Goal: Task Accomplishment & Management: Use online tool/utility

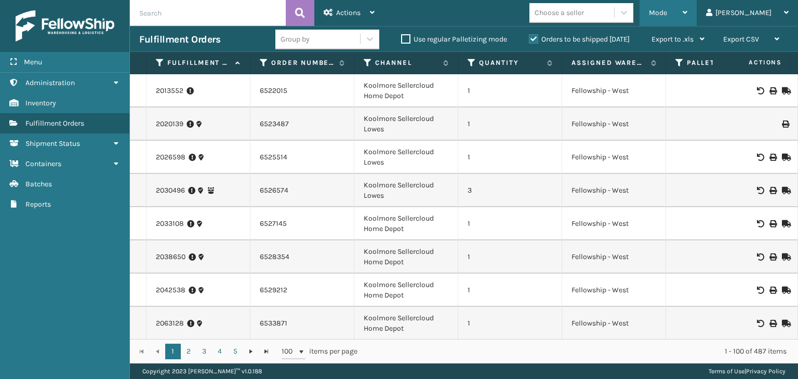
drag, startPoint x: 708, startPoint y: 9, endPoint x: 678, endPoint y: 62, distance: 61.2
click at [687, 11] on div "Mode" at bounding box center [668, 13] width 38 height 26
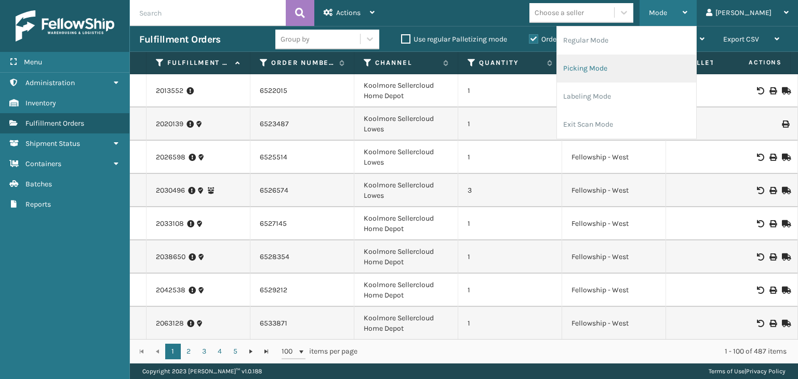
click at [659, 67] on li "Picking Mode" at bounding box center [626, 69] width 139 height 28
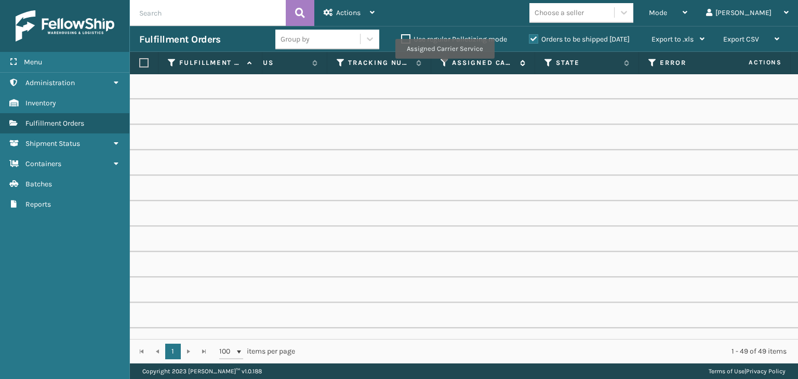
click at [444, 66] on icon at bounding box center [445, 62] width 8 height 9
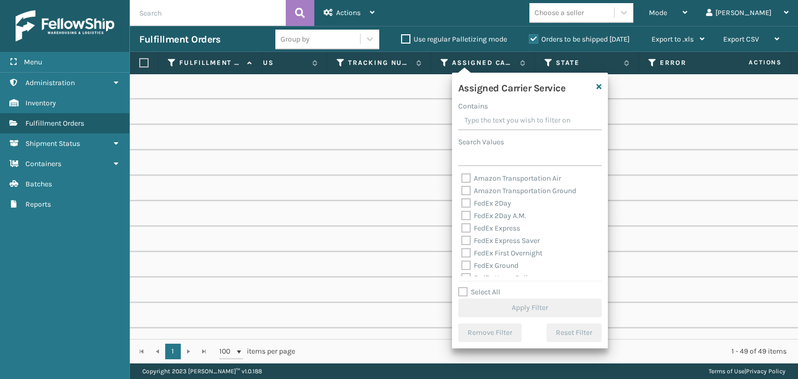
drag, startPoint x: 491, startPoint y: 293, endPoint x: 474, endPoint y: 275, distance: 24.6
click at [489, 293] on label "Select All" at bounding box center [479, 292] width 42 height 9
click at [468, 290] on label "Select All" at bounding box center [479, 292] width 42 height 9
click at [468, 287] on input "Select All" at bounding box center [536, 286] width 156 height 1
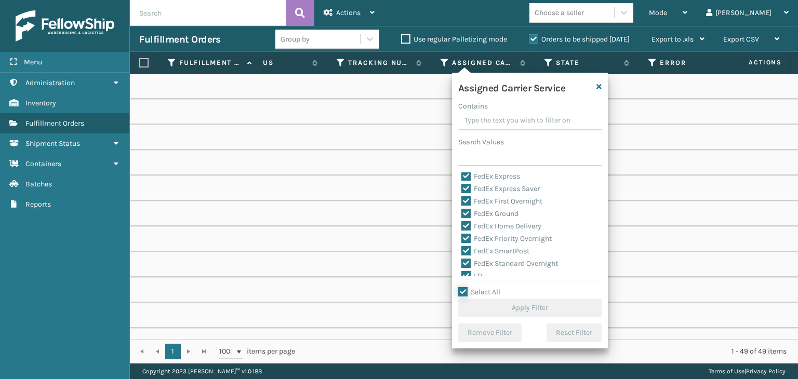
checkbox input "true"
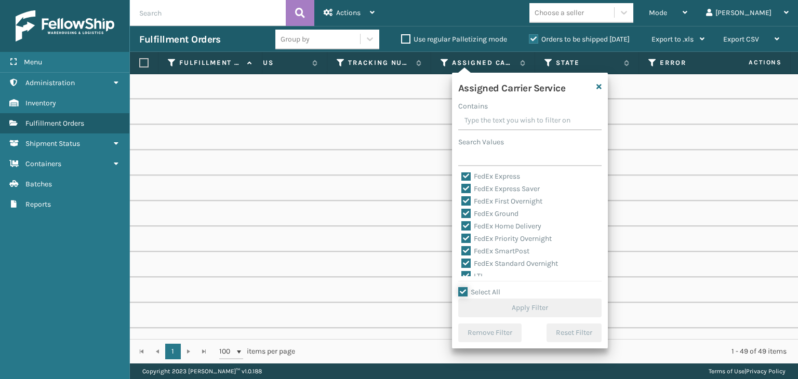
checkbox input "true"
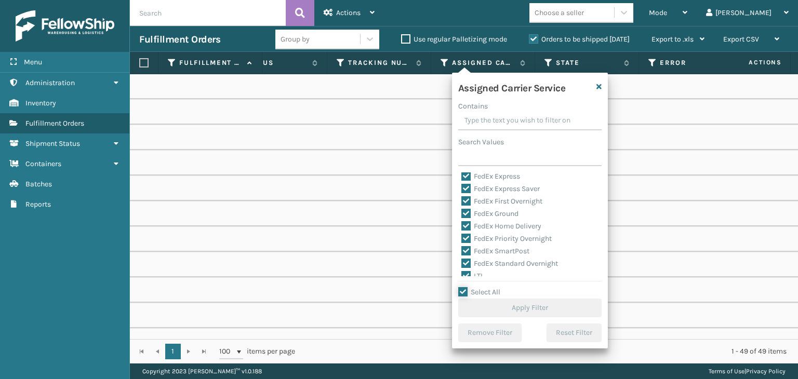
checkbox input "true"
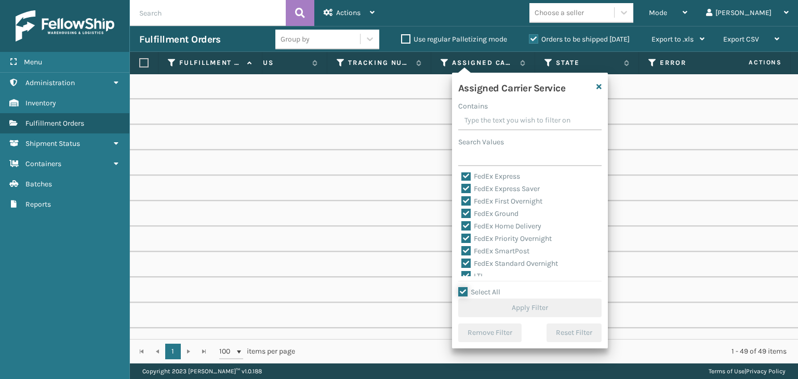
checkbox input "true"
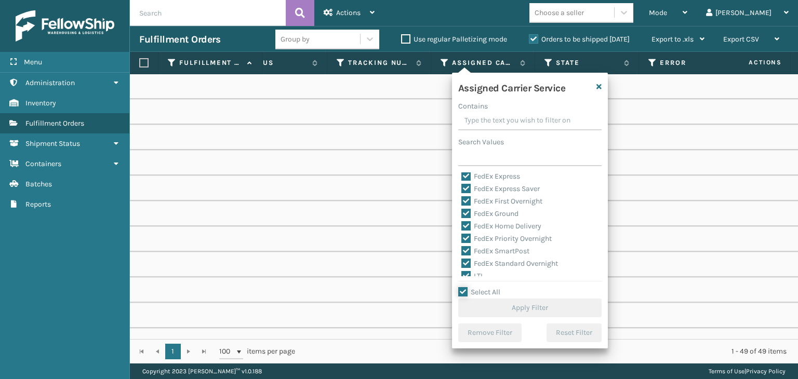
checkbox input "true"
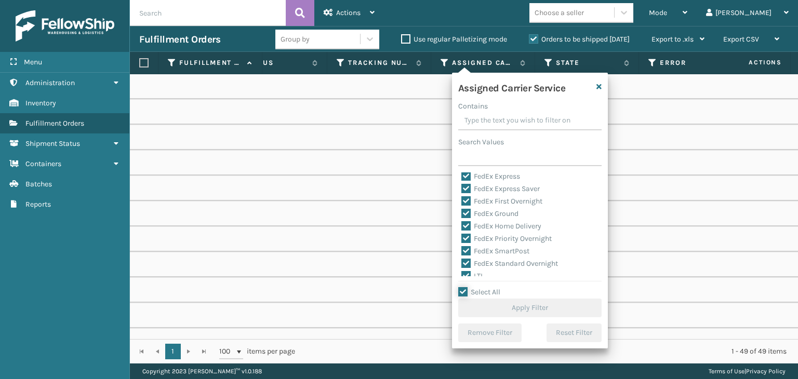
checkbox input "true"
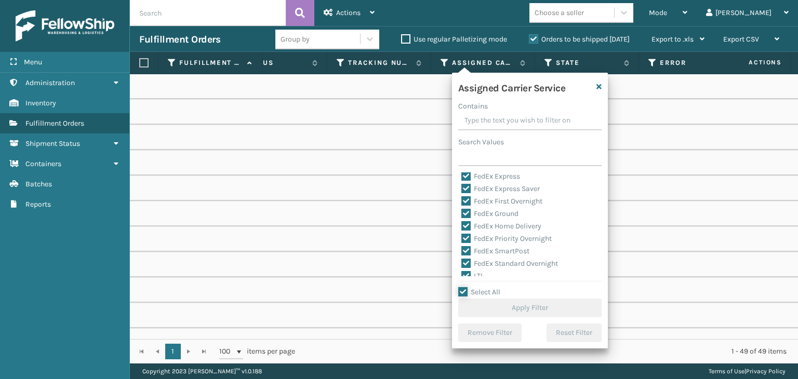
checkbox input "true"
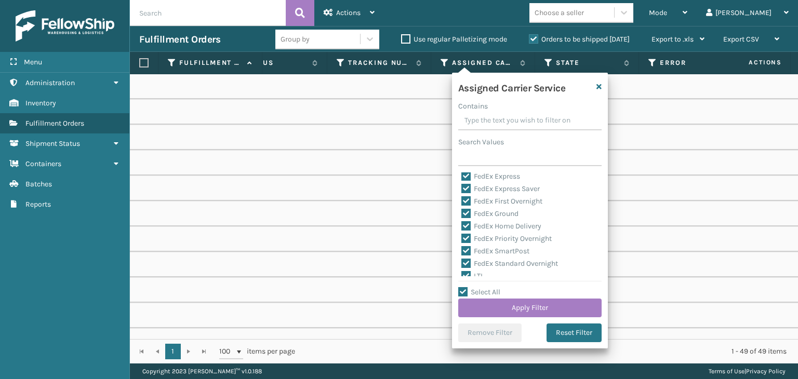
click at [469, 277] on div "Assigned Carrier Service Contains Search Values Amazon Transportation Air Amazo…" at bounding box center [530, 211] width 156 height 276
click at [473, 270] on div "LTL" at bounding box center [529, 276] width 137 height 12
click at [474, 274] on div "Amazon Transportation Air Amazon Transportation Ground FedEx 2Day FedEx 2Day A.…" at bounding box center [529, 225] width 143 height 104
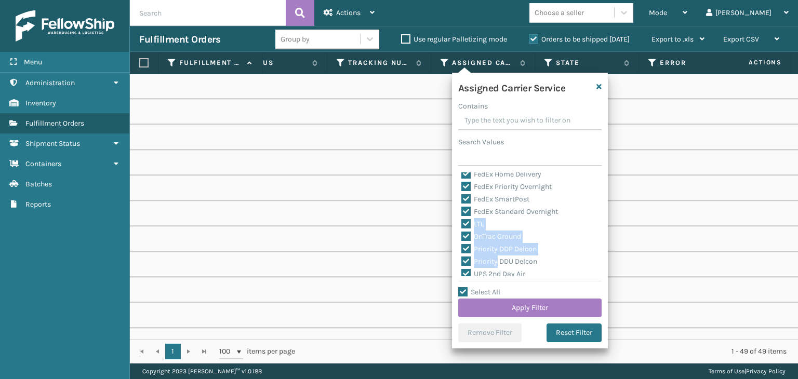
click at [474, 223] on label "LTL" at bounding box center [472, 224] width 23 height 9
click at [462, 223] on input "LTL" at bounding box center [461, 221] width 1 height 7
checkbox input "false"
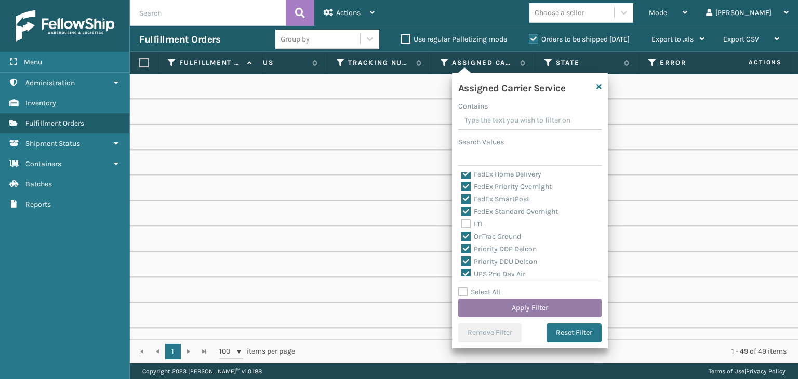
click at [494, 309] on button "Apply Filter" at bounding box center [529, 308] width 143 height 19
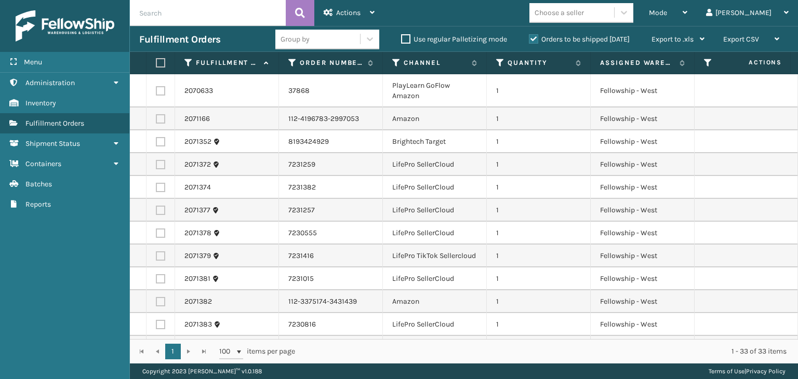
click at [173, 7] on input "text" at bounding box center [208, 13] width 156 height 26
click at [173, 9] on input "LP-PWRSTN-" at bounding box center [208, 13] width 156 height 26
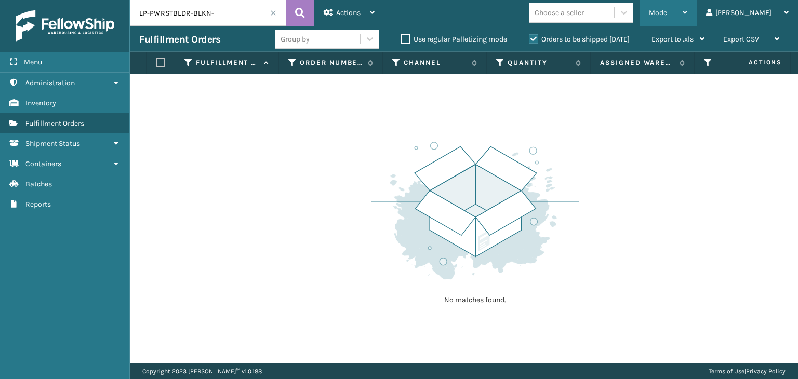
click at [687, 4] on div "Mode" at bounding box center [668, 13] width 38 height 26
click at [221, 16] on input "LP-PWRSTBLDR-BLKN-" at bounding box center [208, 13] width 156 height 26
click at [188, 14] on input "LP-PWRSTBLDR-BLK" at bounding box center [208, 13] width 156 height 26
click at [181, 12] on input "LP-PWRSTBLDR-BLK" at bounding box center [208, 13] width 156 height 26
click at [171, 13] on input "LP-PWRSTBLDR-BLK" at bounding box center [208, 13] width 156 height 26
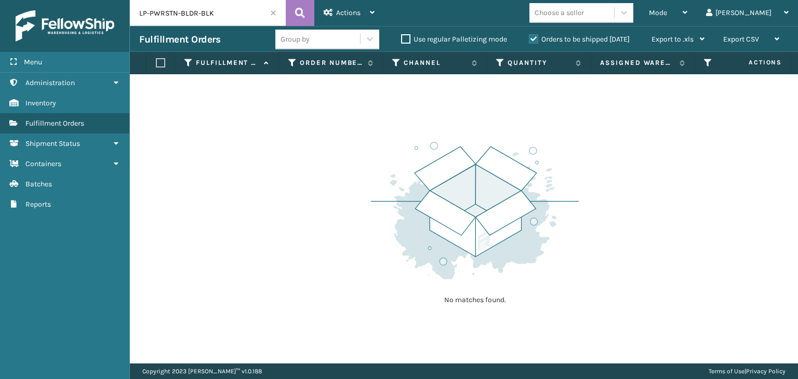
type input "LP-PWRSTN-BLDR-BLK"
click at [630, 38] on div "Orders to be shipped [DATE]" at bounding box center [581, 39] width 123 height 12
click at [626, 39] on label "Orders to be shipped [DATE]" at bounding box center [579, 39] width 101 height 9
click at [530, 39] on input "Orders to be shipped [DATE]" at bounding box center [529, 36] width 1 height 7
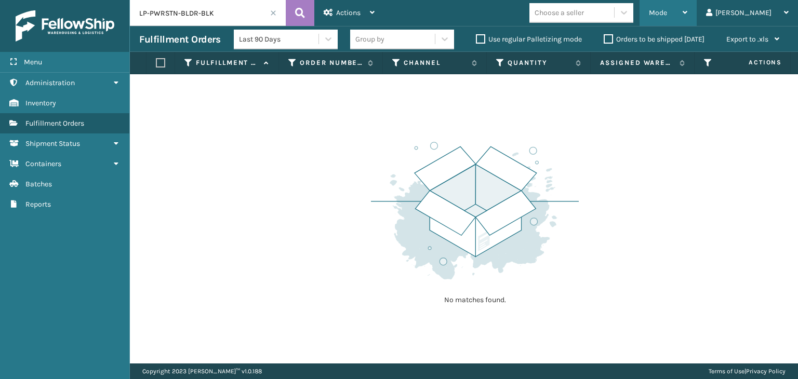
click at [667, 10] on span "Mode" at bounding box center [658, 12] width 18 height 9
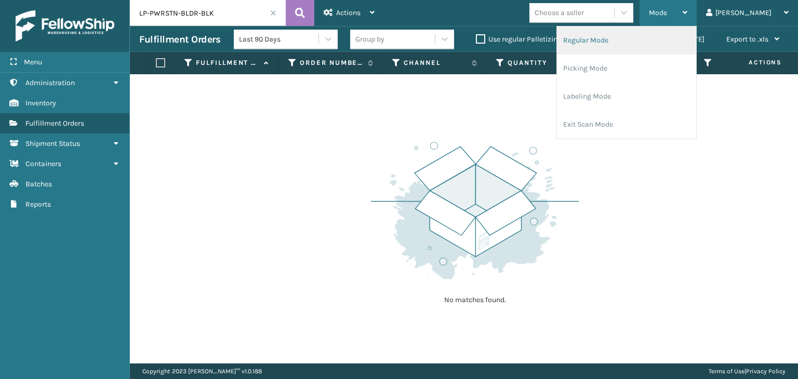
click at [649, 36] on li "Regular Mode" at bounding box center [626, 41] width 139 height 28
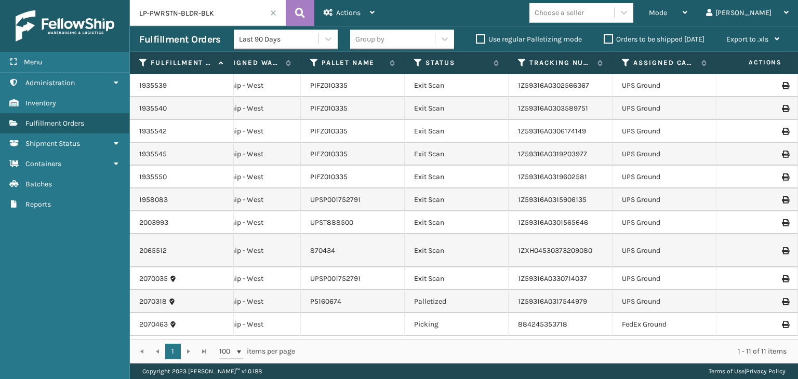
scroll to position [0, 382]
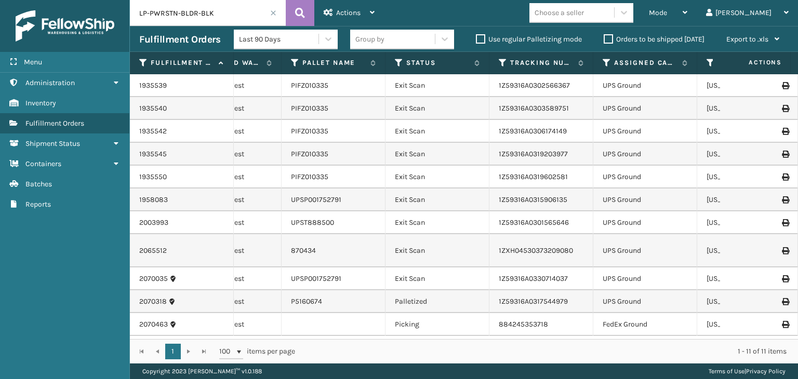
click at [397, 64] on icon at bounding box center [399, 62] width 8 height 9
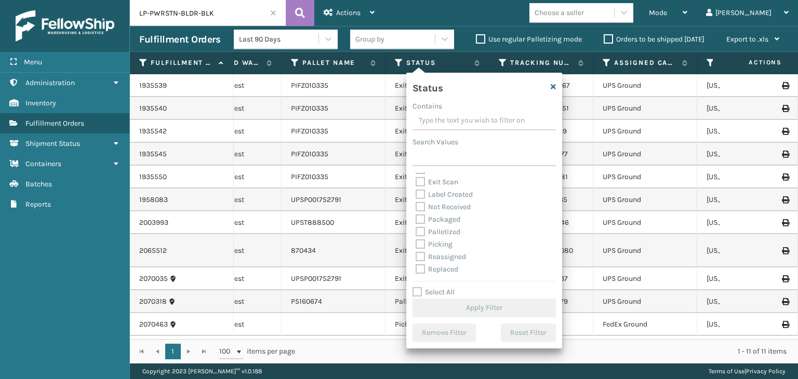
scroll to position [52, 0]
click at [447, 213] on label "Palletized" at bounding box center [438, 213] width 45 height 9
click at [416, 213] on input "Palletized" at bounding box center [416, 211] width 1 height 7
checkbox input "true"
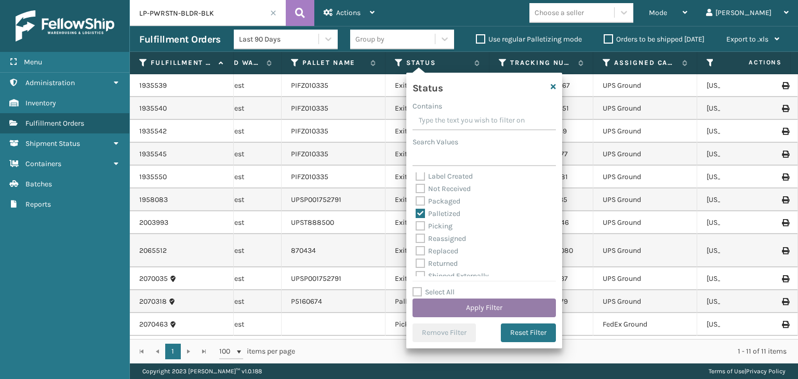
click at [474, 306] on button "Apply Filter" at bounding box center [484, 308] width 143 height 19
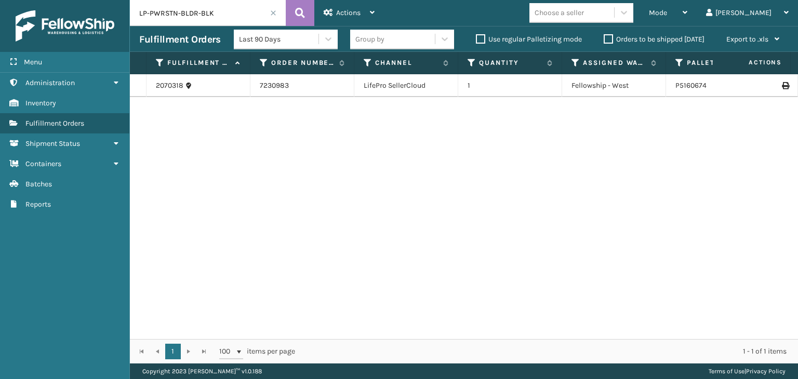
click at [782, 84] on icon at bounding box center [785, 85] width 6 height 7
drag, startPoint x: 251, startPoint y: 8, endPoint x: 23, endPoint y: 105, distance: 247.5
click at [0, 0] on div "Menu Administration Inventory Fulfillment Orders Shipment Status Containers Bat…" at bounding box center [399, 0] width 798 height 0
paste input "2070341"
click at [782, 86] on icon at bounding box center [785, 85] width 6 height 7
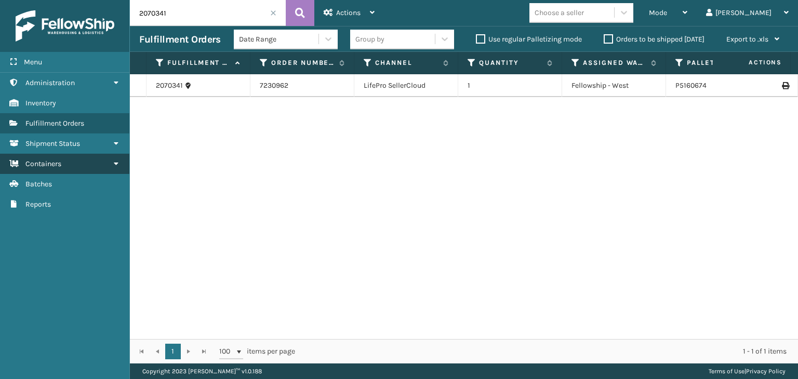
drag, startPoint x: 191, startPoint y: 19, endPoint x: 2, endPoint y: 158, distance: 234.8
click at [0, 0] on div "Menu Administration Inventory Fulfillment Orders Shipment Status Containers Bat…" at bounding box center [399, 0] width 798 height 0
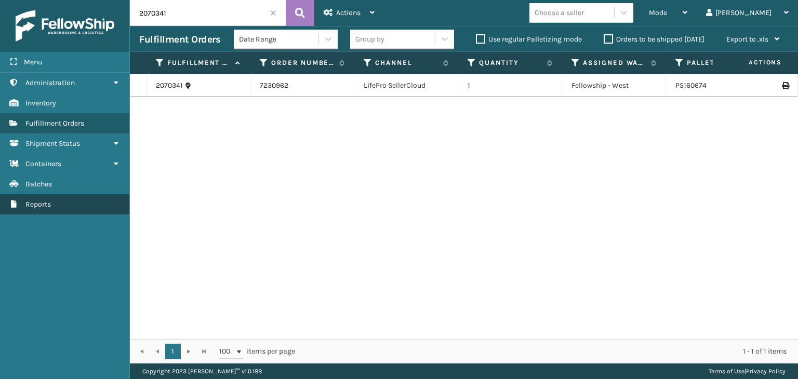
paste input "574"
type input "2070574"
click at [403, 36] on div "Group by" at bounding box center [392, 39] width 85 height 17
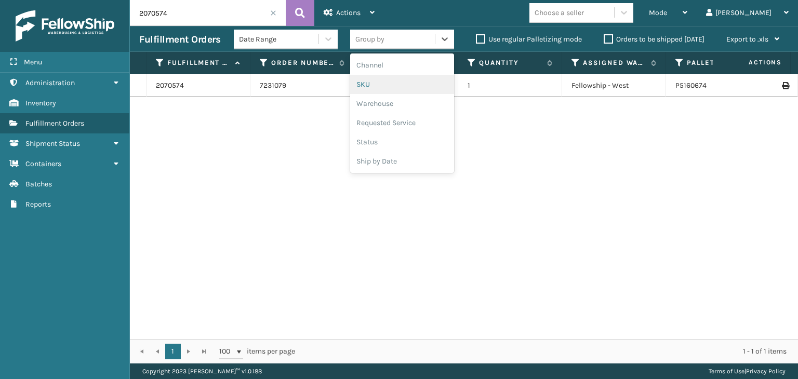
click at [386, 84] on div "SKU" at bounding box center [402, 84] width 104 height 19
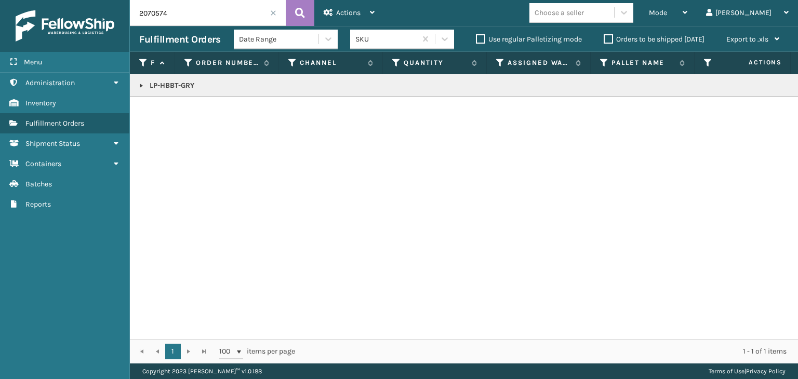
click at [142, 86] on link at bounding box center [141, 86] width 8 height 8
click at [782, 107] on icon at bounding box center [785, 108] width 6 height 7
click at [667, 11] on span "Mode" at bounding box center [658, 12] width 18 height 9
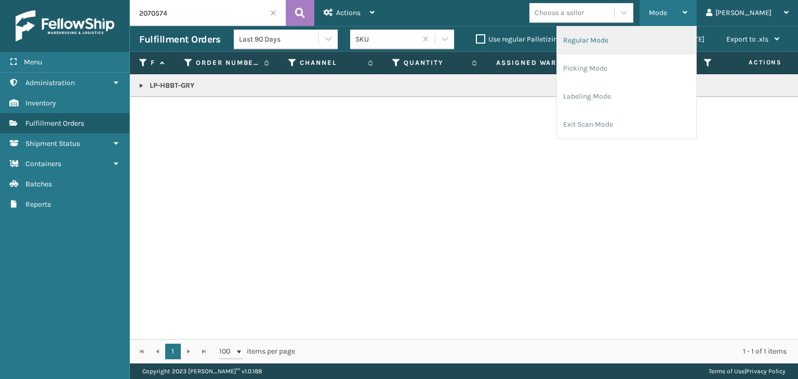
click at [646, 30] on li "Regular Mode" at bounding box center [626, 41] width 139 height 28
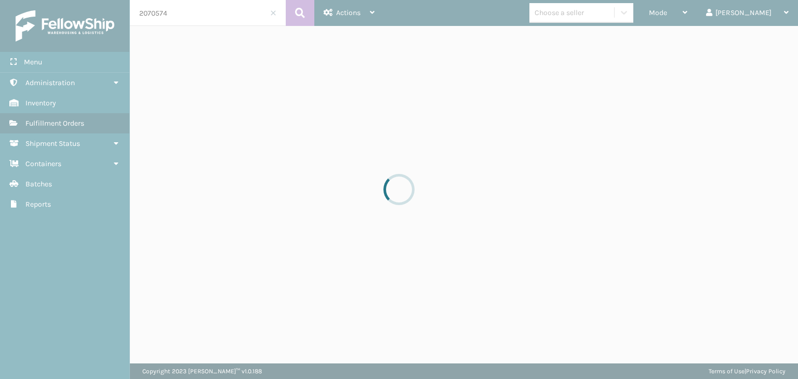
click at [272, 12] on div at bounding box center [399, 189] width 798 height 379
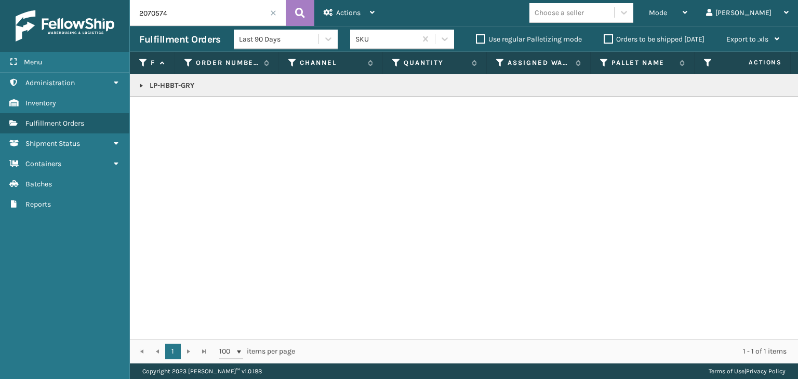
click at [273, 12] on span at bounding box center [273, 13] width 6 height 6
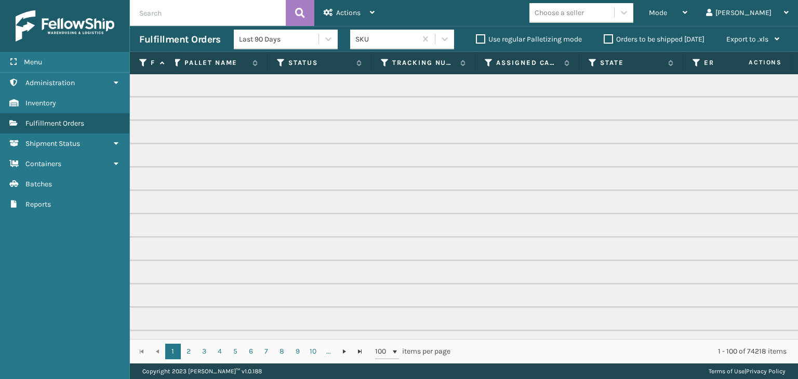
scroll to position [0, 463]
click at [243, 60] on icon at bounding box center [245, 62] width 8 height 9
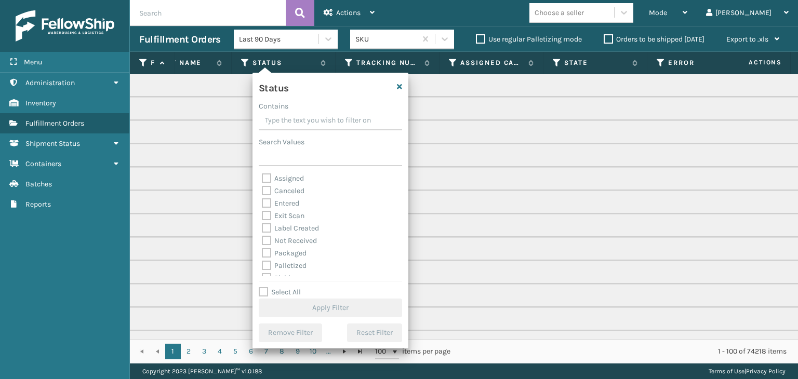
scroll to position [52, 0]
click at [283, 226] on label "Picking" at bounding box center [280, 226] width 37 height 9
click at [262, 226] on input "Picking" at bounding box center [262, 223] width 1 height 7
checkbox input "true"
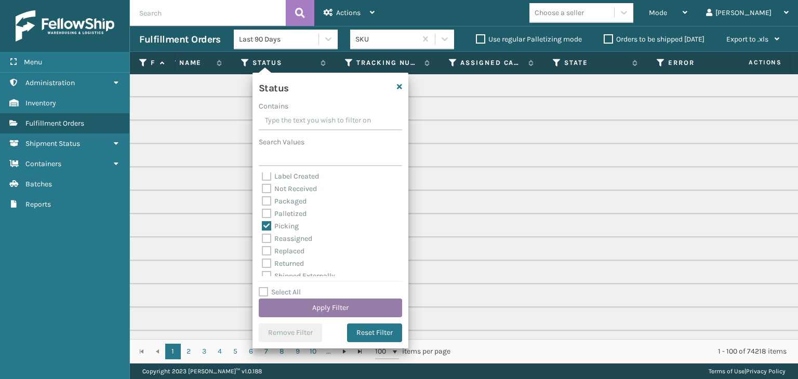
click at [337, 303] on button "Apply Filter" at bounding box center [330, 308] width 143 height 19
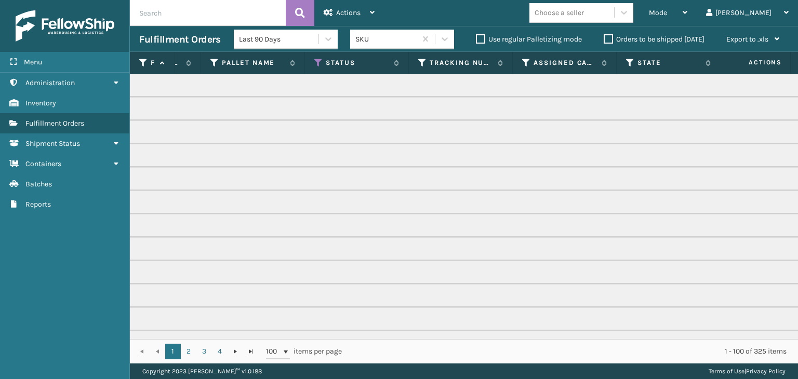
scroll to position [0, 392]
drag, startPoint x: 524, startPoint y: 65, endPoint x: 511, endPoint y: 113, distance: 48.9
click at [524, 70] on th "Assigned Carrier Service" at bounding box center [563, 63] width 104 height 22
click at [521, 62] on icon at bounding box center [524, 62] width 8 height 9
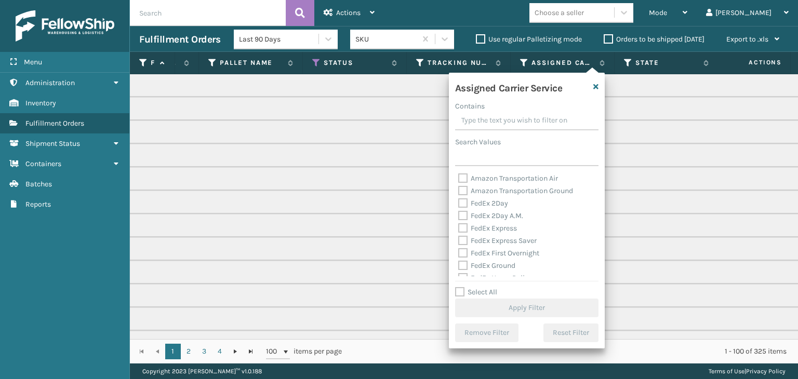
click at [468, 294] on label "Select All" at bounding box center [476, 292] width 42 height 9
click at [468, 287] on input "Select All" at bounding box center [533, 286] width 156 height 1
checkbox input "true"
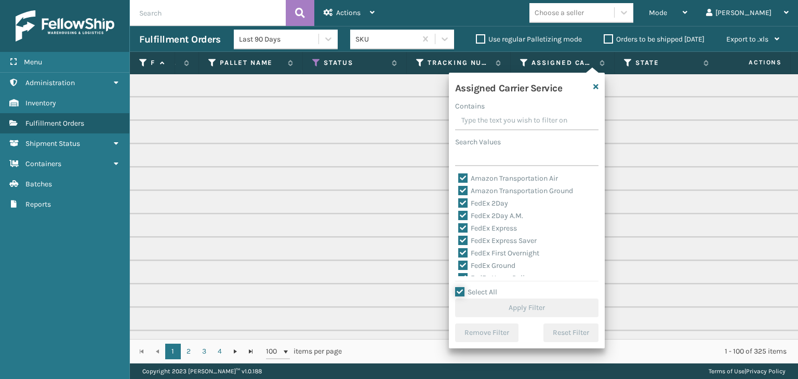
checkbox input "true"
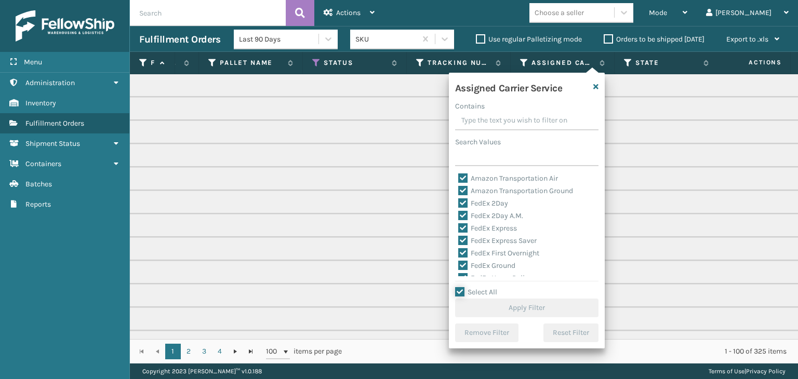
checkbox input "true"
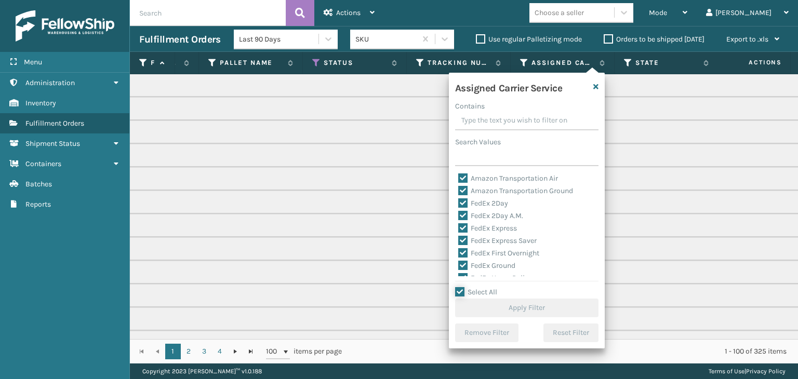
checkbox input "true"
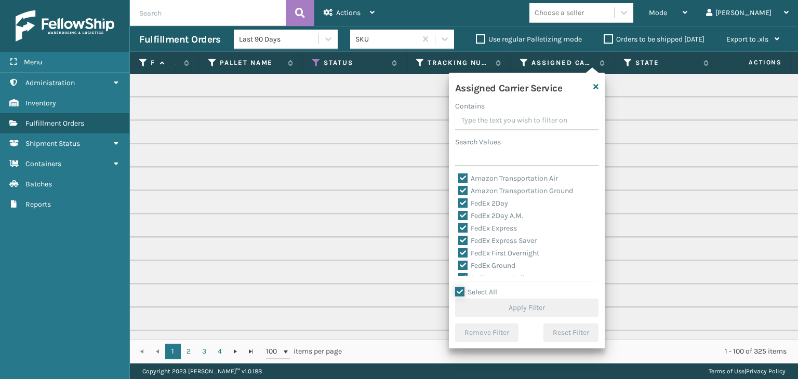
checkbox input "true"
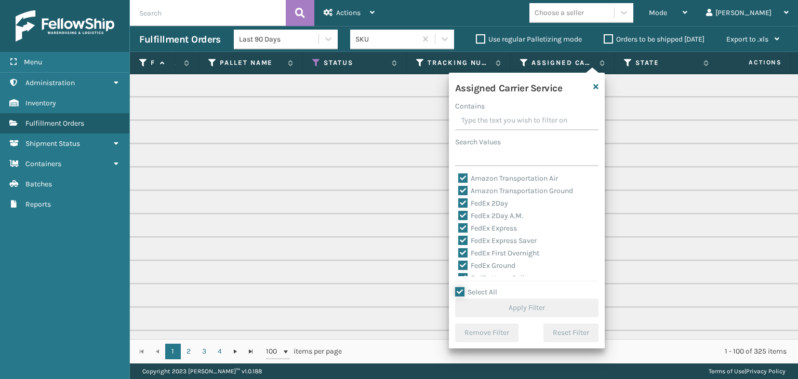
checkbox input "true"
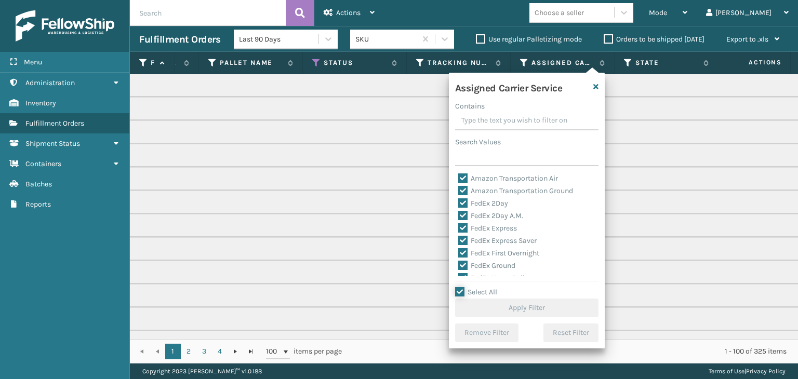
checkbox input "true"
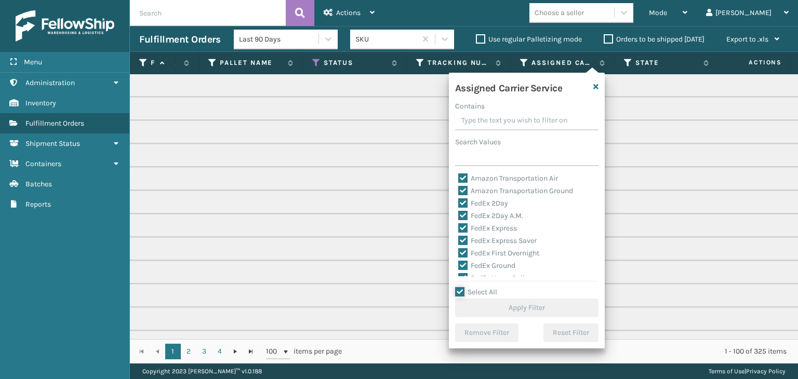
checkbox input "true"
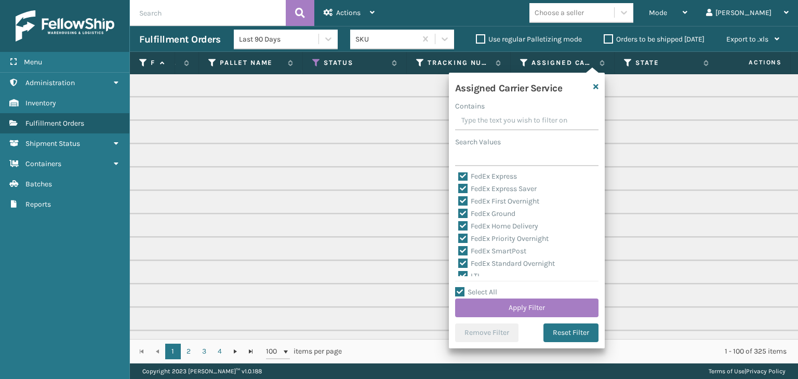
click at [474, 274] on label "LTL" at bounding box center [469, 276] width 23 height 9
click at [459, 274] on input "LTL" at bounding box center [458, 273] width 1 height 7
checkbox input "false"
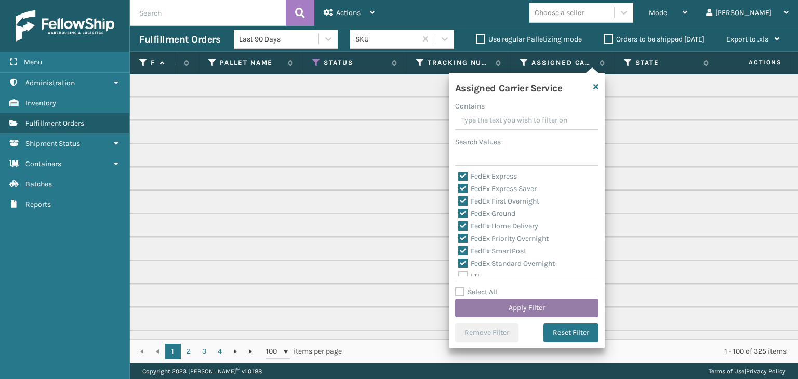
click at [507, 312] on button "Apply Filter" at bounding box center [526, 308] width 143 height 19
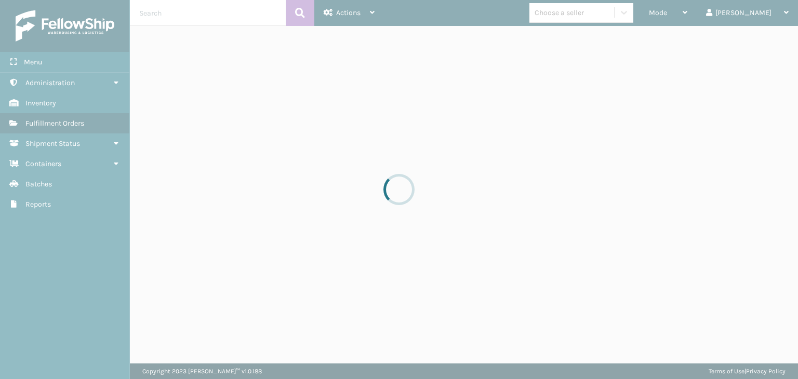
click at [713, 10] on div at bounding box center [399, 189] width 798 height 379
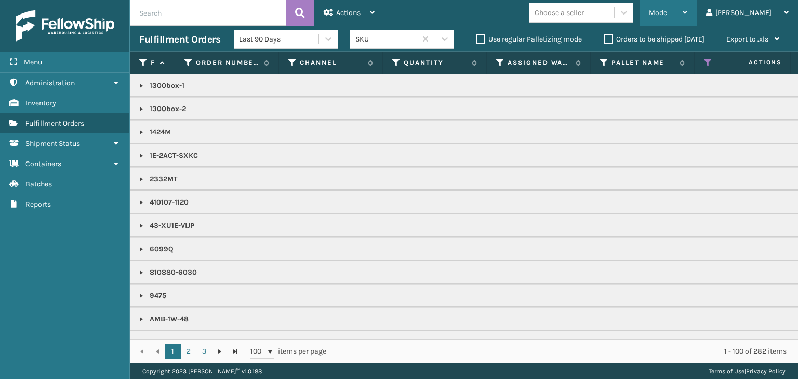
click at [687, 13] on div "Mode" at bounding box center [668, 13] width 38 height 26
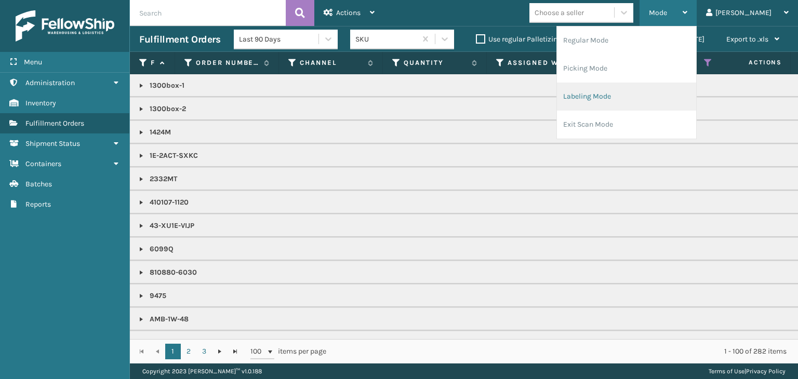
click at [656, 96] on li "Labeling Mode" at bounding box center [626, 97] width 139 height 28
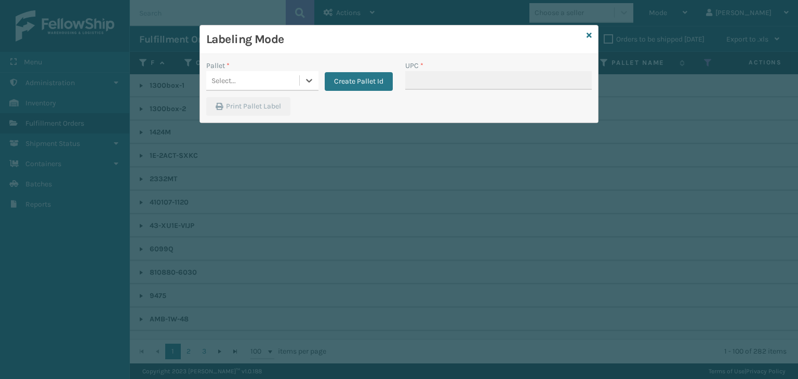
click at [289, 84] on div "Select..." at bounding box center [252, 80] width 93 height 17
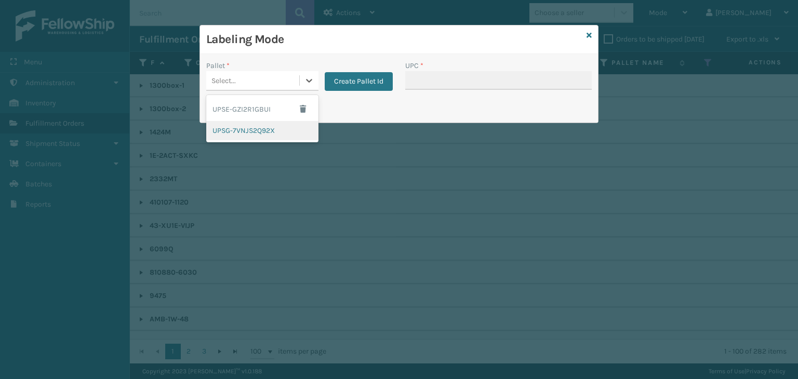
click at [262, 127] on div "UPSG-7VNJS2Q92X" at bounding box center [262, 130] width 112 height 19
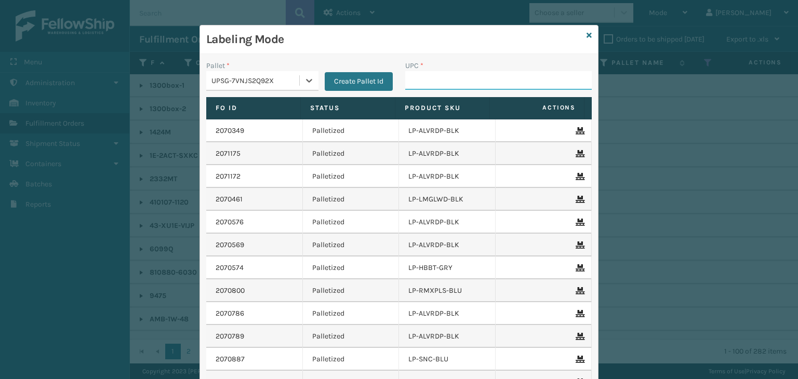
click at [439, 75] on input "UPC *" at bounding box center [498, 80] width 187 height 19
type input "LP-GLTBLST-BLK"
click at [587, 33] on icon at bounding box center [589, 35] width 5 height 7
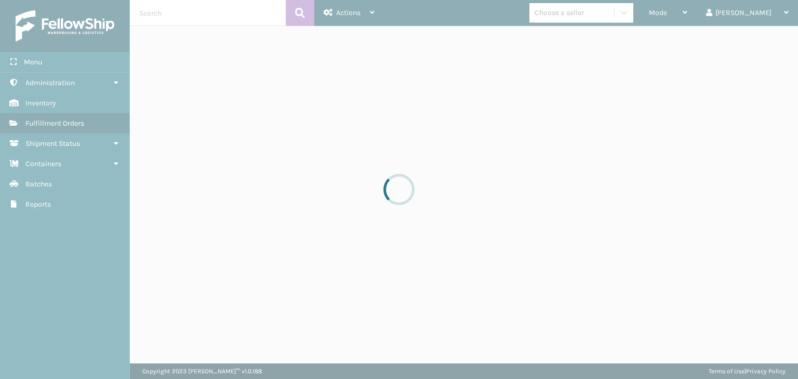
click at [599, 15] on div at bounding box center [399, 189] width 798 height 379
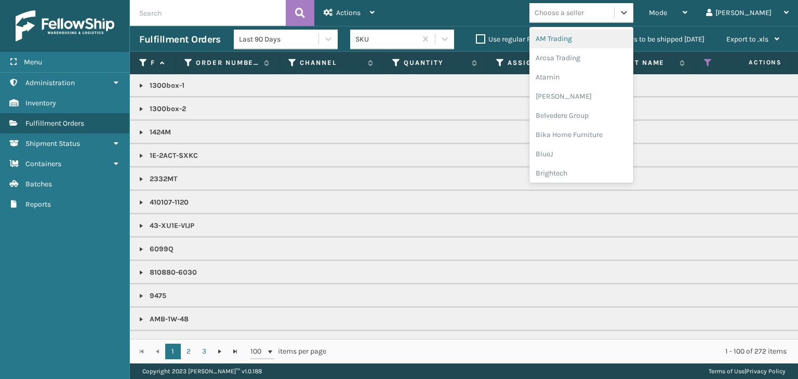
click at [584, 15] on div "Choose a seller" at bounding box center [559, 12] width 49 height 11
type input "LI"
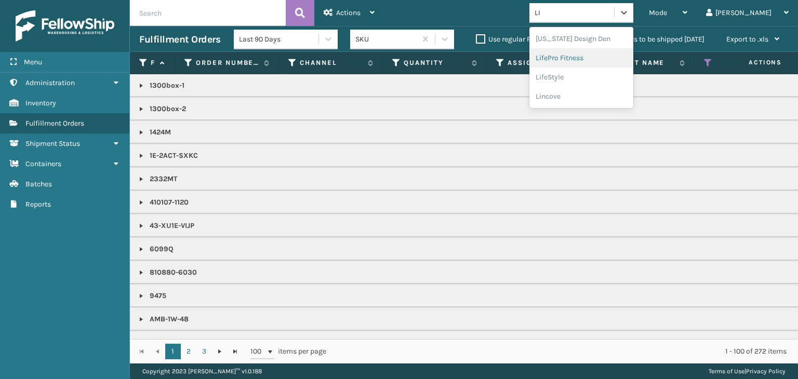
click at [611, 65] on div "LifePro Fitness" at bounding box center [582, 57] width 104 height 19
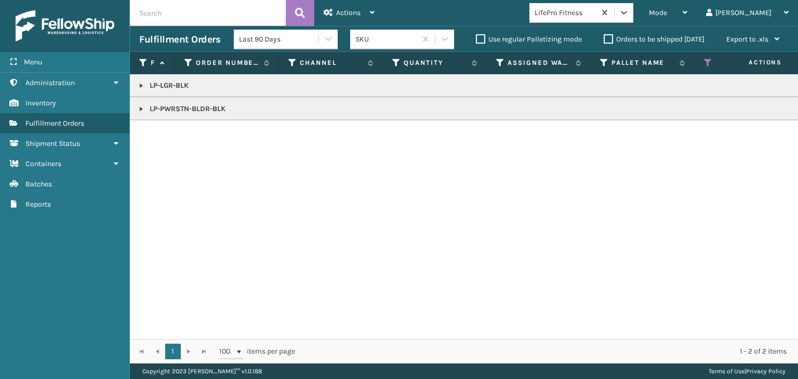
click at [143, 110] on link at bounding box center [141, 109] width 8 height 8
click at [140, 84] on link at bounding box center [141, 86] width 8 height 8
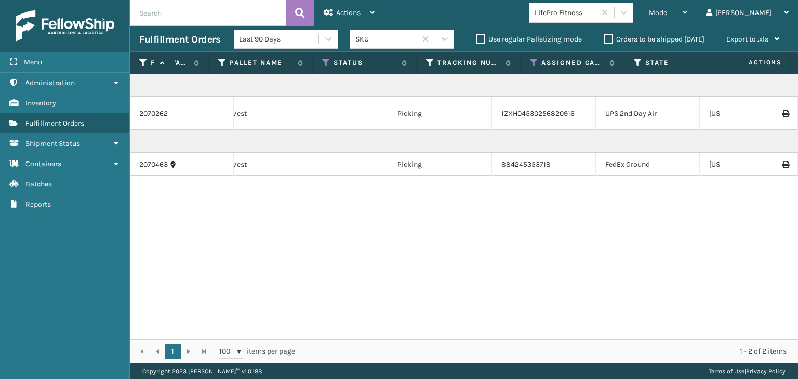
scroll to position [0, 0]
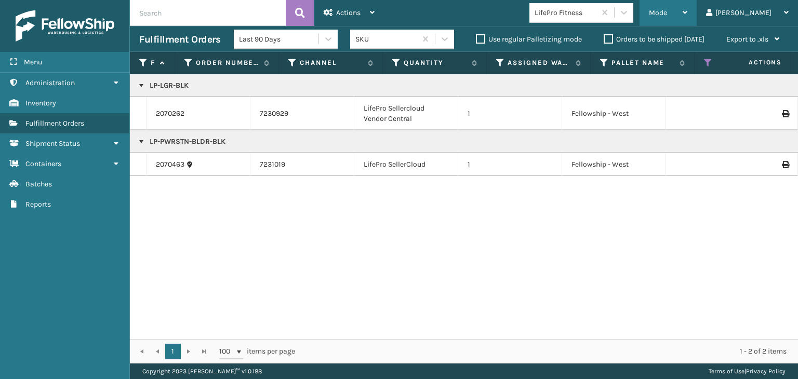
click at [687, 10] on div "Mode" at bounding box center [668, 13] width 38 height 26
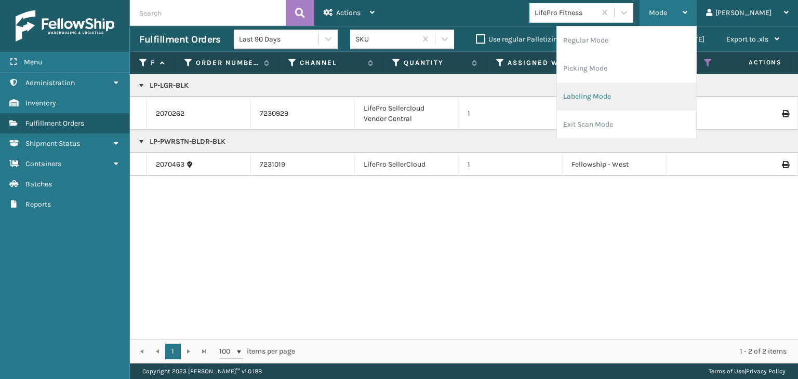
click at [669, 96] on li "Labeling Mode" at bounding box center [626, 97] width 139 height 28
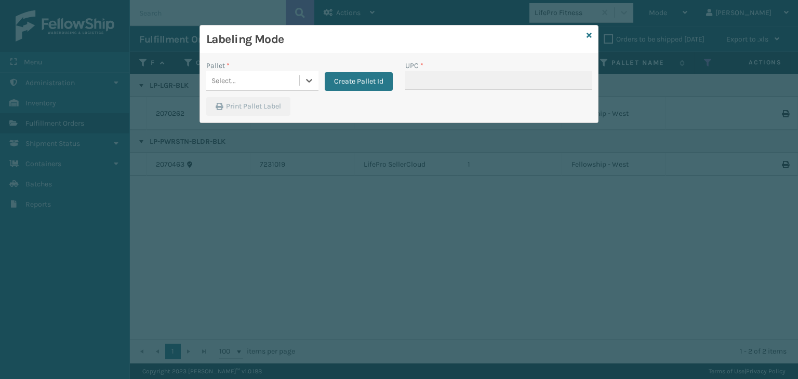
drag, startPoint x: 274, startPoint y: 88, endPoint x: 274, endPoint y: 94, distance: 5.7
click at [274, 89] on div "Select..." at bounding box center [262, 81] width 112 height 20
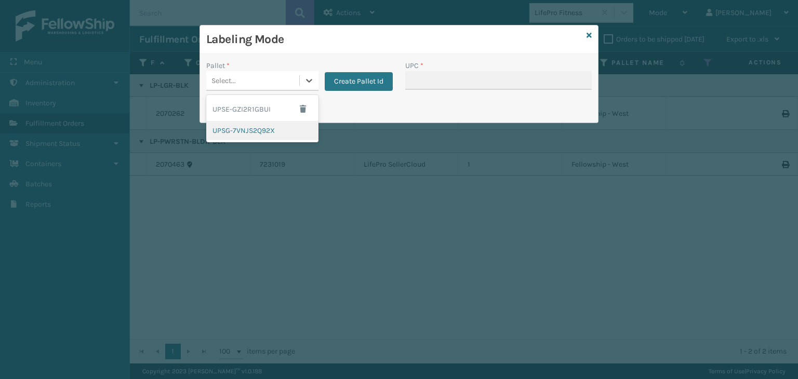
click at [284, 128] on div "UPSG-7VNJS2Q92X" at bounding box center [262, 130] width 112 height 19
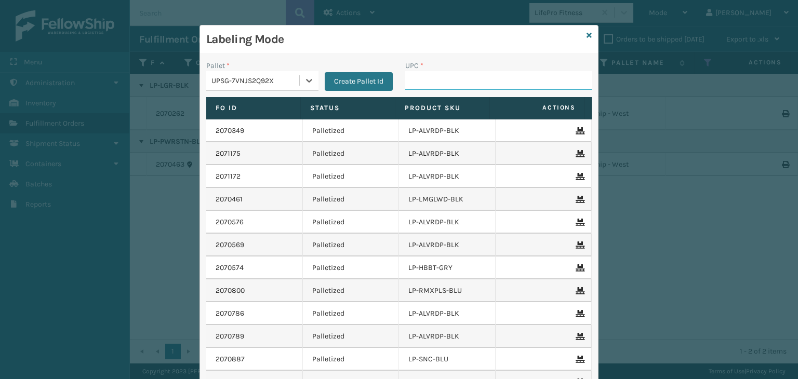
click at [432, 78] on input "UPC *" at bounding box center [498, 80] width 187 height 19
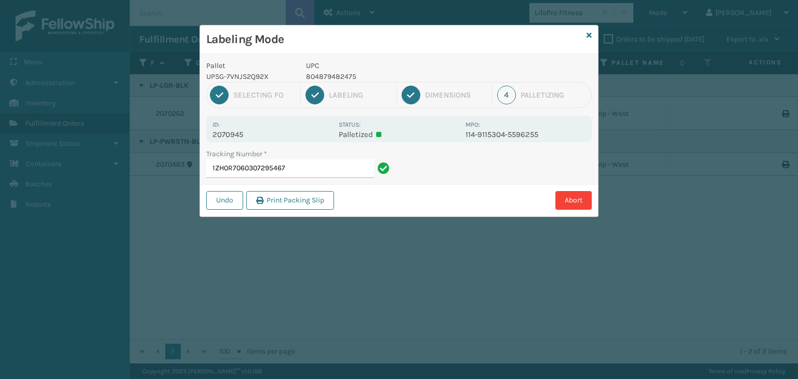
click at [323, 71] on p "804879482475" at bounding box center [382, 76] width 153 height 11
click at [330, 78] on p "804879482475" at bounding box center [382, 76] width 153 height 11
copy p "804879482475"
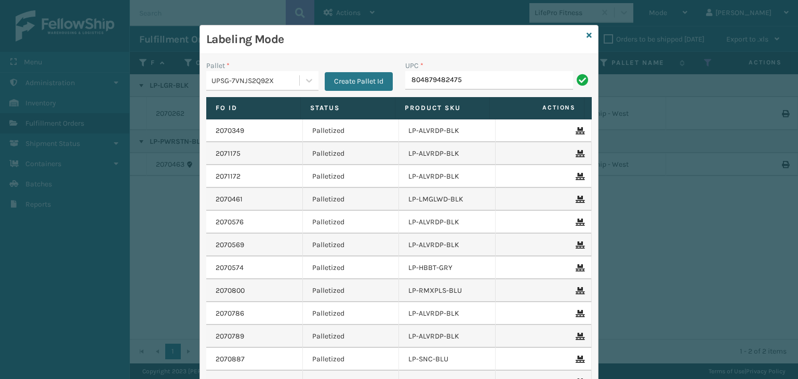
type input "804879482475"
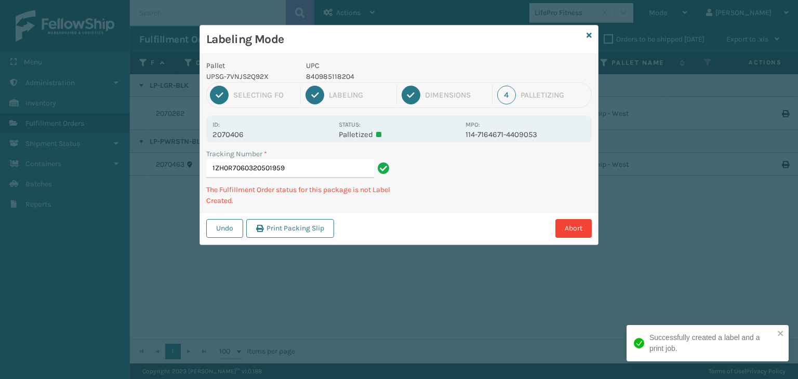
click at [320, 73] on p "840985118204" at bounding box center [382, 76] width 153 height 11
click at [318, 73] on p "840985118204" at bounding box center [382, 76] width 153 height 11
copy p "840985118204"
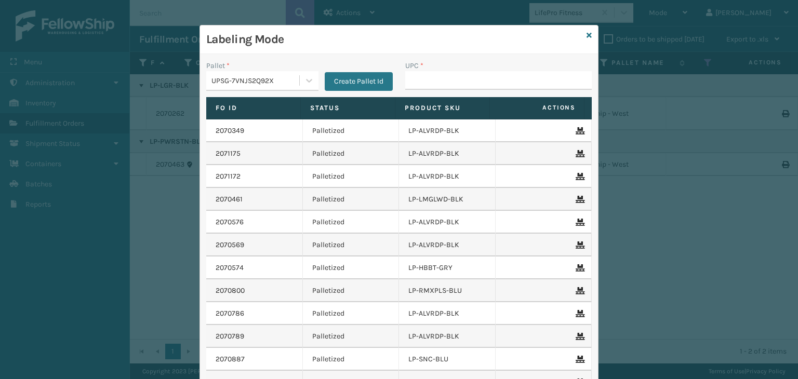
type input "840985118204"
type input "8409851182"
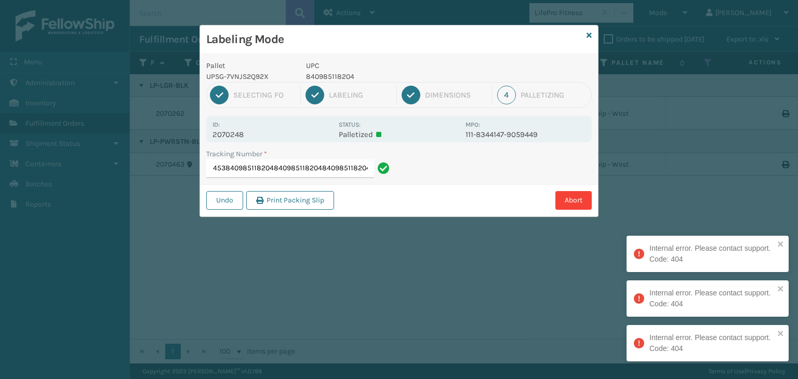
type input "1ZH0R7060313255453840985118204840985118204840985118204840985118204"
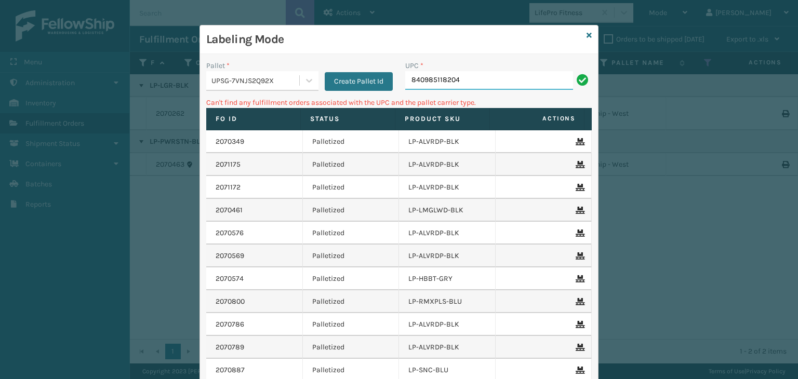
drag, startPoint x: 452, startPoint y: 80, endPoint x: 84, endPoint y: 87, distance: 367.5
click at [84, 87] on div "Labeling Mode Pallet * UPSG-7VNJS2Q92X Create Pallet Id UPC * 840985118204 Can'…" at bounding box center [399, 189] width 798 height 379
type input "8409"
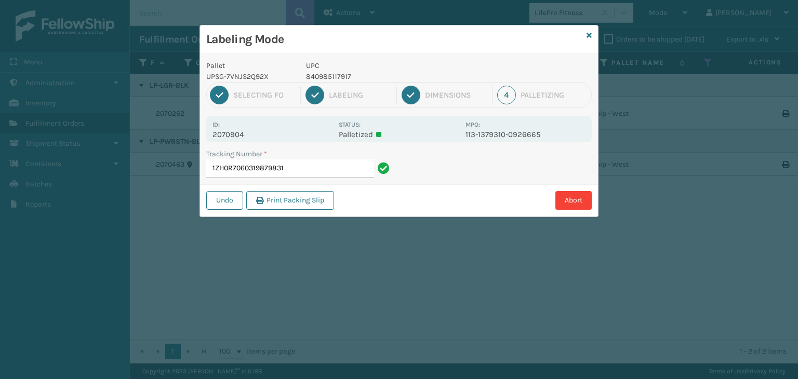
click at [323, 74] on p "840985117917" at bounding box center [382, 76] width 153 height 11
copy p "840985117917"
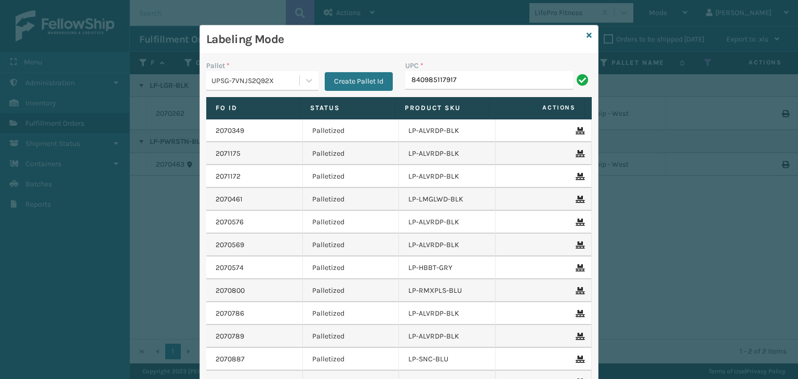
type input "840985117917"
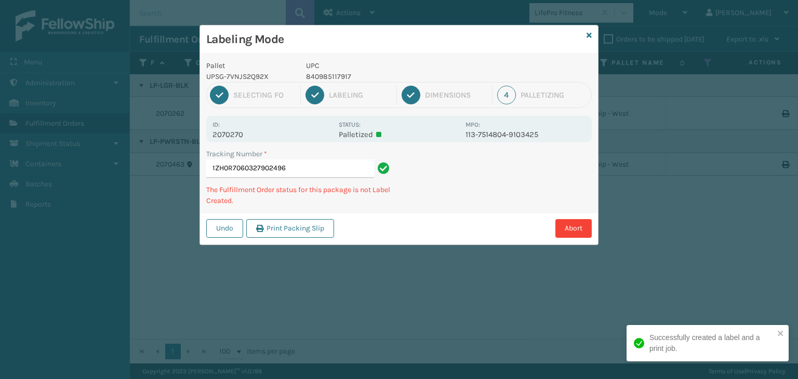
type input "1ZH0R7060327902496840985117917"
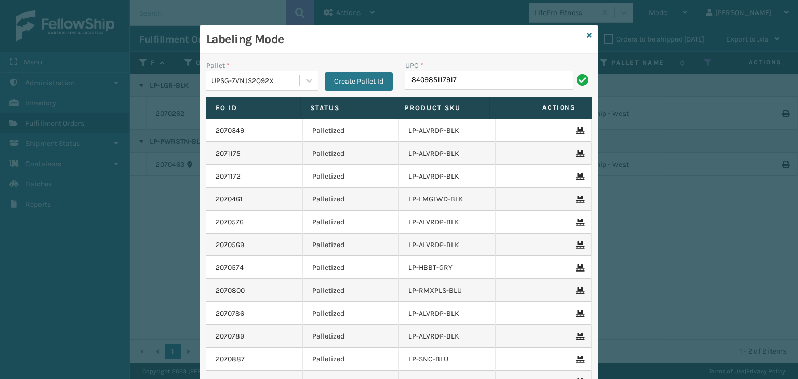
type input "840985117917"
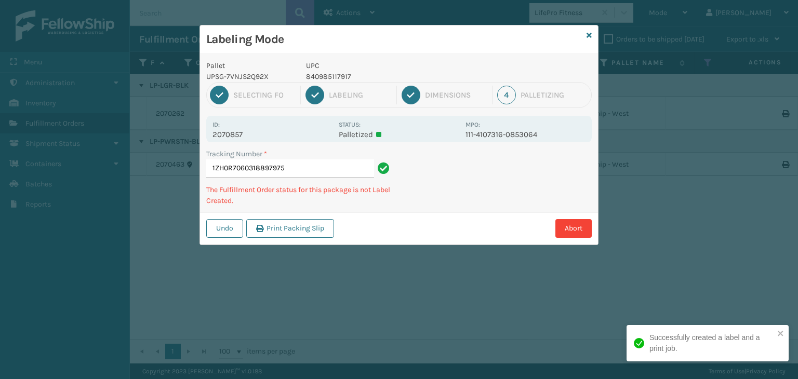
type input "1ZH0R7060318897975840985117917"
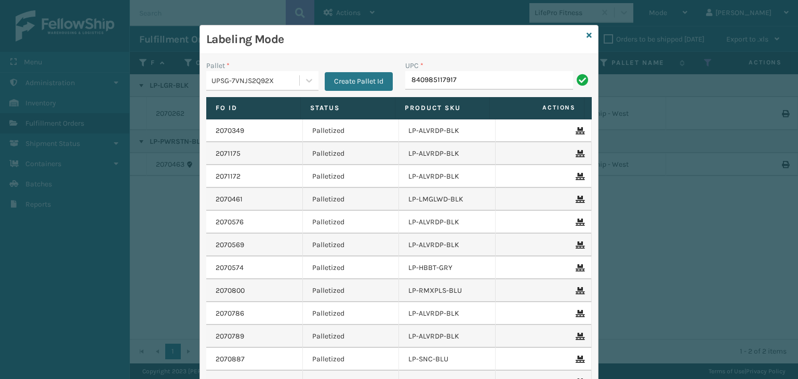
type input "840985117917"
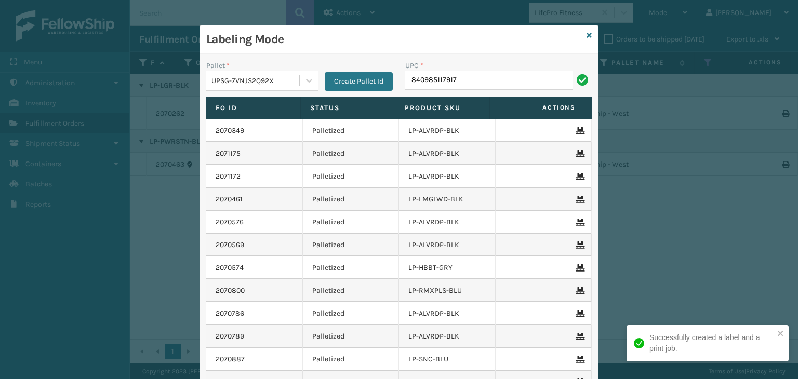
type input "840985117917"
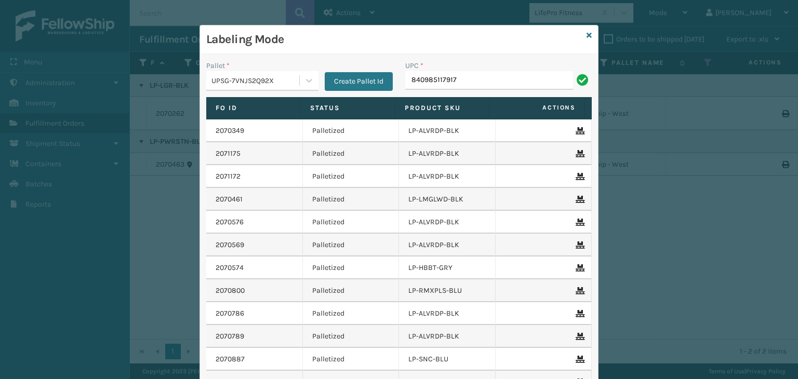
type input "840985117917"
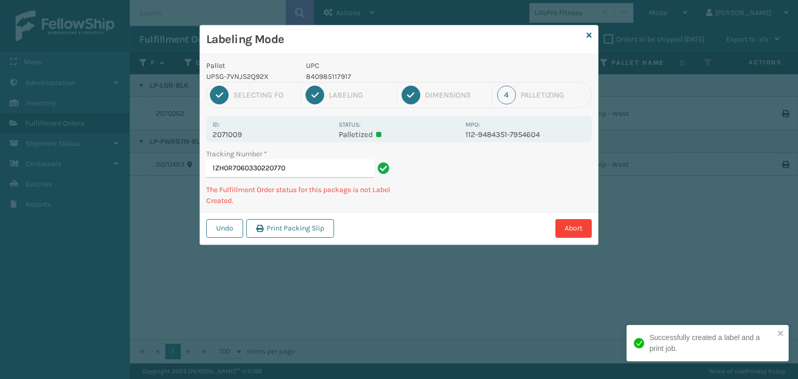
type input "1ZH0R7060330220770840985117917"
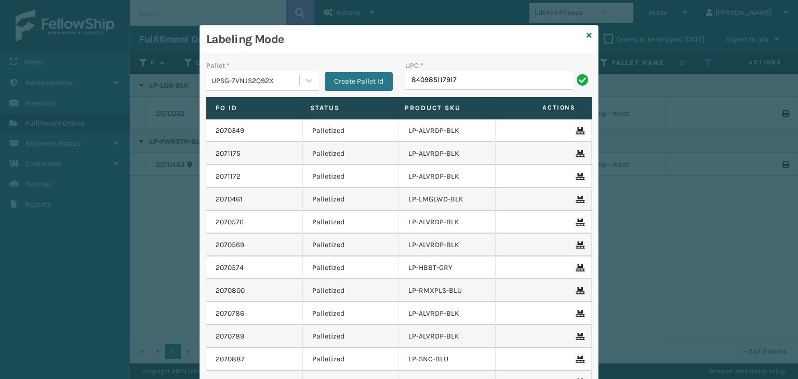
type input "840985117917"
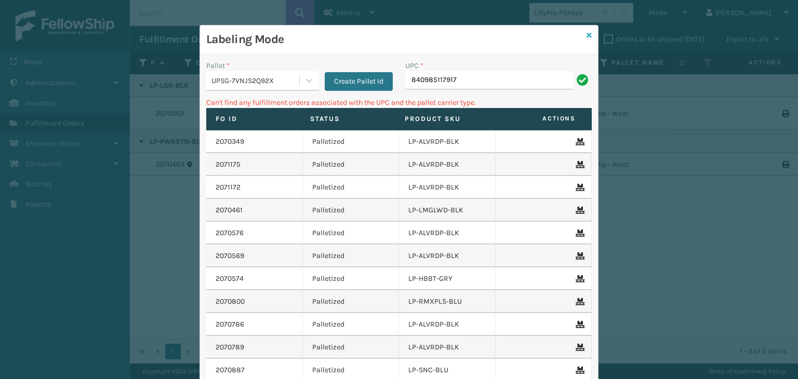
click at [588, 38] on icon at bounding box center [589, 35] width 5 height 7
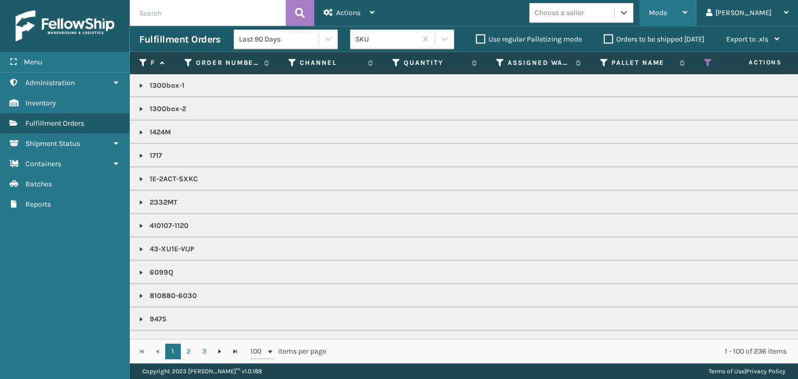
click at [687, 9] on div "Mode" at bounding box center [668, 13] width 38 height 26
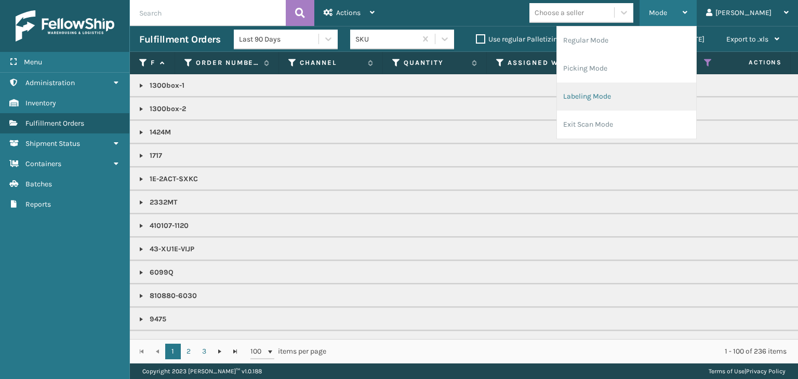
click at [662, 88] on li "Labeling Mode" at bounding box center [626, 97] width 139 height 28
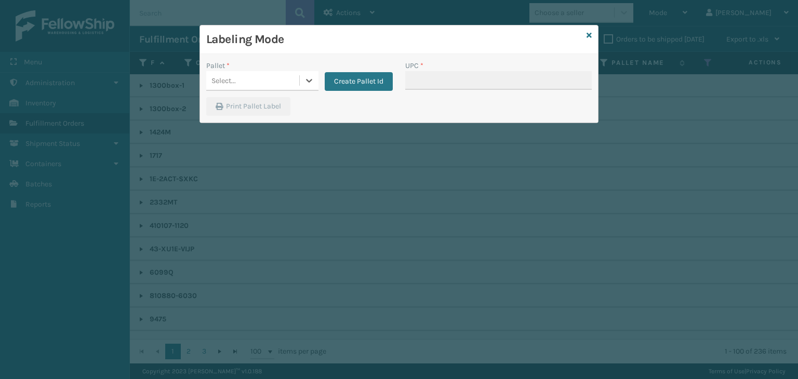
click at [274, 73] on div "Select..." at bounding box center [252, 80] width 93 height 17
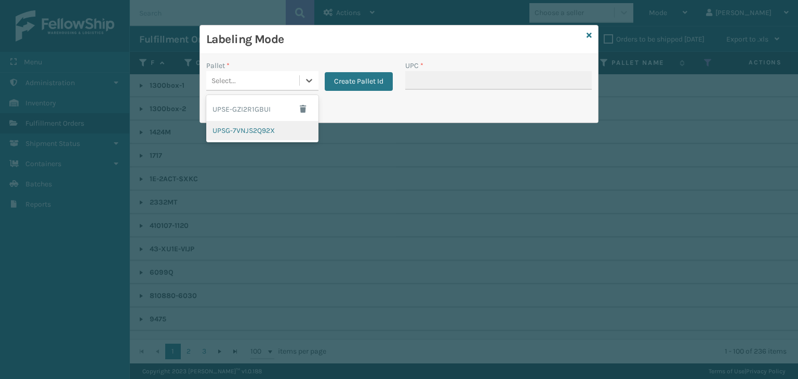
click at [262, 127] on div "UPSG-7VNJS2Q92X" at bounding box center [262, 130] width 112 height 19
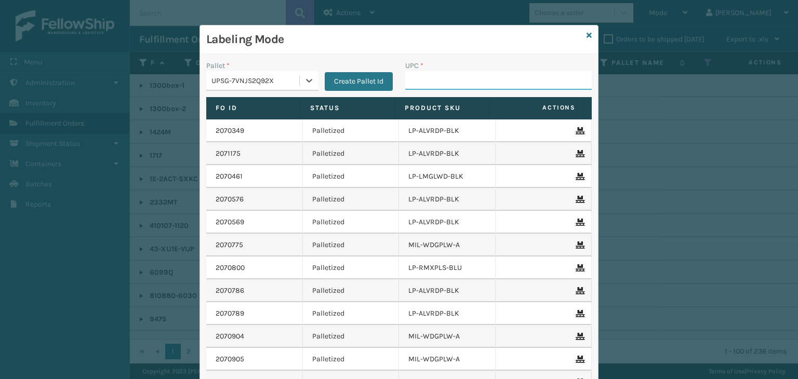
click at [440, 81] on input "UPC *" at bounding box center [498, 80] width 187 height 19
type input "84"
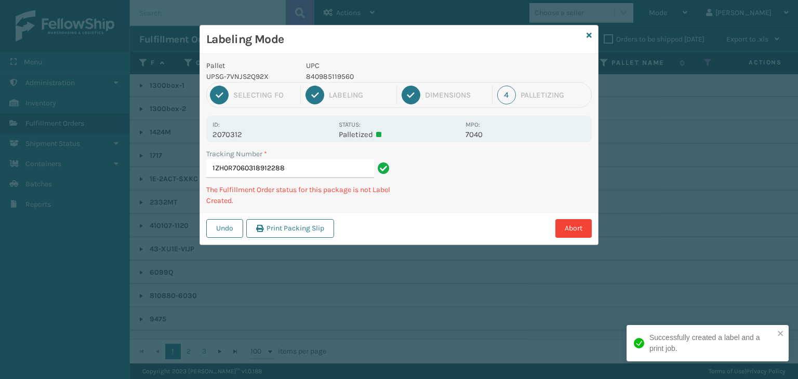
click at [343, 79] on p "840985119560" at bounding box center [382, 76] width 153 height 11
copy p "840985119560"
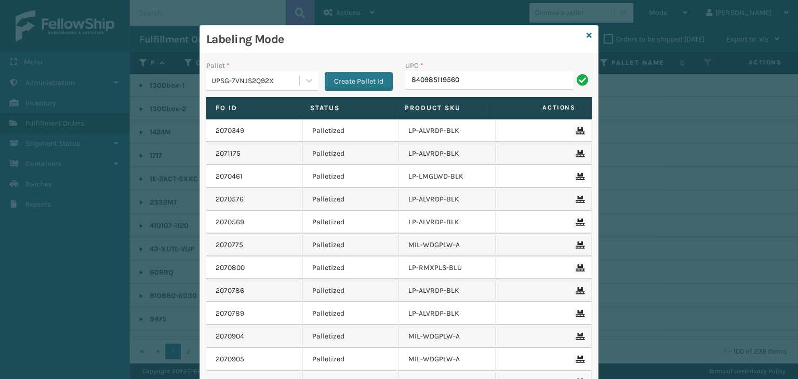
type input "840985119560"
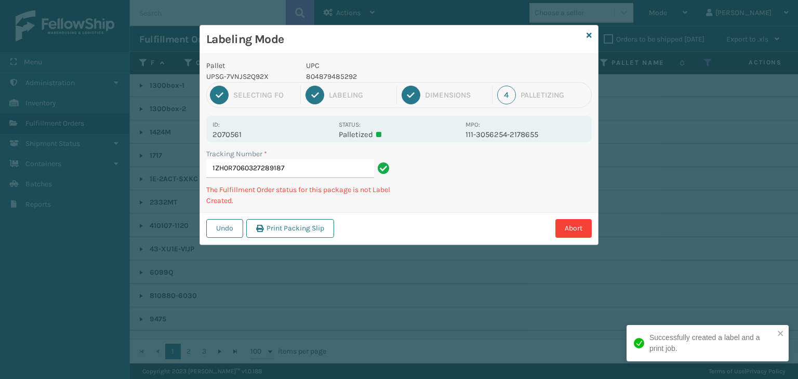
click at [317, 76] on p "804879485292" at bounding box center [382, 76] width 153 height 11
copy p "804879485292"
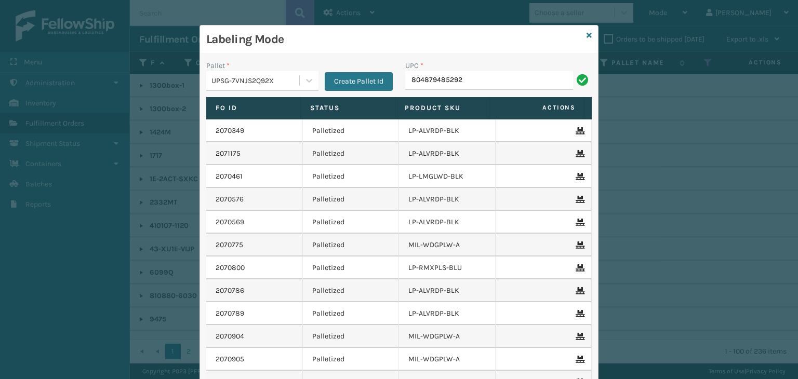
type input "804879485292"
click at [587, 34] on icon at bounding box center [589, 35] width 5 height 7
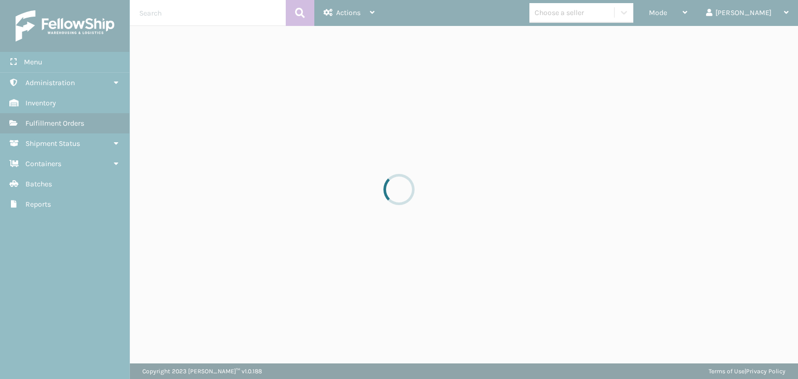
click at [626, 19] on div at bounding box center [399, 189] width 798 height 379
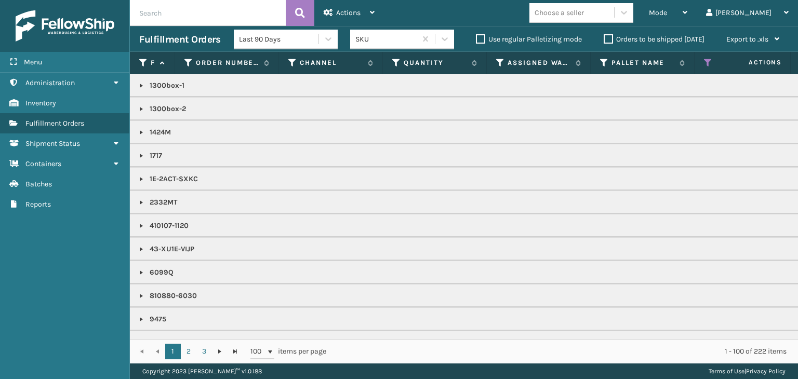
click at [605, 24] on div "Mode Regular Mode Picking Mode Labeling Mode Exit Scan Mode Choose a seller Pao…" at bounding box center [591, 13] width 414 height 26
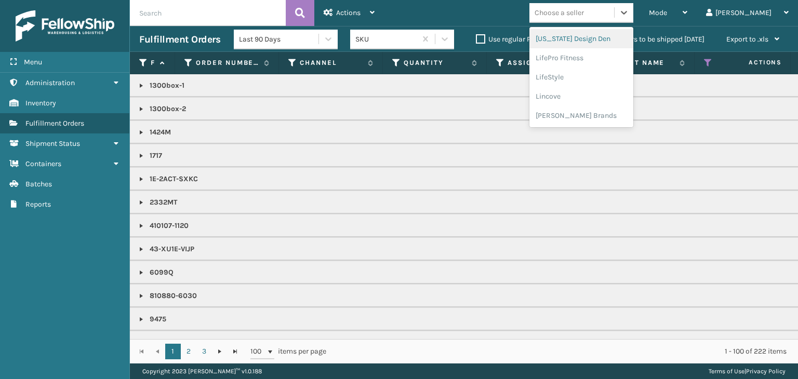
click at [601, 20] on div "Choose a seller" at bounding box center [572, 12] width 85 height 17
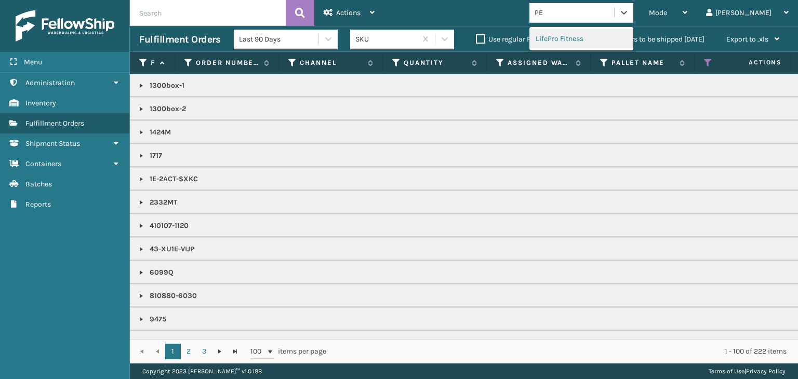
type input "PET"
click at [580, 39] on div "Petcove" at bounding box center [582, 38] width 104 height 19
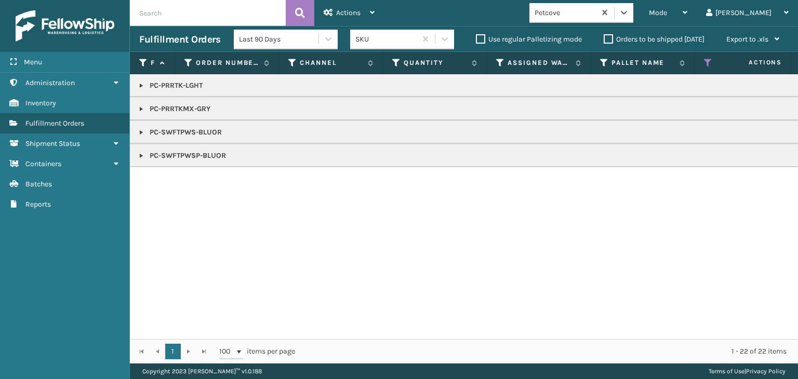
click at [179, 85] on p "PC-PRRTK-LGHT" at bounding box center [800, 86] width 1323 height 10
click at [687, 6] on div "Mode" at bounding box center [668, 13] width 38 height 26
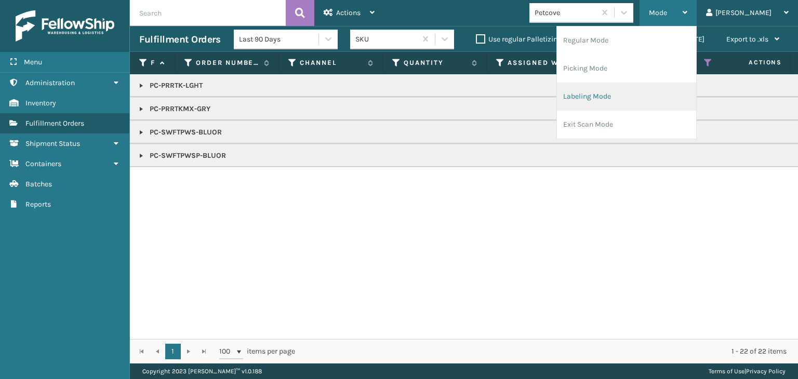
click at [650, 102] on li "Labeling Mode" at bounding box center [626, 97] width 139 height 28
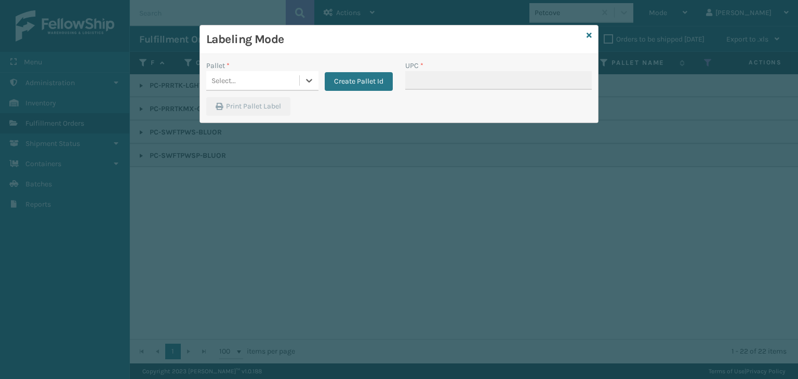
click at [294, 84] on div "Select..." at bounding box center [252, 80] width 93 height 17
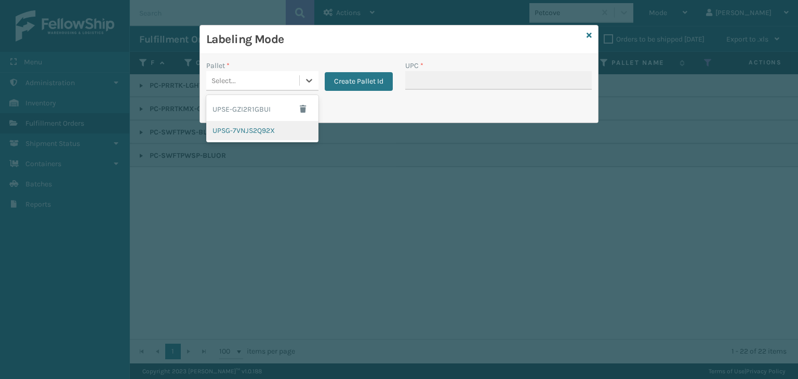
click at [301, 125] on div "UPSG-7VNJS2Q92X" at bounding box center [262, 130] width 112 height 19
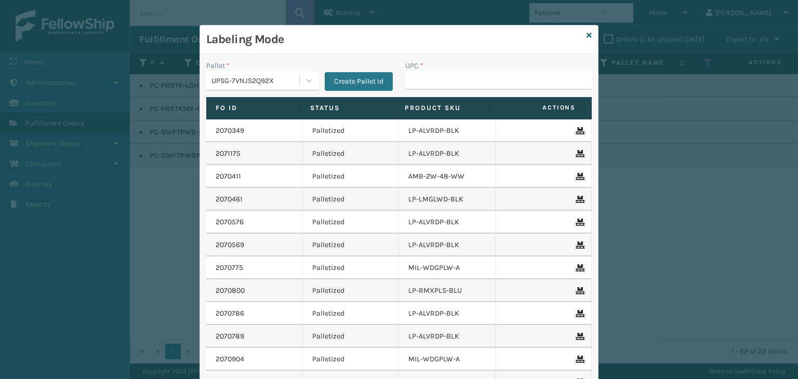
click at [445, 90] on div "UPC *" at bounding box center [498, 78] width 199 height 37
drag, startPoint x: 445, startPoint y: 82, endPoint x: 471, endPoint y: 89, distance: 27.5
click at [445, 82] on input "UPC *" at bounding box center [498, 80] width 187 height 19
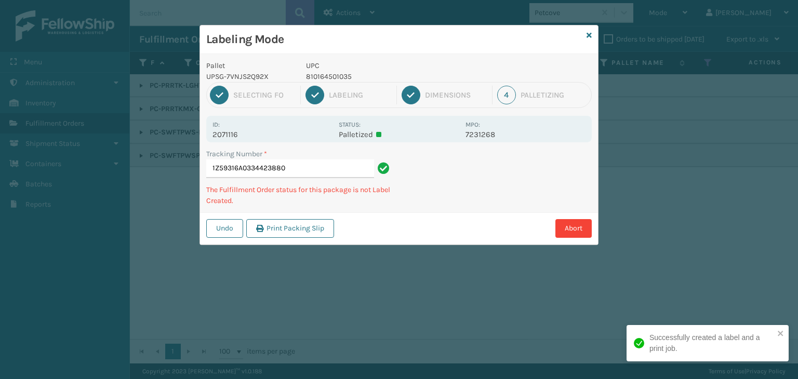
click at [316, 77] on p "810164501035" at bounding box center [382, 76] width 153 height 11
copy p "810164501035"
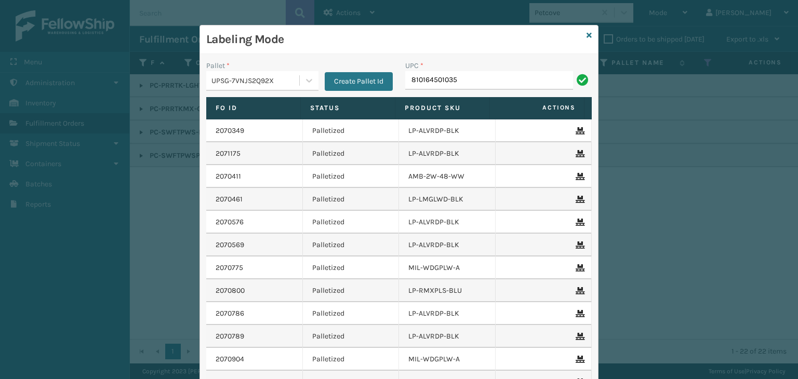
type input "810164501035"
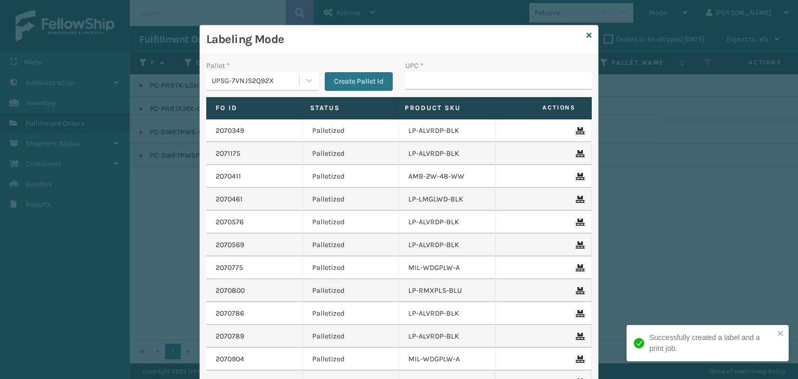
type input "810164501035"
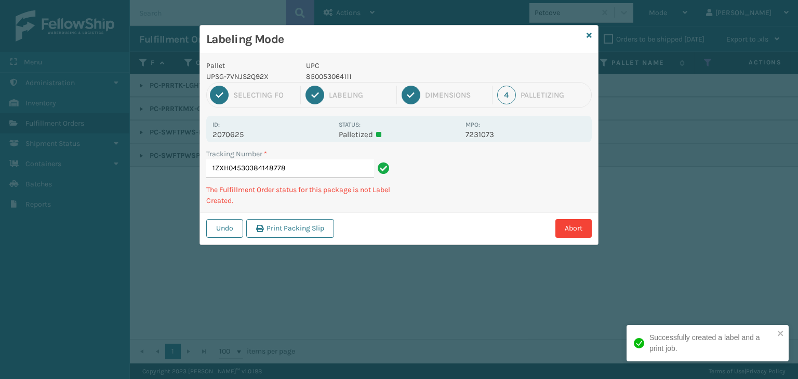
click at [326, 75] on p "850053064111" at bounding box center [382, 76] width 153 height 11
copy p "850053064111"
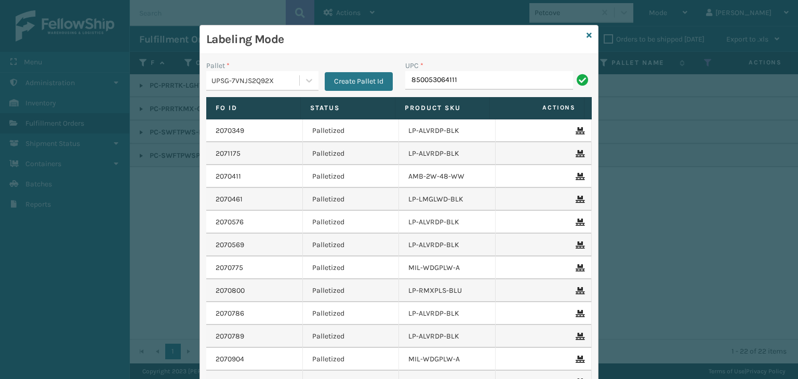
type input "850053064111"
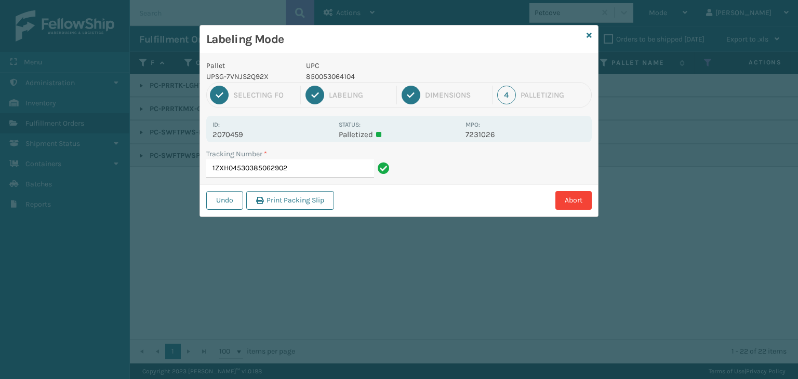
click at [324, 76] on p "850053064104" at bounding box center [382, 76] width 153 height 11
copy p "850053064104"
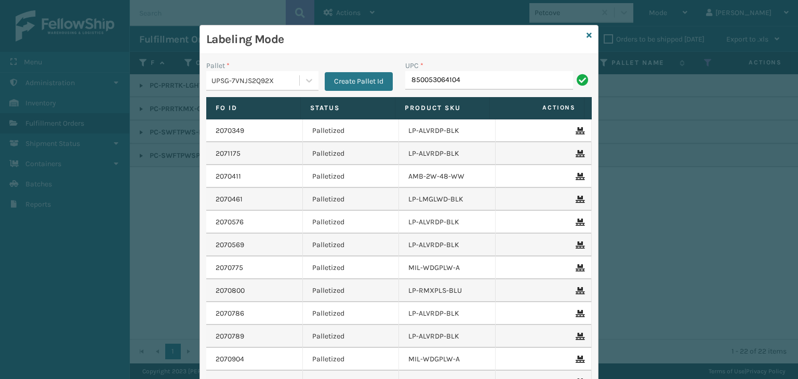
type input "850053064104"
click at [422, 69] on div "UPC *" at bounding box center [498, 65] width 187 height 11
click at [436, 84] on input "KM-" at bounding box center [489, 80] width 168 height 19
type input "KM-MOT-OP1SS"
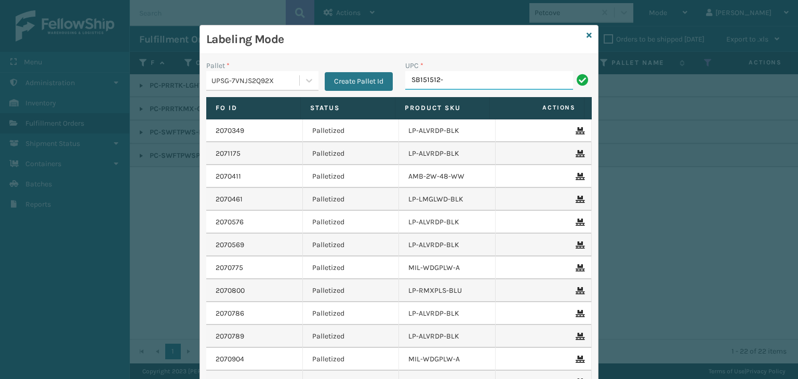
type input "SB151512-15R3"
type input "KM-MOTSC-16BSS"
click at [480, 73] on input "KM-MOTSC-16BSS" at bounding box center [489, 80] width 168 height 19
drag, startPoint x: 480, startPoint y: 75, endPoint x: 99, endPoint y: 117, distance: 383.2
click at [105, 115] on div "Labeling Mode Pallet * UPSG-7VNJS2Q92X Create Pallet Id UPC * KM-MOTSC-16BSS Fo…" at bounding box center [399, 189] width 798 height 379
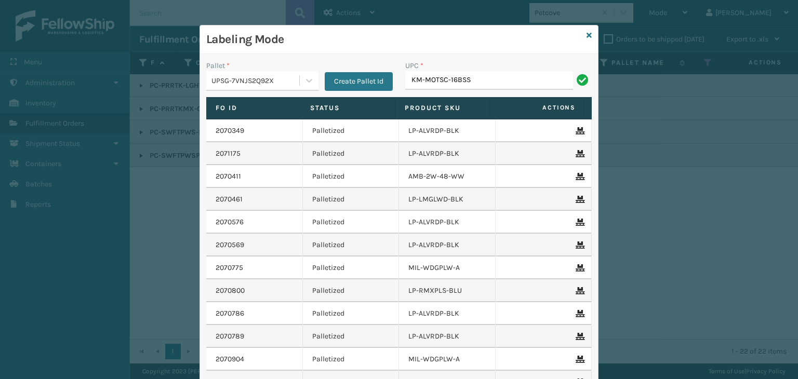
type input "KM-MOTSC-16BSS"
type input "KM-OKS-OFRC-44SS"
type input "SH17-4GNF"
click at [587, 34] on icon at bounding box center [589, 35] width 5 height 7
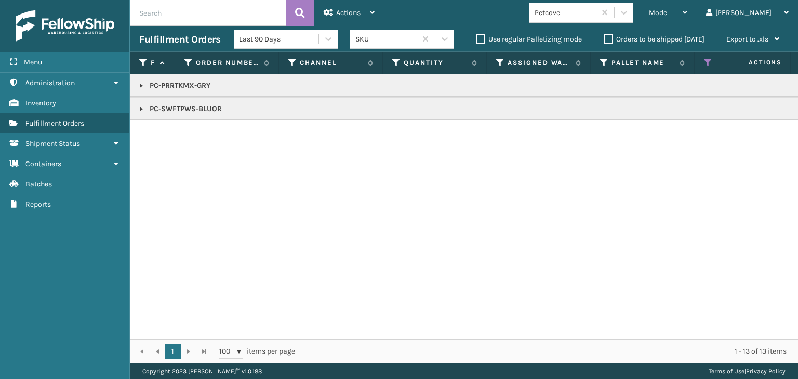
click at [148, 104] on p "PC-SWFTPWS-BLUOR" at bounding box center [800, 109] width 1323 height 10
click at [142, 105] on link at bounding box center [141, 109] width 8 height 8
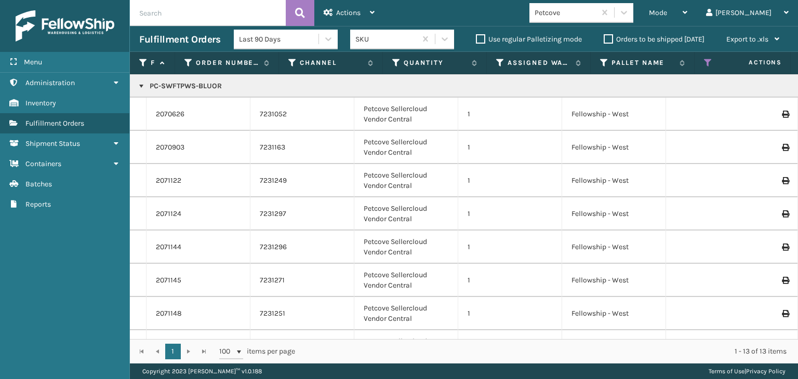
scroll to position [0, 0]
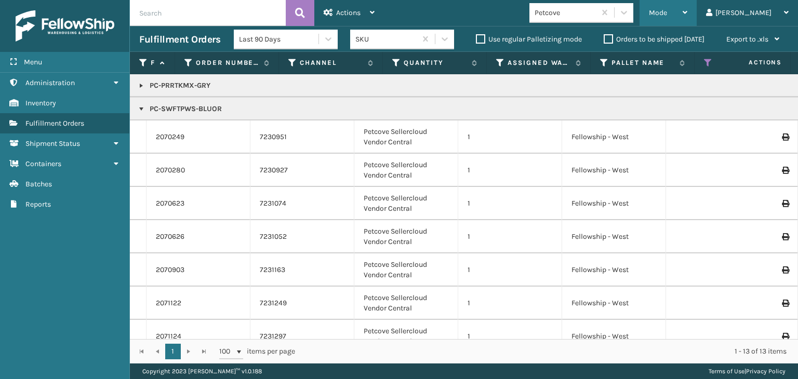
click at [687, 9] on div "Mode" at bounding box center [668, 13] width 38 height 26
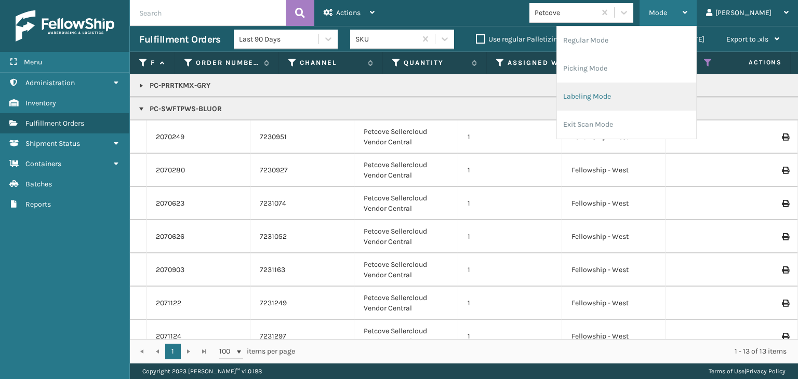
click at [617, 101] on li "Labeling Mode" at bounding box center [626, 97] width 139 height 28
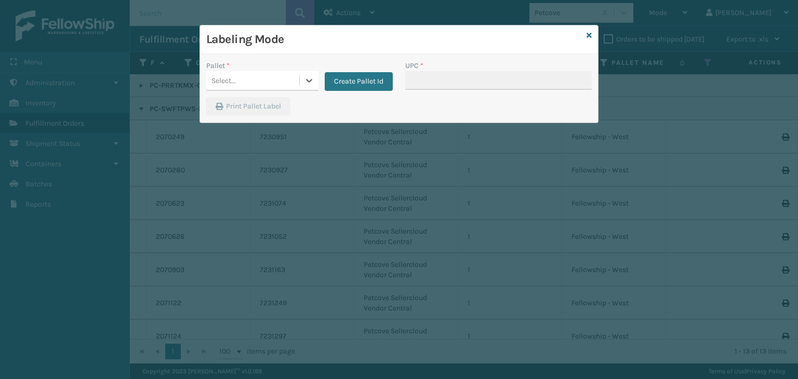
click at [223, 81] on div "Select..." at bounding box center [223, 80] width 24 height 11
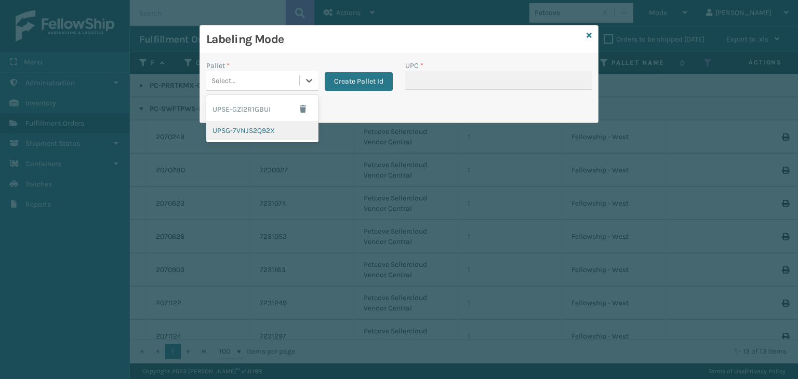
click at [257, 129] on div "UPSG-7VNJS2Q92X" at bounding box center [262, 130] width 112 height 19
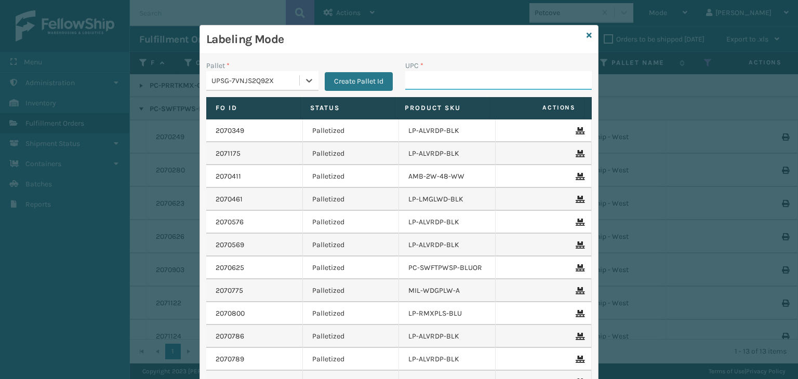
drag, startPoint x: 455, startPoint y: 73, endPoint x: 441, endPoint y: 65, distance: 15.9
click at [455, 73] on input "UPC *" at bounding box center [498, 80] width 187 height 19
drag, startPoint x: 259, startPoint y: 79, endPoint x: 261, endPoint y: 86, distance: 7.4
click at [259, 79] on div "UPSG-7VNJS2Q92X" at bounding box center [255, 80] width 89 height 11
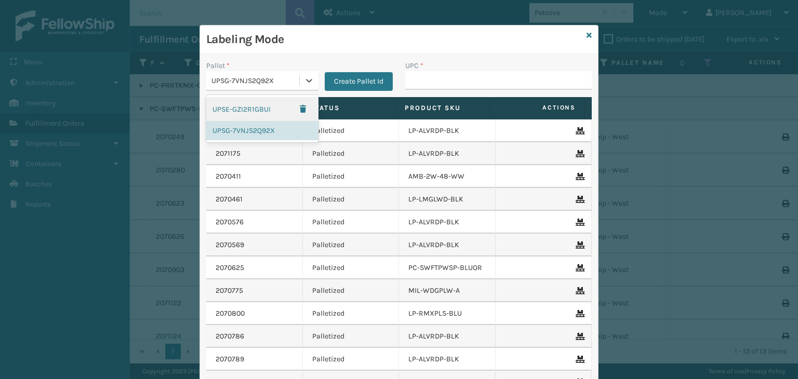
click at [260, 116] on div "UPSE-GZI2R1GBUI" at bounding box center [262, 109] width 112 height 24
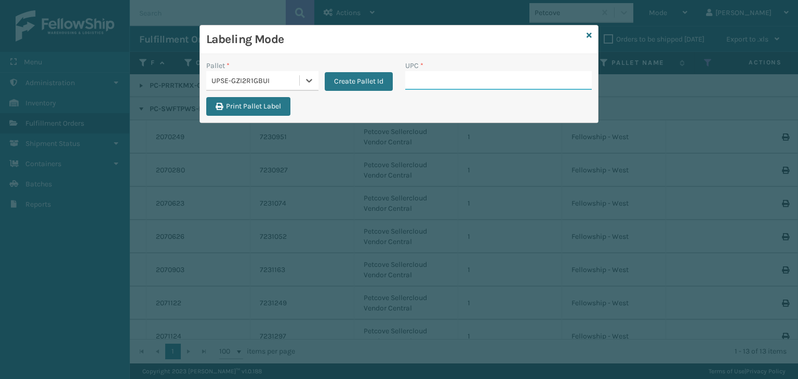
drag, startPoint x: 463, startPoint y: 84, endPoint x: 466, endPoint y: 89, distance: 5.8
click at [463, 84] on input "UPC *" at bounding box center [498, 80] width 187 height 19
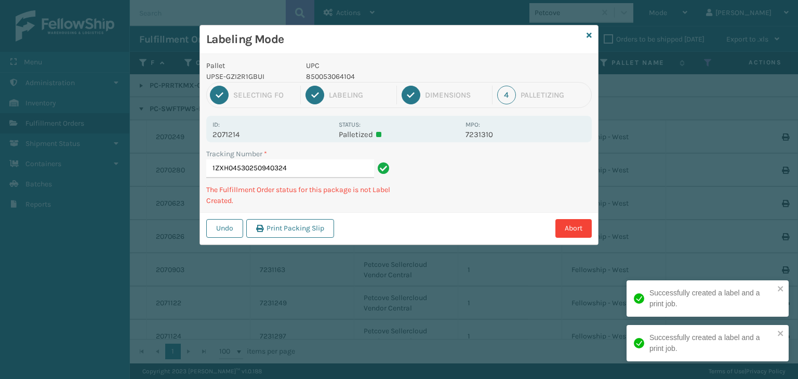
click at [334, 71] on p "850053064104" at bounding box center [382, 76] width 153 height 11
copy p "850053064104"
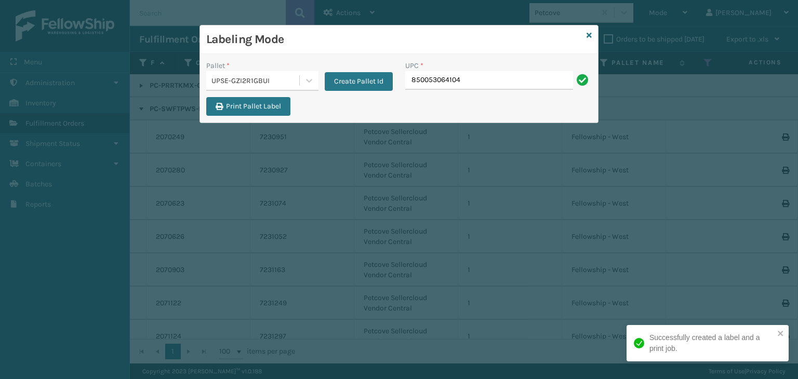
type input "850053064104"
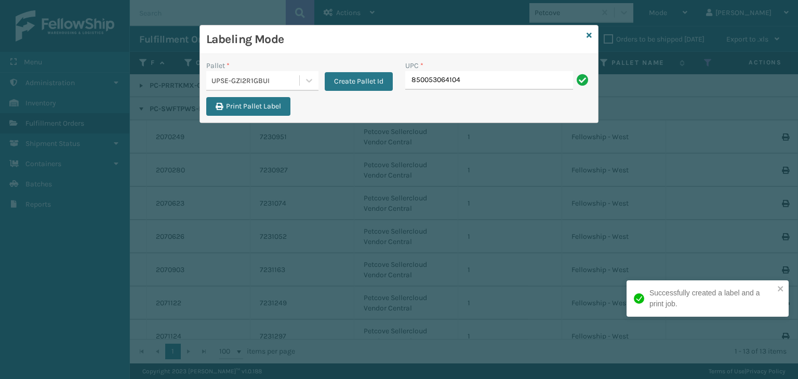
type input "850053064104"
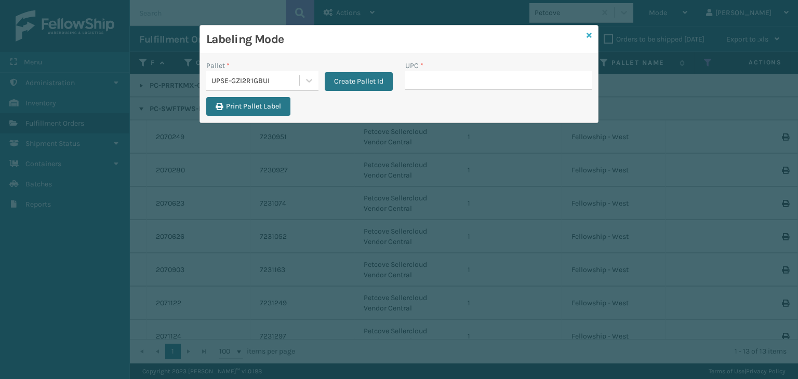
click at [587, 34] on icon at bounding box center [589, 35] width 5 height 7
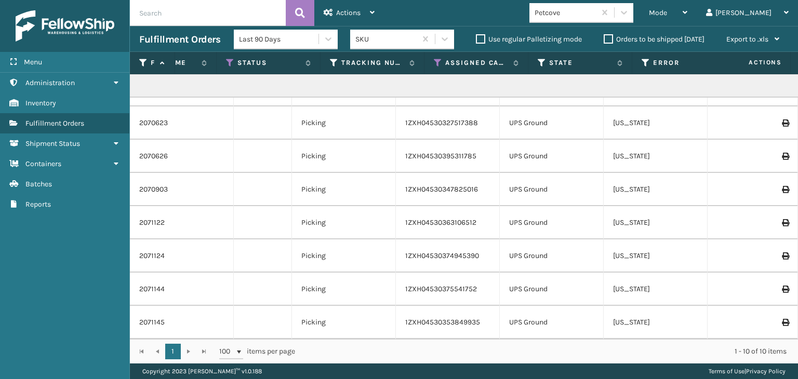
scroll to position [0, 478]
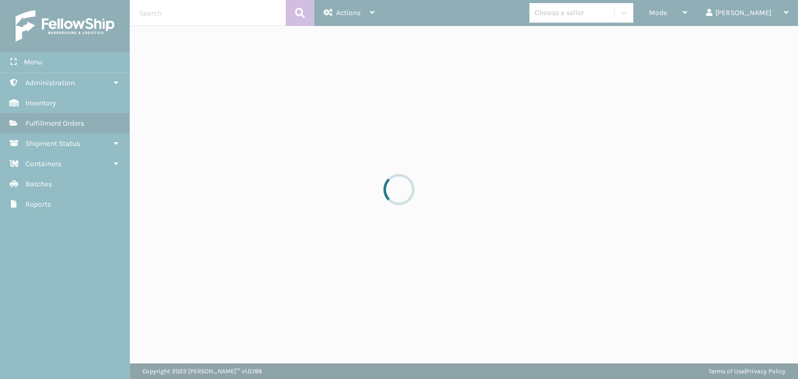
click at [619, 9] on div at bounding box center [399, 189] width 798 height 379
click at [617, 10] on div at bounding box center [399, 189] width 798 height 379
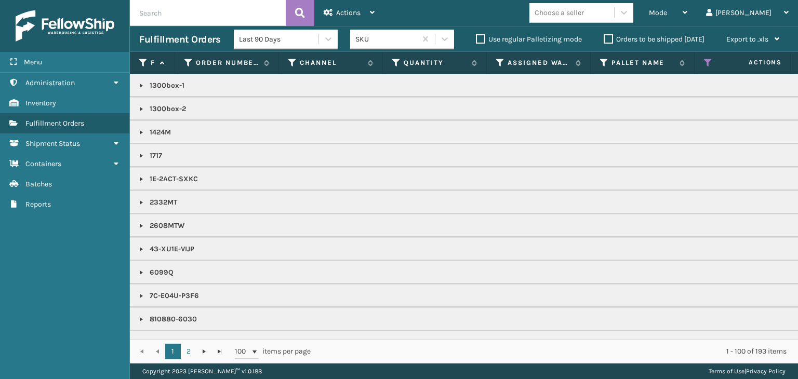
click at [584, 10] on div "Choose a seller" at bounding box center [559, 12] width 49 height 11
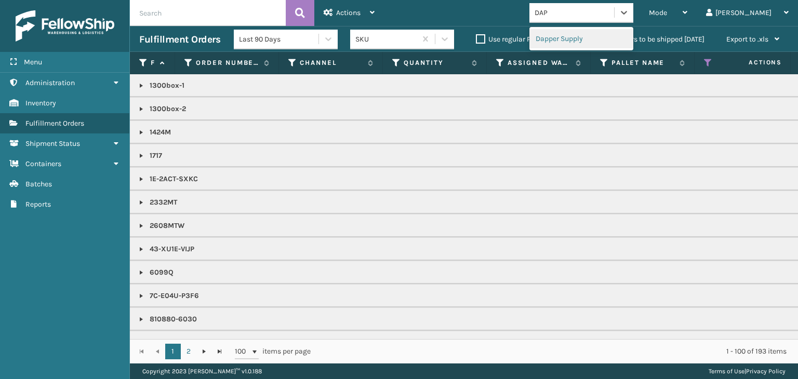
type input "DAPP"
click at [590, 36] on div "Dapper Supply" at bounding box center [582, 38] width 104 height 19
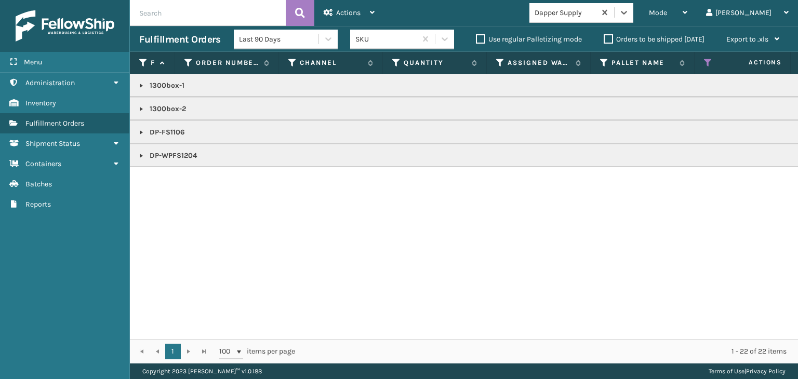
click at [137, 131] on link at bounding box center [141, 132] width 8 height 8
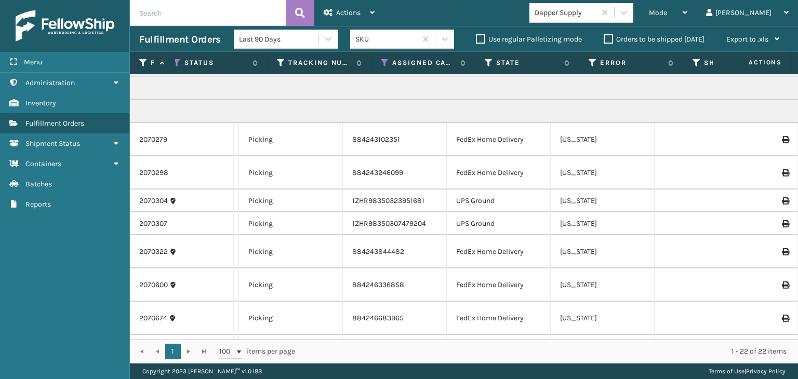
scroll to position [0, 531]
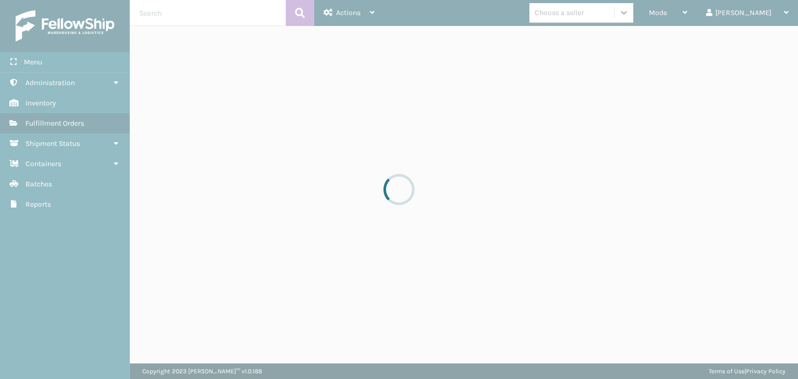
click at [700, 15] on div at bounding box center [399, 189] width 798 height 379
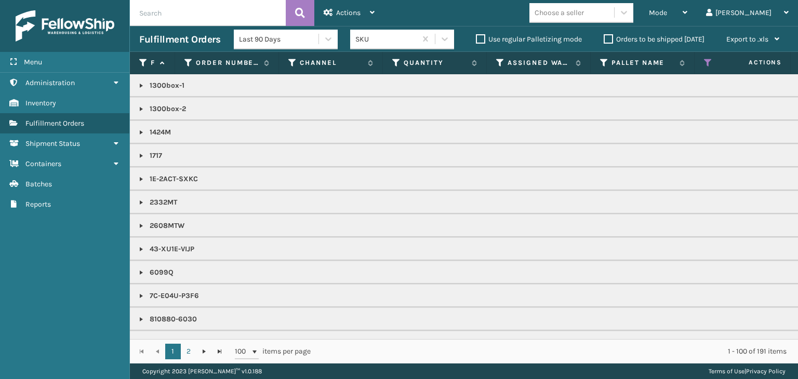
click at [667, 15] on span "Mode" at bounding box center [658, 12] width 18 height 9
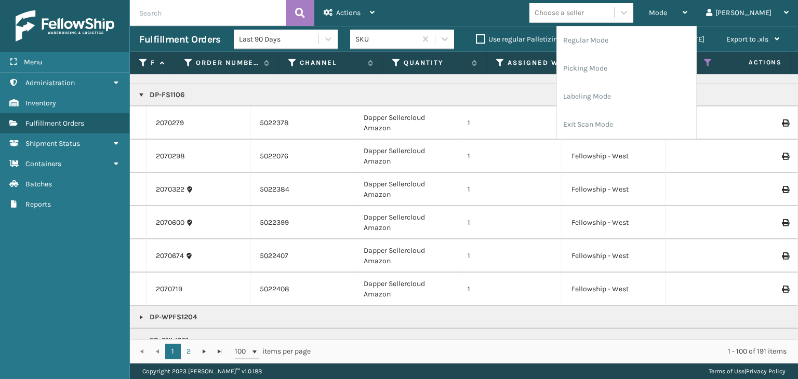
scroll to position [416, 0]
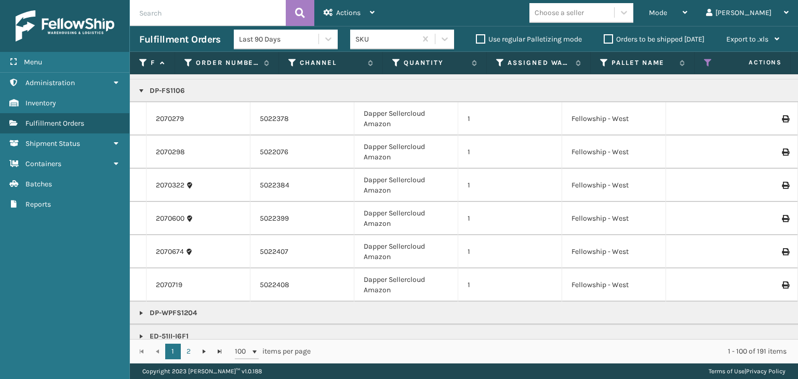
drag, startPoint x: 455, startPoint y: 199, endPoint x: 457, endPoint y: 194, distance: 5.3
click at [456, 198] on td "Dapper Sellercloud Amazon" at bounding box center [406, 185] width 104 height 33
click at [687, 8] on div "Mode" at bounding box center [668, 13] width 38 height 26
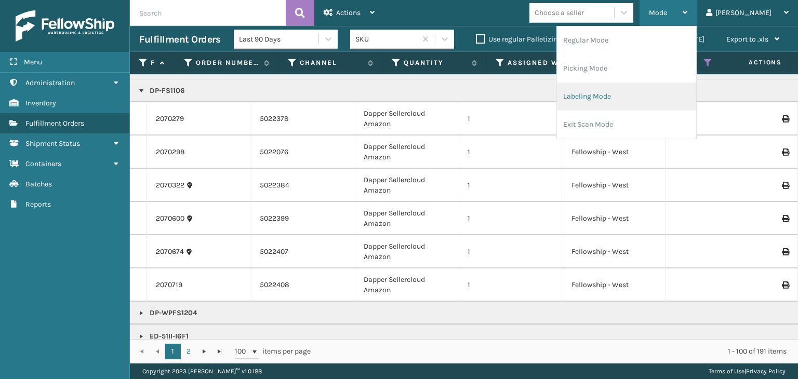
click at [675, 90] on li "Labeling Mode" at bounding box center [626, 97] width 139 height 28
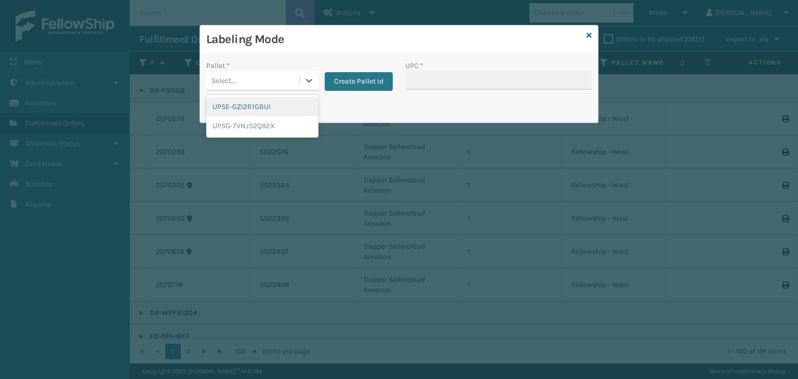
click at [262, 73] on div "Select..." at bounding box center [252, 80] width 93 height 17
click at [260, 121] on div "UPSG-7VNJS2Q92X" at bounding box center [262, 125] width 112 height 19
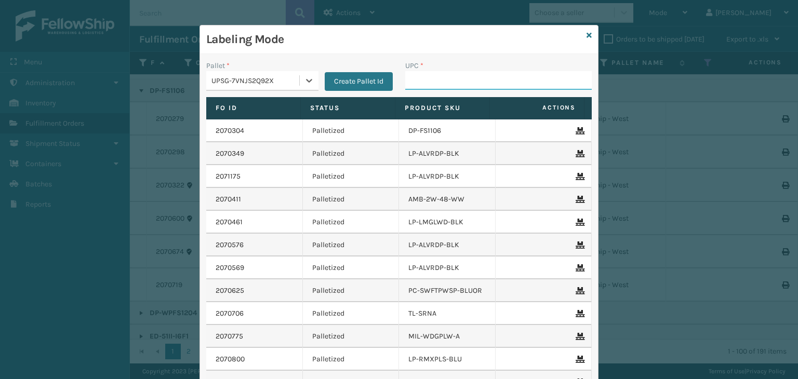
click at [414, 86] on input "UPC *" at bounding box center [498, 80] width 187 height 19
click at [587, 34] on icon at bounding box center [589, 35] width 5 height 7
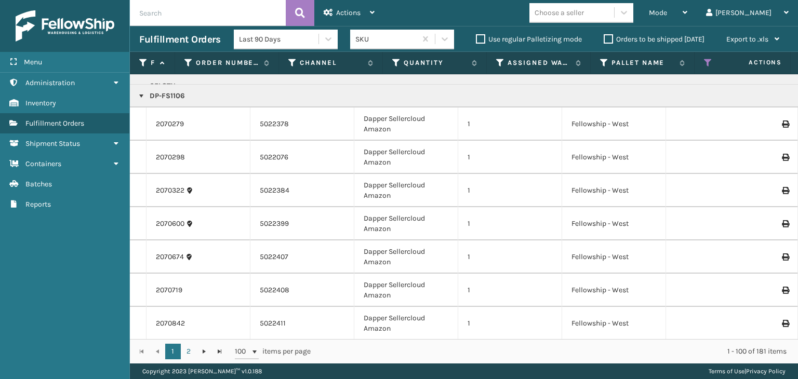
scroll to position [520, 0]
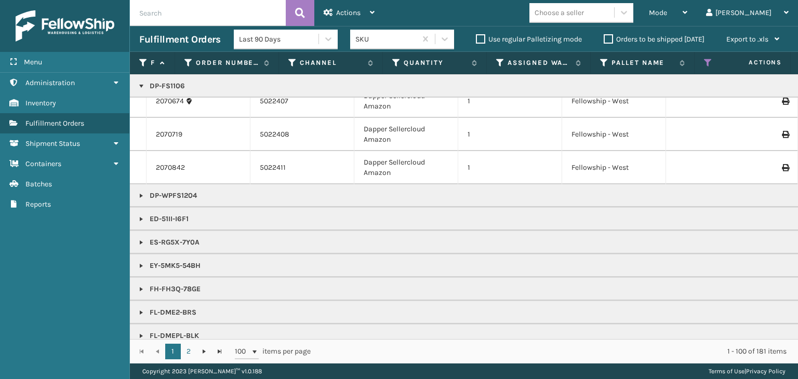
click at [584, 10] on div "Choose a seller" at bounding box center [559, 12] width 49 height 11
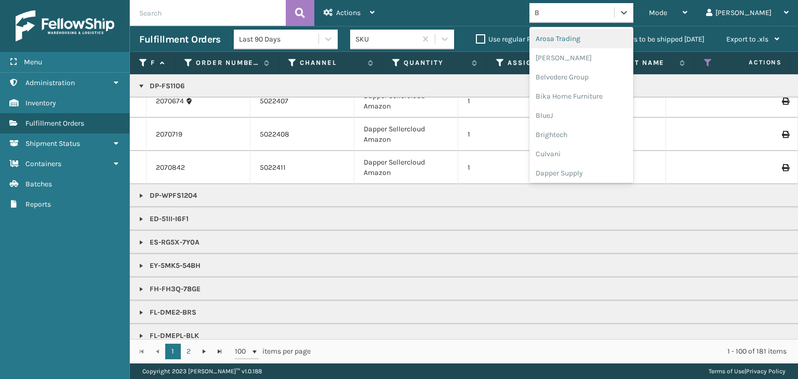
type input "BR"
click at [607, 36] on div "Brightech" at bounding box center [582, 38] width 104 height 19
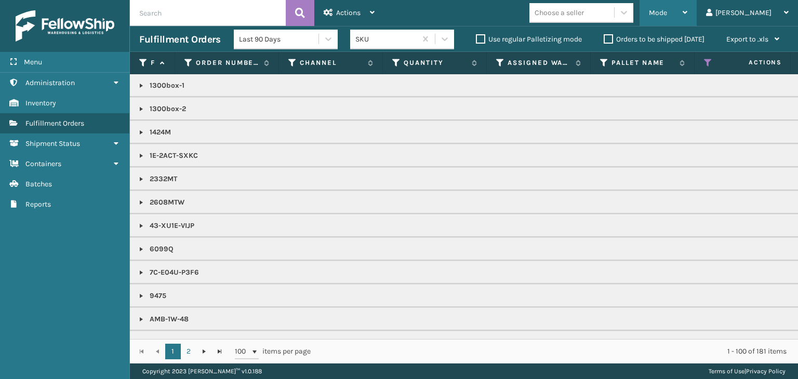
click at [687, 16] on div "Mode" at bounding box center [668, 13] width 38 height 26
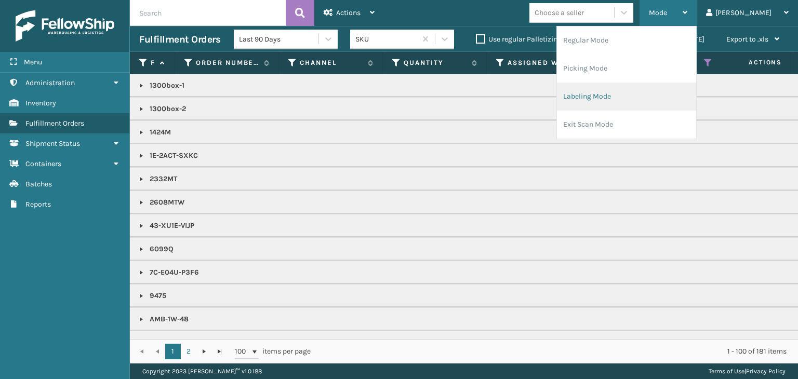
click at [622, 99] on li "Labeling Mode" at bounding box center [626, 97] width 139 height 28
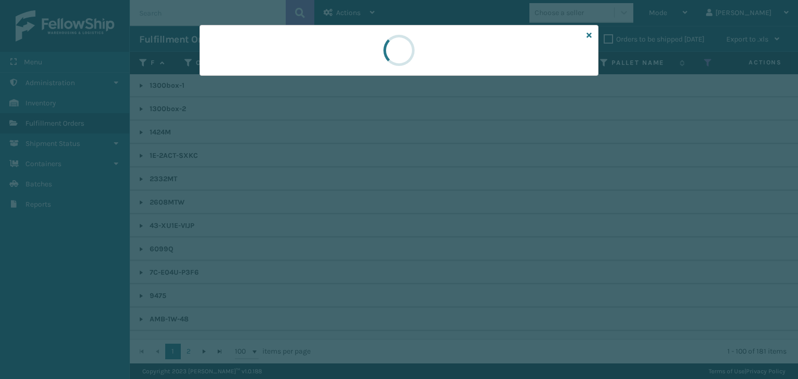
click at [233, 82] on div at bounding box center [399, 189] width 798 height 379
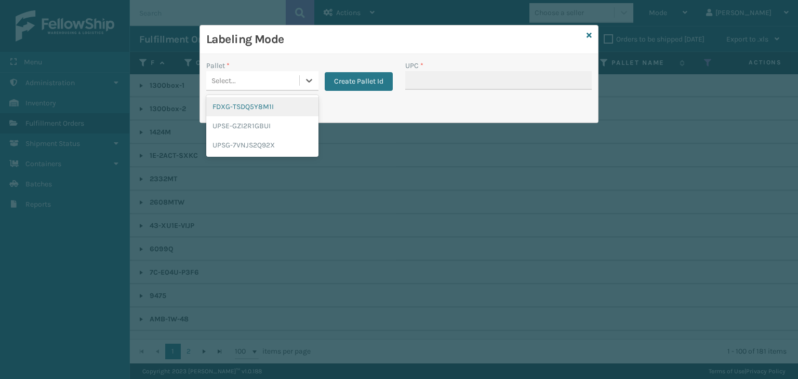
click at [232, 82] on div "Select..." at bounding box center [223, 80] width 24 height 11
click at [227, 114] on div "FDXG-TSDQ5Y8M1I" at bounding box center [262, 106] width 112 height 19
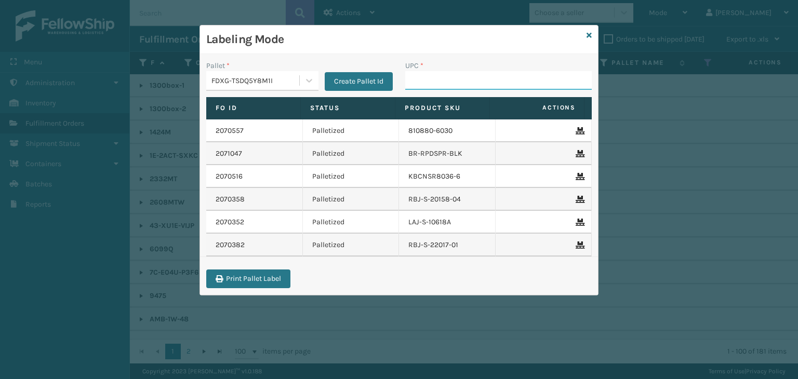
click at [429, 80] on input "UPC *" at bounding box center [498, 80] width 187 height 19
click at [590, 33] on icon at bounding box center [589, 35] width 5 height 7
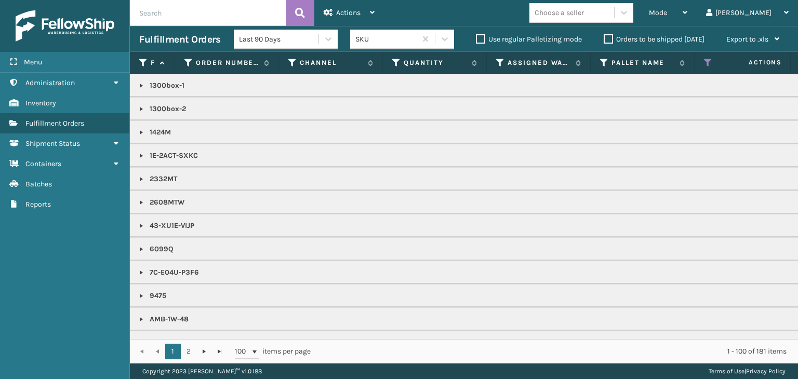
click at [584, 15] on div "Choose a seller" at bounding box center [559, 12] width 49 height 11
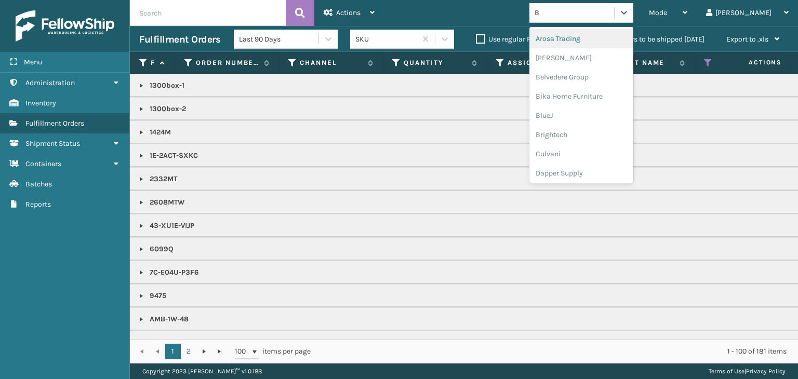
type input "BR"
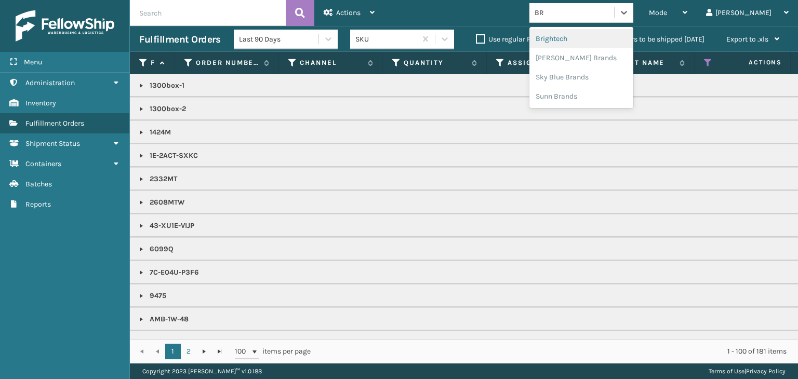
click at [607, 34] on div "Brightech" at bounding box center [582, 38] width 104 height 19
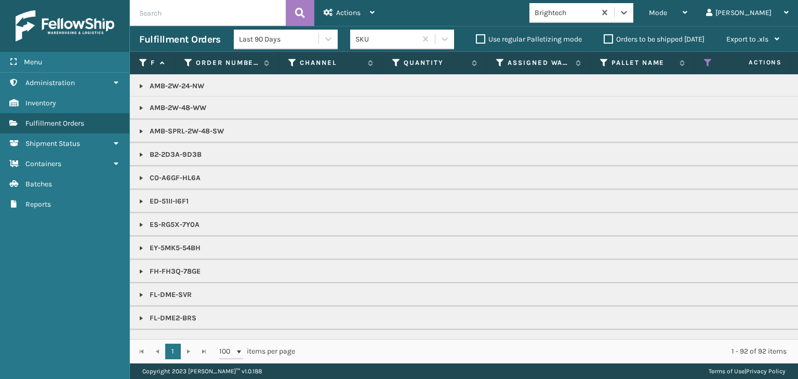
scroll to position [208, 0]
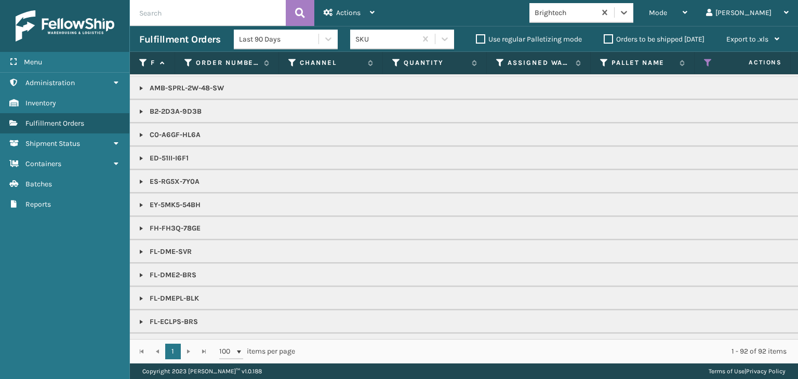
click at [138, 207] on link at bounding box center [141, 205] width 8 height 8
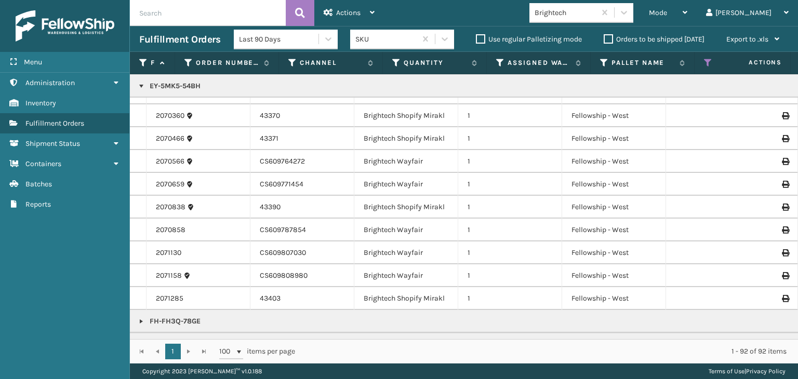
scroll to position [364, 0]
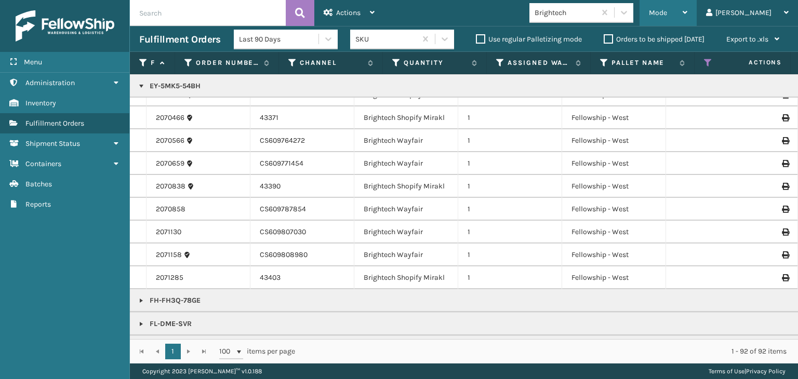
click at [687, 0] on div "Mode" at bounding box center [668, 13] width 38 height 26
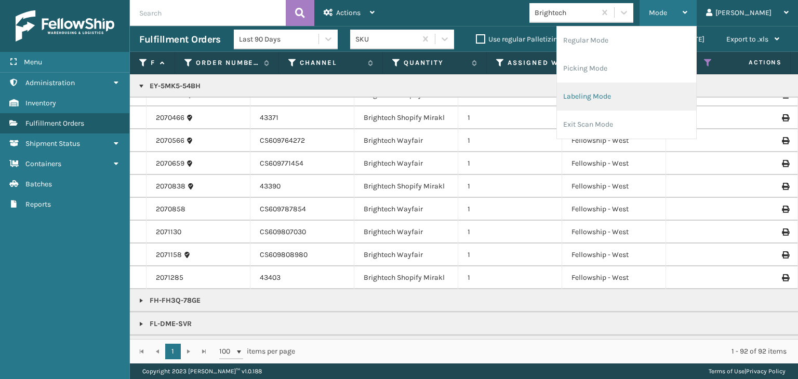
click at [645, 103] on li "Labeling Mode" at bounding box center [626, 97] width 139 height 28
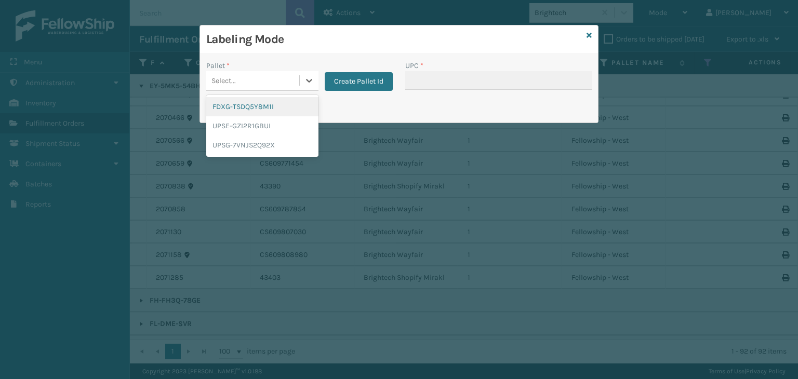
click at [227, 84] on div "Select..." at bounding box center [223, 80] width 24 height 11
click at [237, 106] on div "FDXG-TSDQ5Y8M1I" at bounding box center [262, 106] width 112 height 19
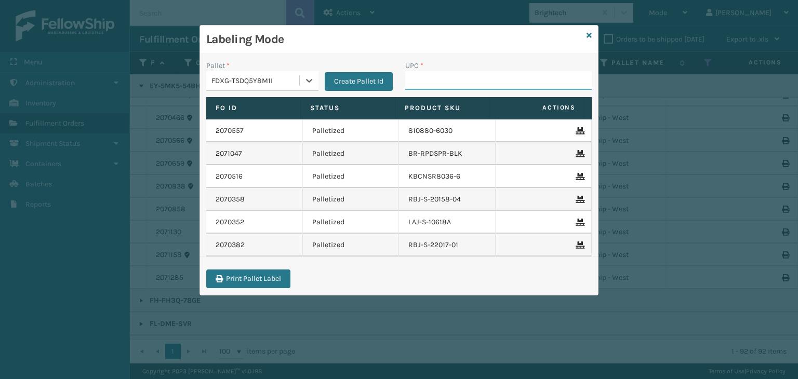
click at [431, 78] on input "UPC *" at bounding box center [498, 80] width 187 height 19
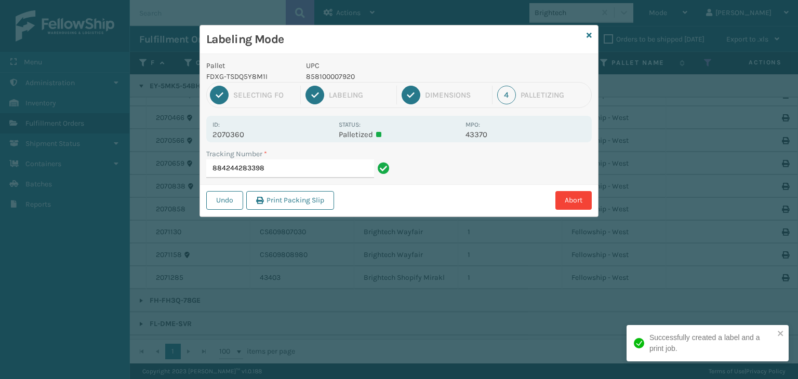
click at [343, 77] on p "858100007920" at bounding box center [382, 76] width 153 height 11
copy p "858100007920"
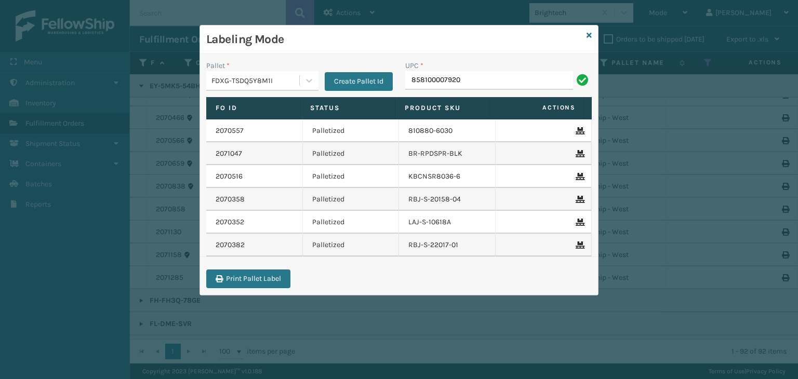
type input "858100007920"
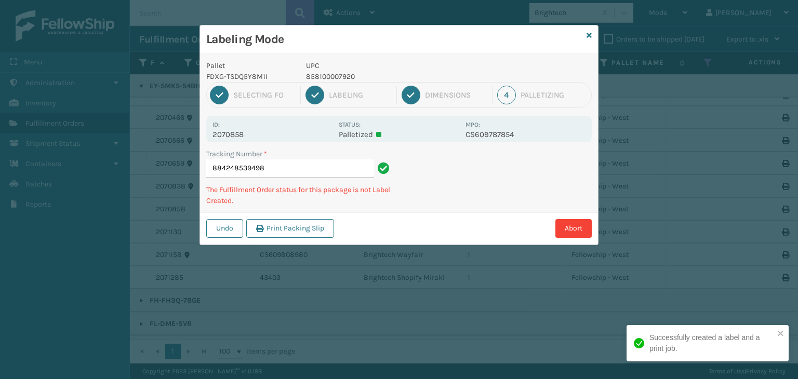
type input "884248539498858100007920"
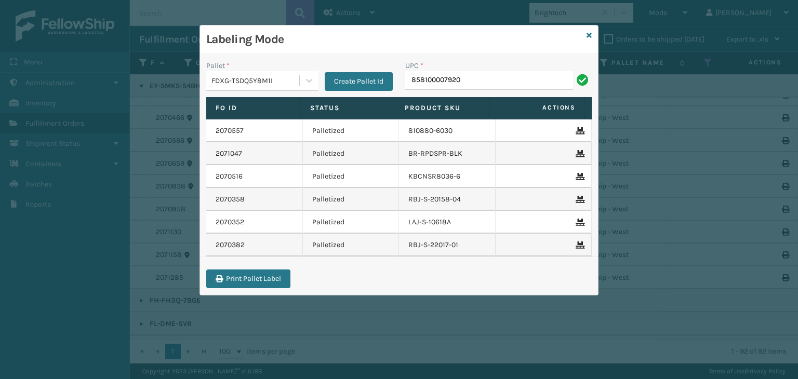
type input "858100007920"
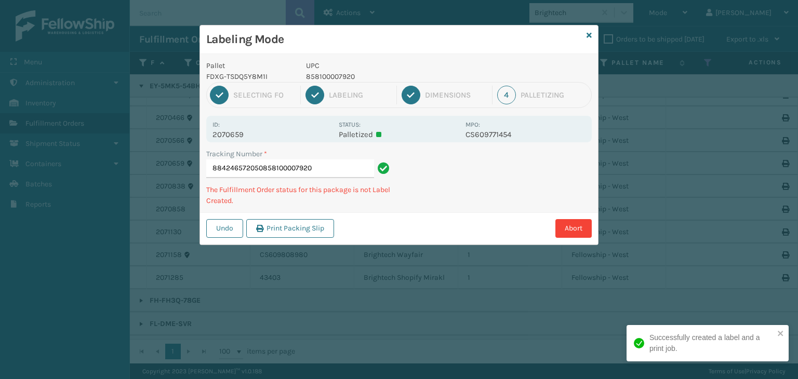
type input "884246572050858100007920858100007920"
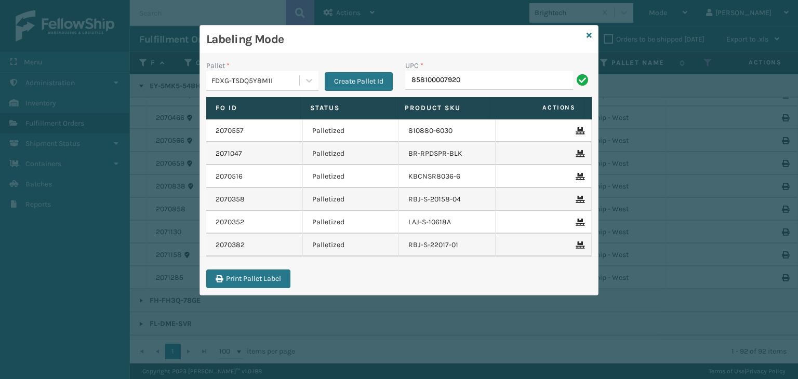
type input "858100007920"
type input "85001"
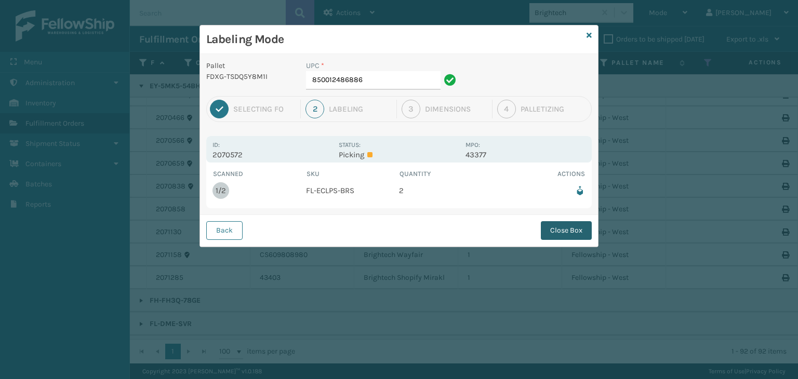
click at [561, 229] on button "Close Box" at bounding box center [566, 230] width 51 height 19
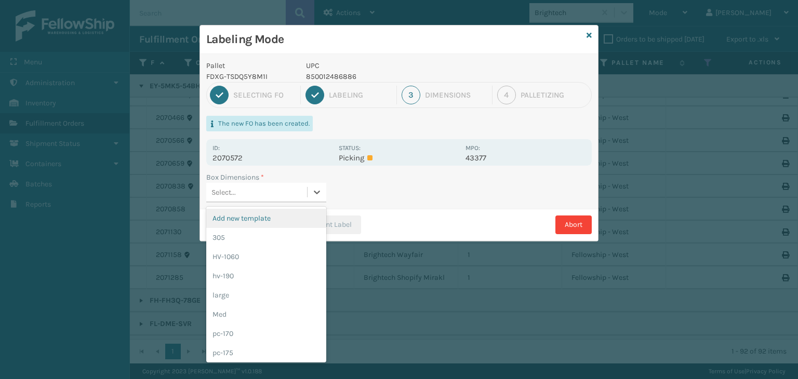
click at [307, 200] on div "Select..." at bounding box center [256, 192] width 101 height 17
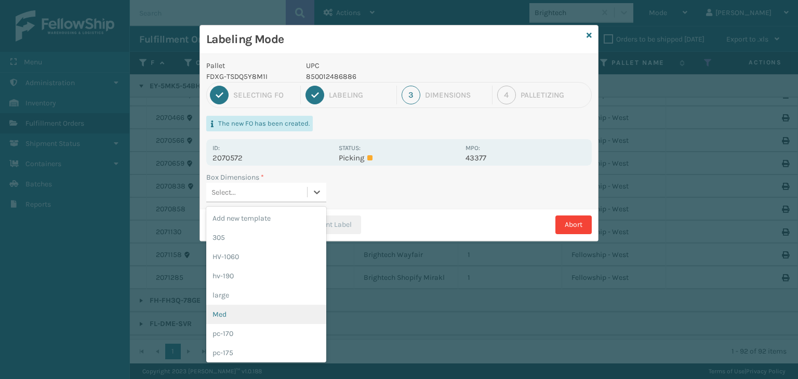
click at [244, 314] on div "Med" at bounding box center [266, 314] width 120 height 19
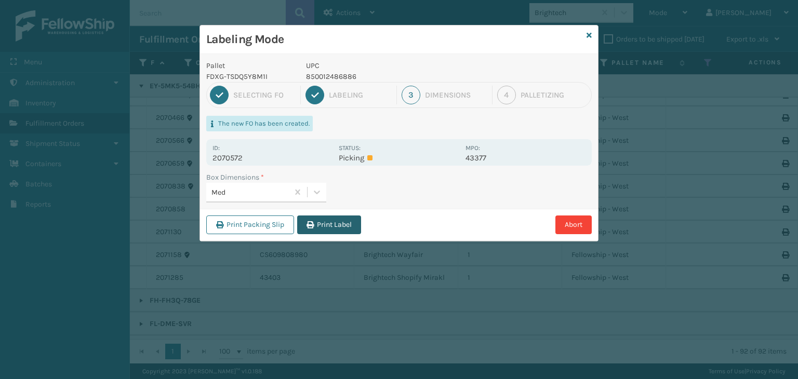
drag, startPoint x: 342, startPoint y: 227, endPoint x: 370, endPoint y: 242, distance: 31.9
click at [339, 228] on button "Print Label" at bounding box center [329, 225] width 64 height 19
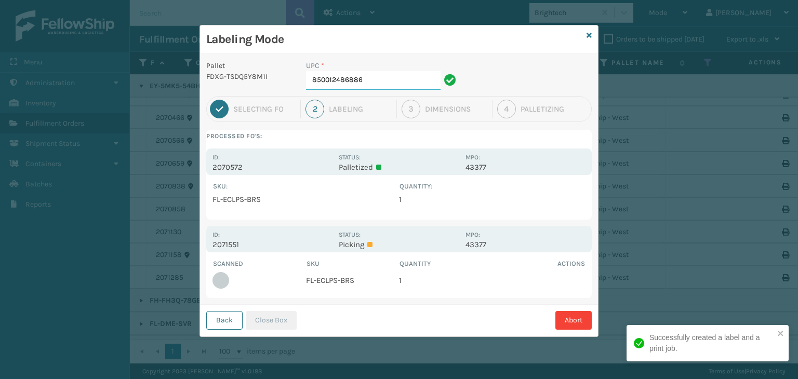
click at [363, 80] on input "850012486886" at bounding box center [373, 80] width 135 height 19
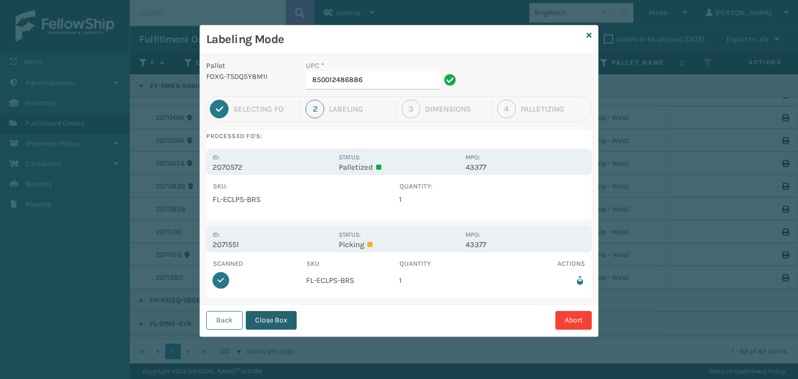
click at [266, 325] on button "Close Box" at bounding box center [271, 320] width 51 height 19
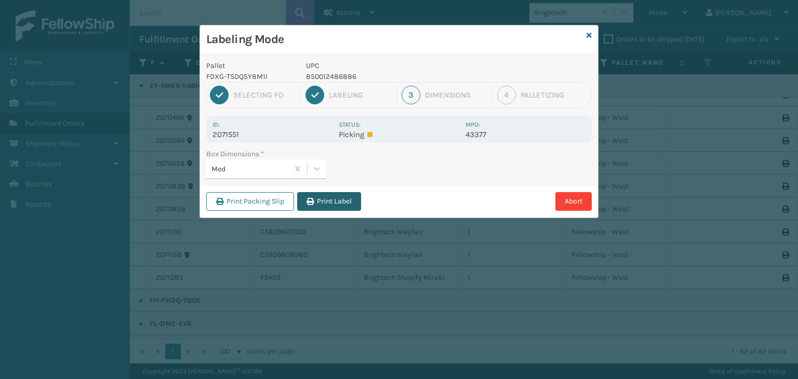
click at [343, 196] on button "Print Label" at bounding box center [329, 201] width 64 height 19
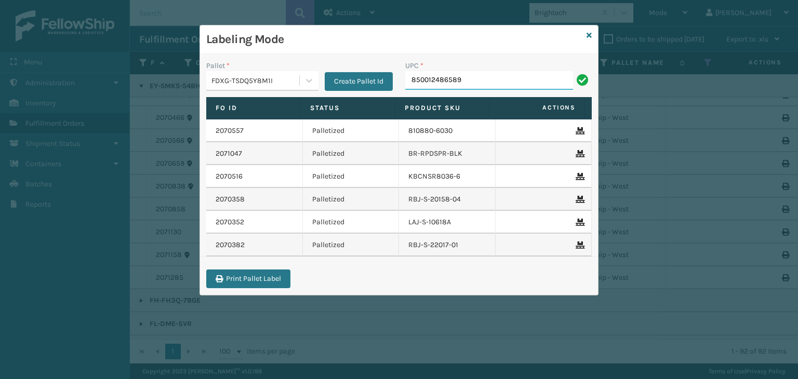
type input "850012486589"
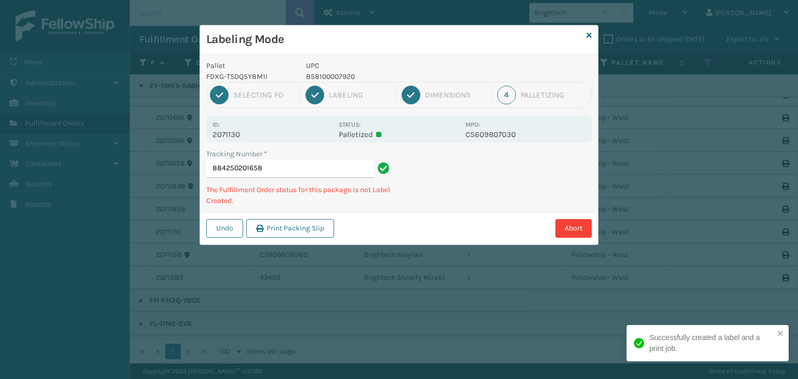
click at [312, 79] on p "858100007920" at bounding box center [382, 76] width 153 height 11
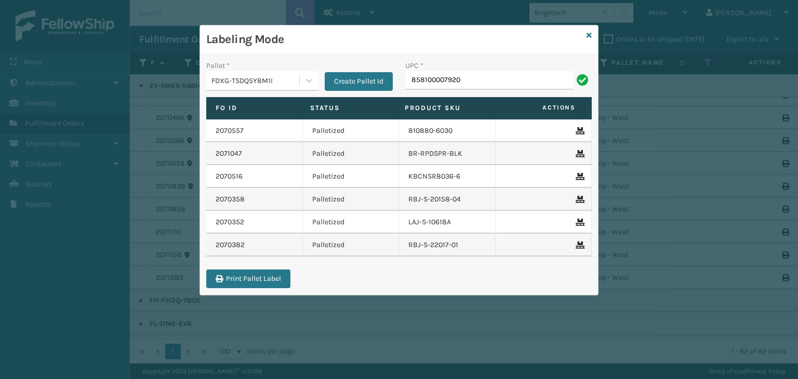
type input "858100007920"
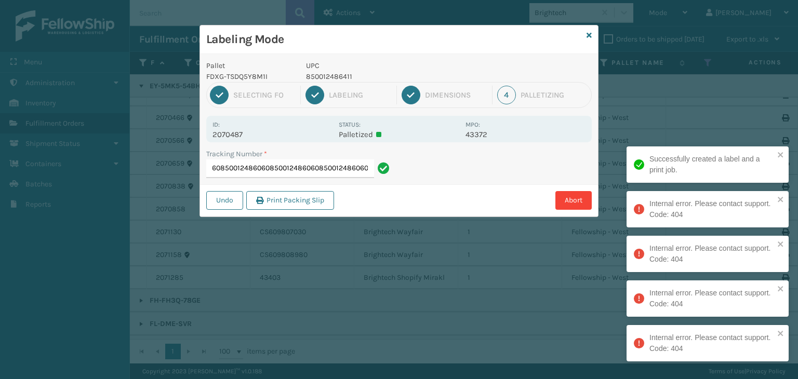
type input "884245530860850012486060850012486060850012486060850012486060850012486060"
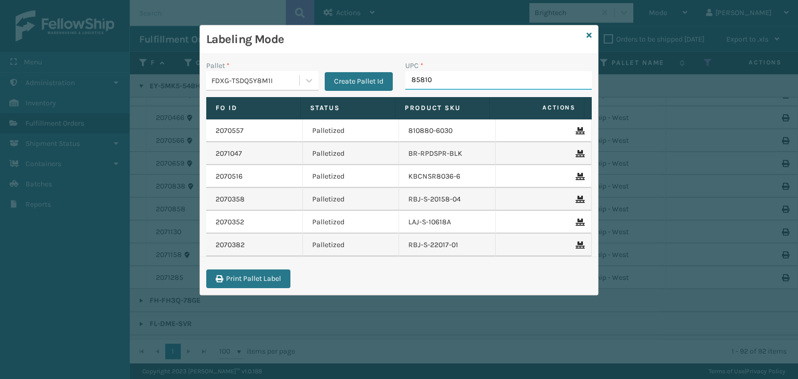
type input "858100"
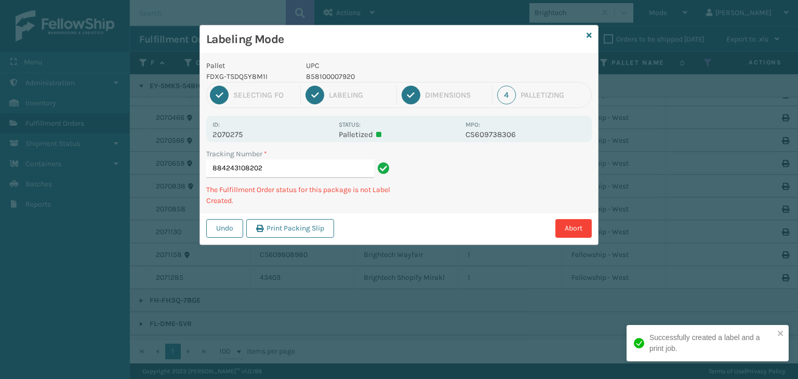
click at [321, 73] on p "858100007920" at bounding box center [382, 76] width 153 height 11
click at [322, 74] on p "858100007920" at bounding box center [382, 76] width 153 height 11
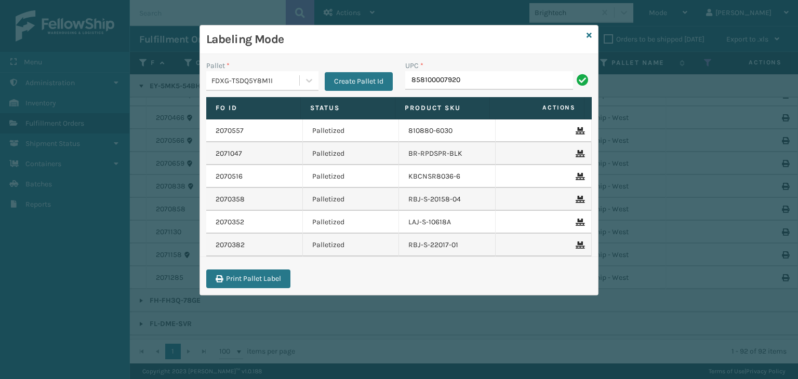
type input "858100007920"
type input "850012486763"
type input "850012486299"
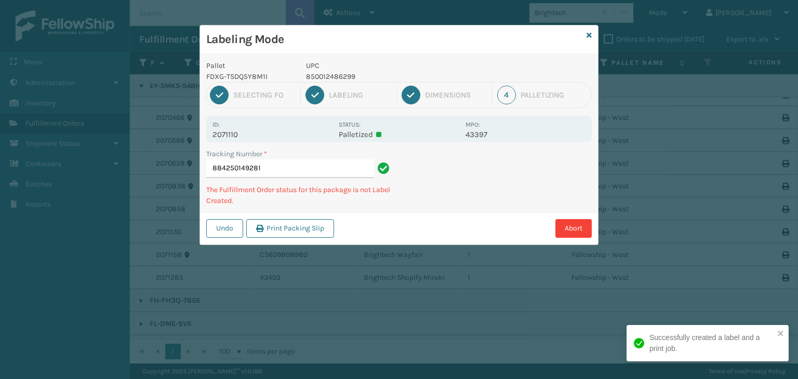
click at [338, 77] on p "850012486299" at bounding box center [382, 76] width 153 height 11
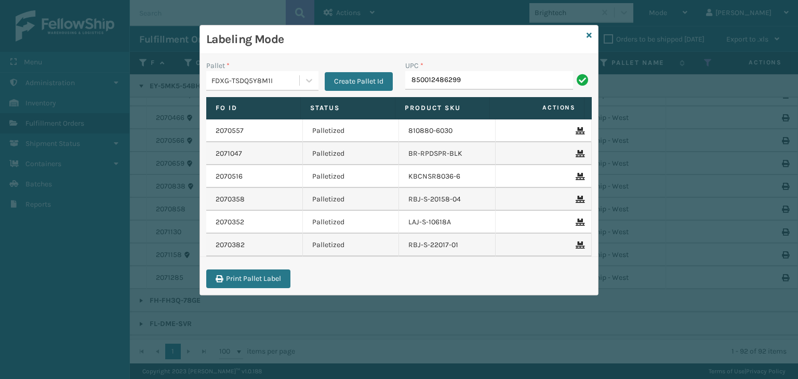
type input "850012486299"
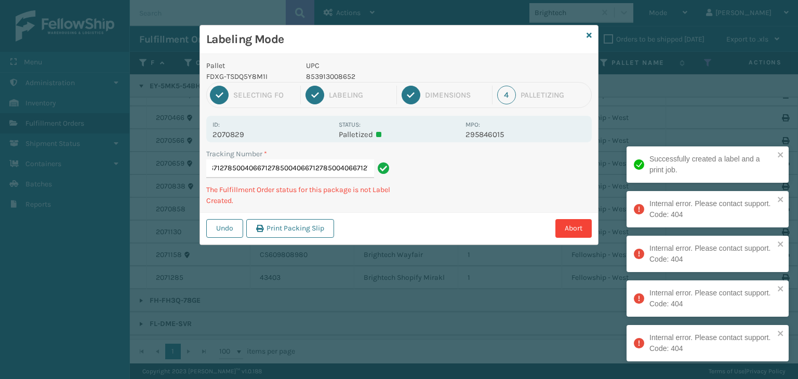
type input "884248106028850040667127850040667127850040667127850040667127850040667127"
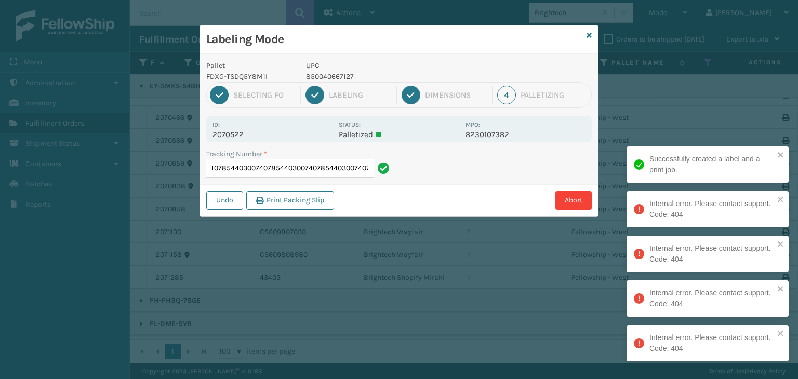
type input "884245883850854403007407854403007407854403007407854403007407854403007407"
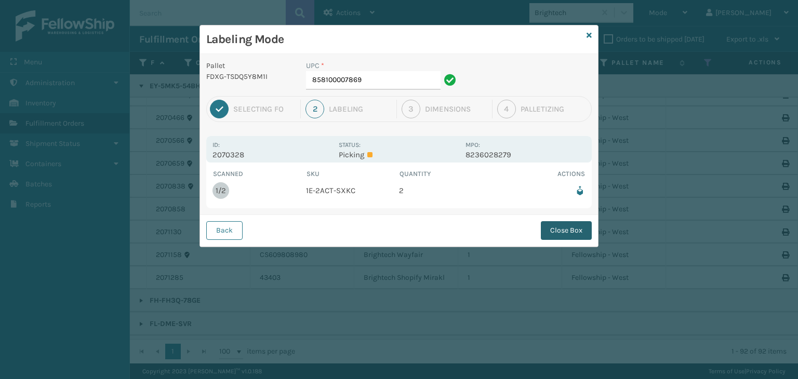
click at [566, 233] on button "Close Box" at bounding box center [566, 230] width 51 height 19
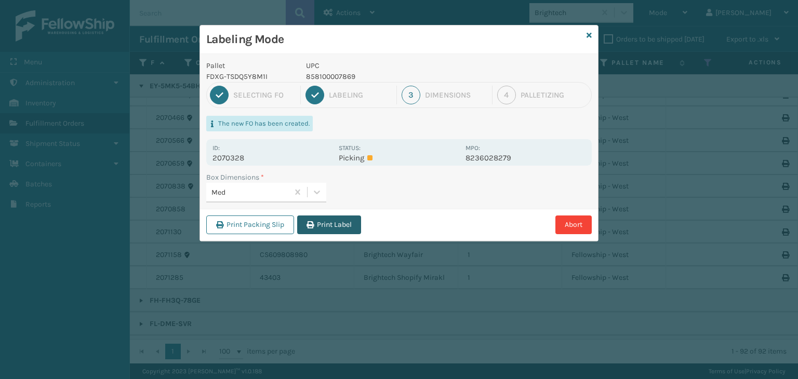
drag, startPoint x: 337, startPoint y: 228, endPoint x: 332, endPoint y: 245, distance: 18.4
click at [334, 234] on div "Print Packing Slip Print Label Abort" at bounding box center [399, 225] width 398 height 32
click button "Print Label" at bounding box center [329, 225] width 64 height 19
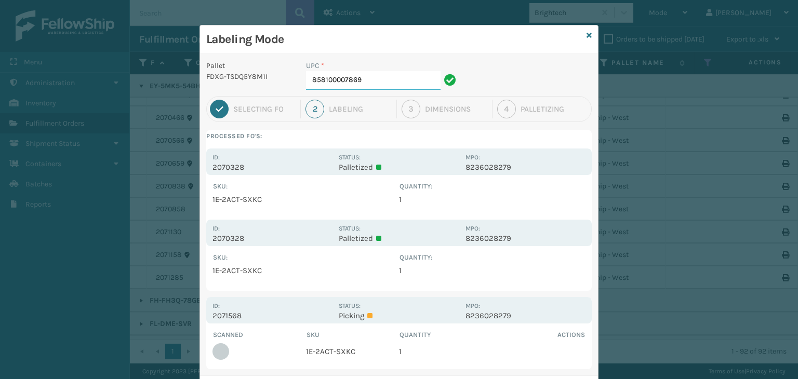
click at [425, 72] on input "858100007869" at bounding box center [373, 80] width 135 height 19
type input "858100007869"
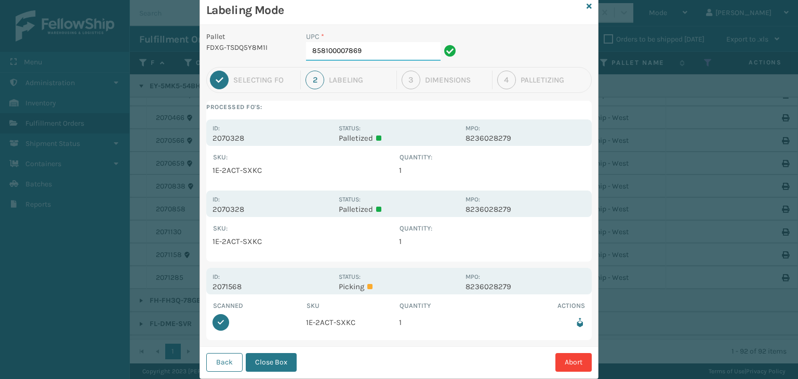
scroll to position [54, 0]
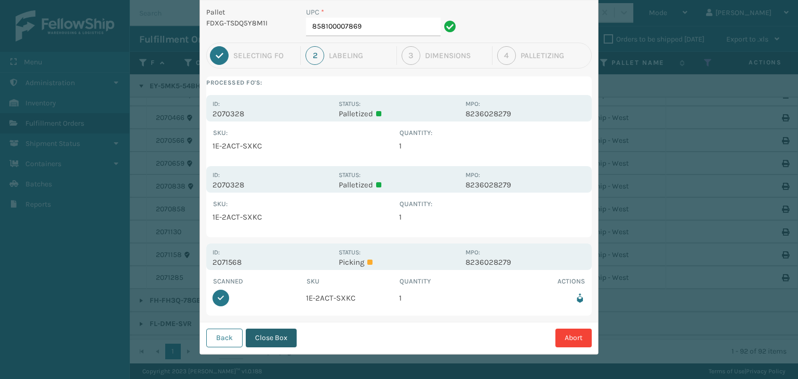
click at [280, 338] on button "Close Box" at bounding box center [271, 338] width 51 height 19
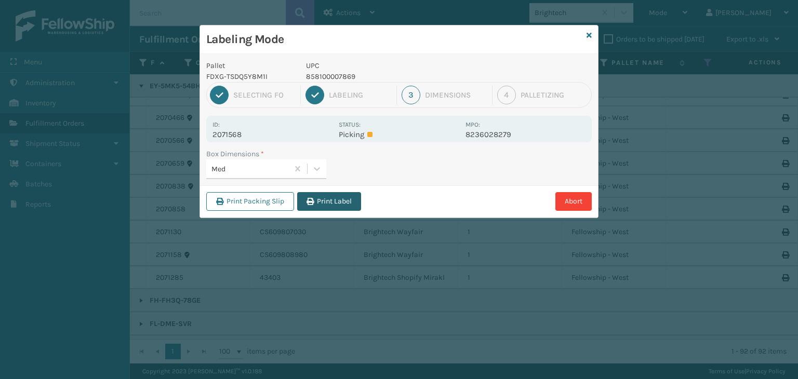
click at [341, 192] on button "Print Label" at bounding box center [329, 201] width 64 height 19
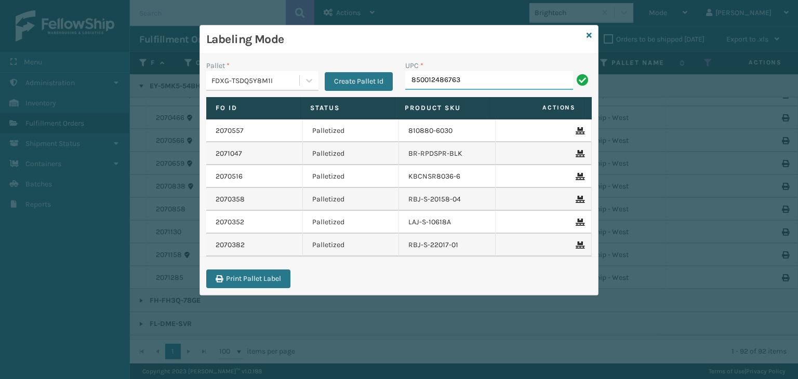
type input "850012486763"
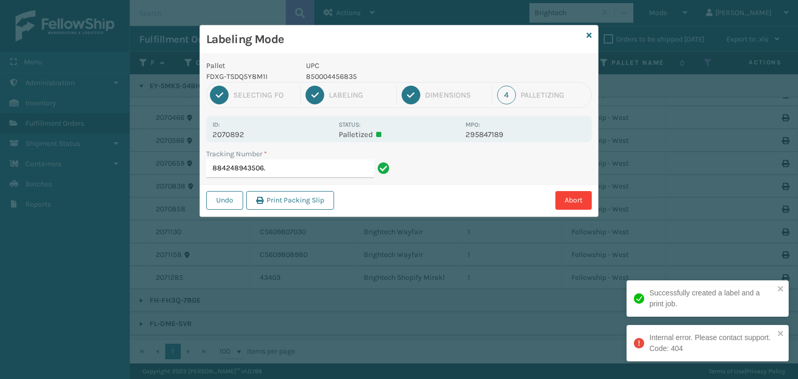
type input "884248943506"
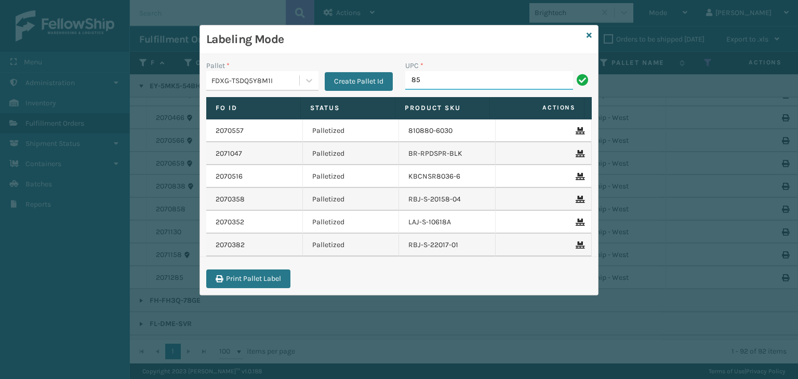
type input "8"
type input "FL-OLVA-CRM"
drag, startPoint x: 483, startPoint y: 82, endPoint x: 202, endPoint y: 115, distance: 283.5
click at [202, 115] on div "Pallet * FDXG-TSDQ5Y8M1I Create Pallet Id UPC * FL-OLVA-CRM Fo Id Status Produc…" at bounding box center [399, 174] width 398 height 241
type input "FL-OLVA-CRM"
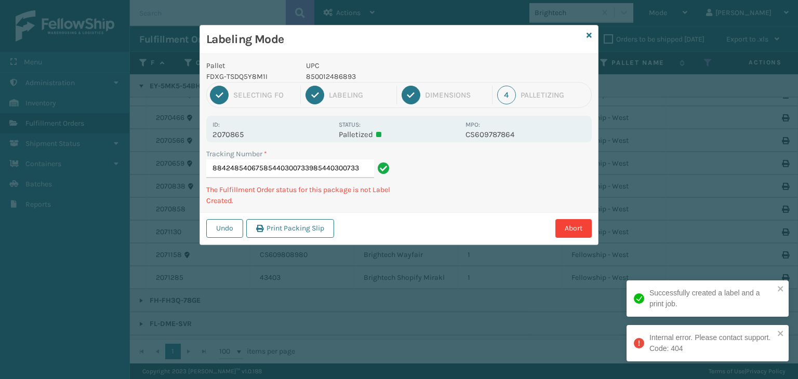
type input "884248540675854403007339854403007339"
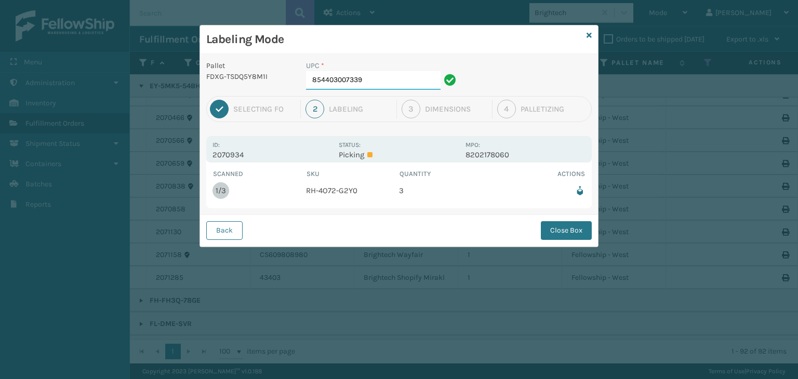
click at [377, 80] on input "854403007339" at bounding box center [373, 80] width 135 height 19
click at [576, 233] on button "Close Box" at bounding box center [566, 230] width 51 height 19
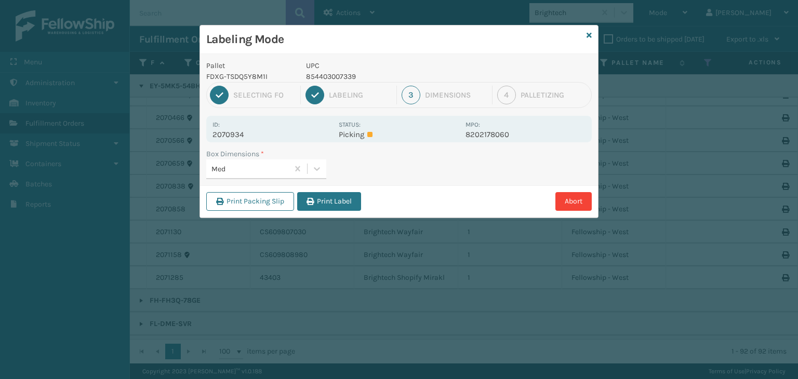
click at [297, 203] on div "Print Packing Slip Print Label Abort" at bounding box center [399, 202] width 398 height 32
click at [303, 203] on button "Print Label" at bounding box center [329, 201] width 64 height 19
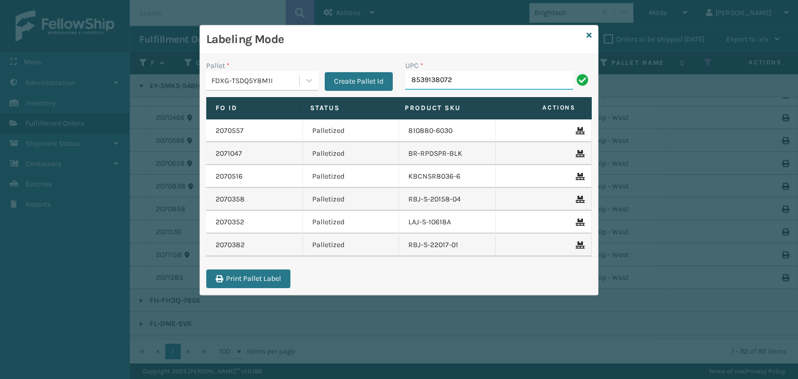
type input "8539138072"
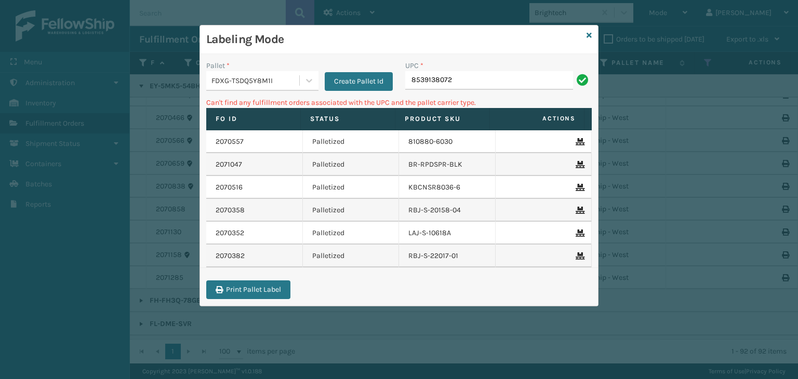
drag, startPoint x: 484, startPoint y: 89, endPoint x: 112, endPoint y: 115, distance: 372.5
click at [112, 115] on div "Labeling Mode Pallet * FDXG-TSDQ5Y8M1I Create Pallet Id UPC * 8539138072 Can't …" at bounding box center [399, 189] width 798 height 379
type input "853913008072"
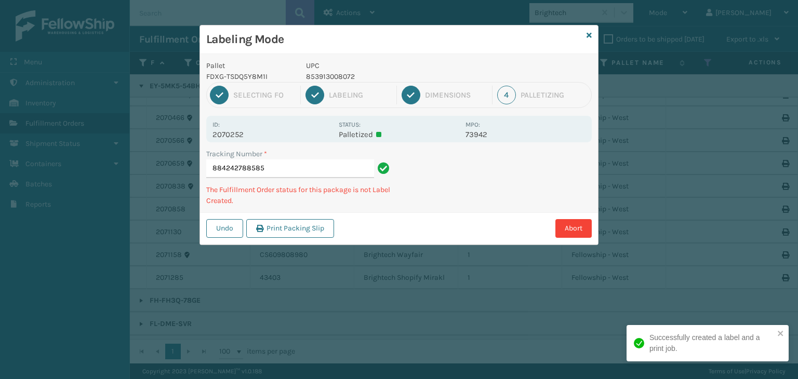
click at [324, 74] on p "853913008072" at bounding box center [382, 76] width 153 height 11
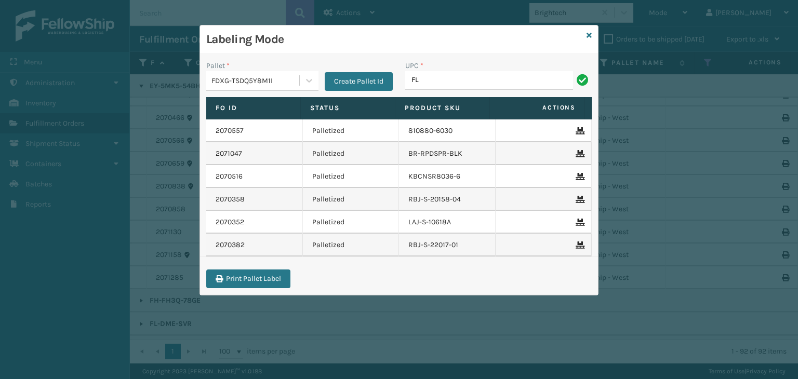
type input "F"
type input "853913008072"
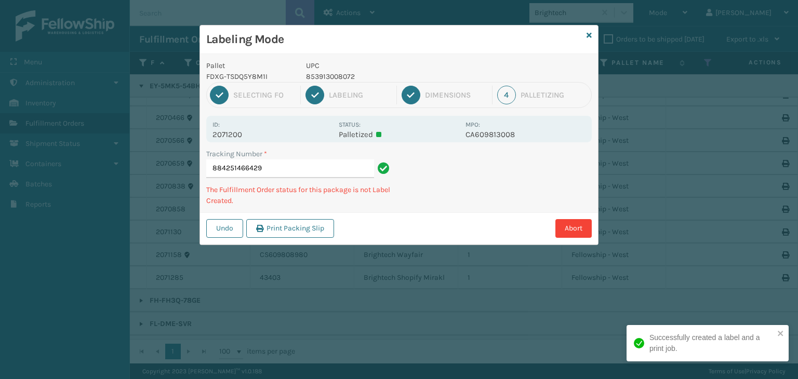
click at [322, 74] on p "853913008072" at bounding box center [382, 76] width 153 height 11
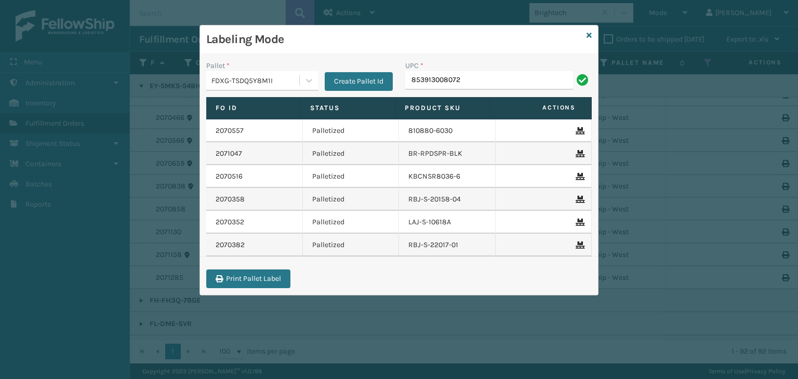
type input "853913008072"
type input "850012486466"
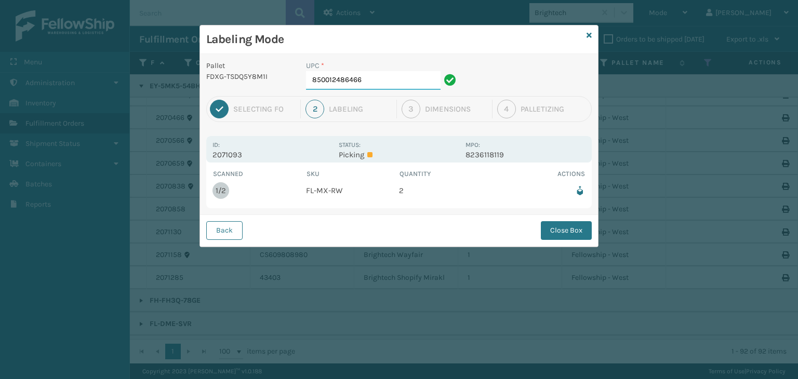
click at [426, 88] on input "850012486466" at bounding box center [373, 80] width 135 height 19
click at [573, 230] on button "Close Box" at bounding box center [566, 230] width 51 height 19
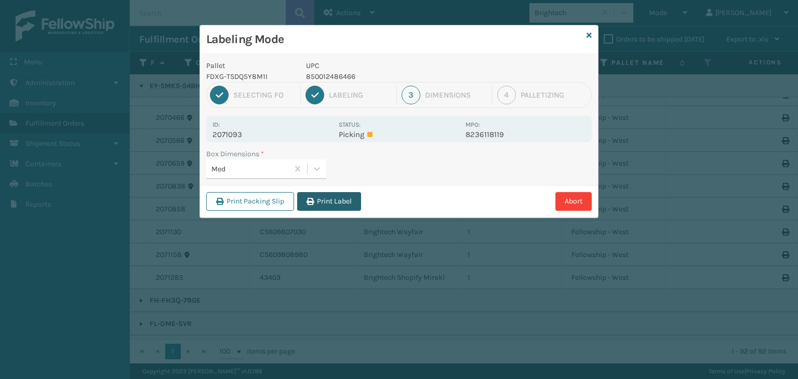
click at [313, 201] on icon "button" at bounding box center [310, 201] width 7 height 7
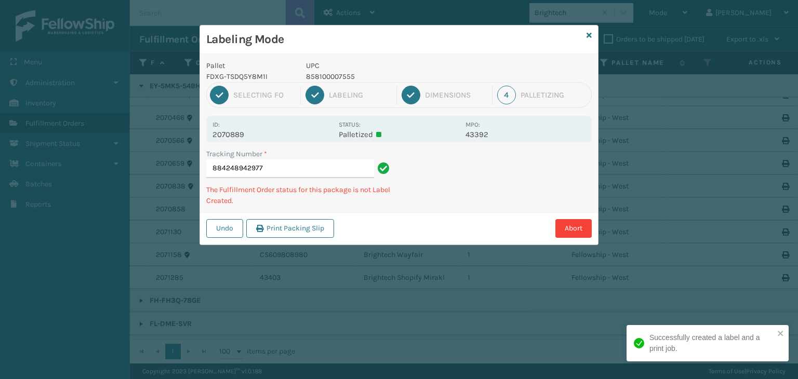
click at [325, 77] on p "858100007555" at bounding box center [382, 76] width 153 height 11
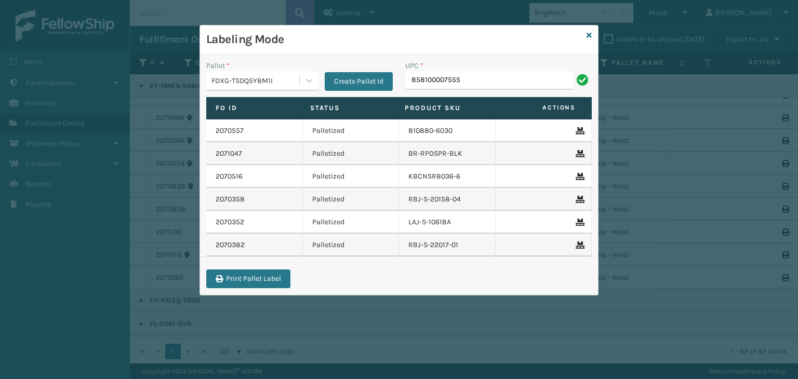
type input "858100007555"
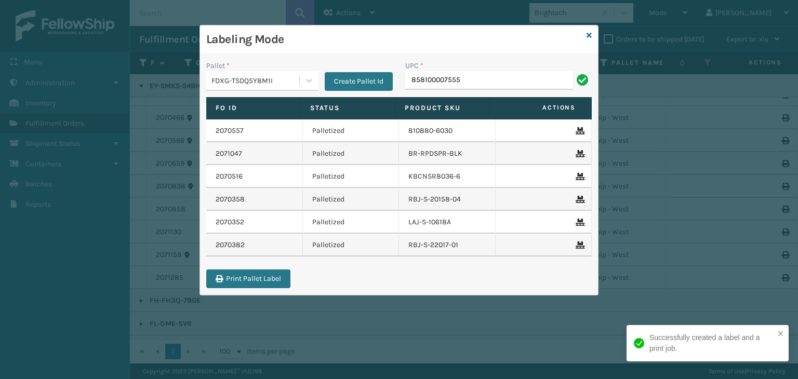
type input "858100007555"
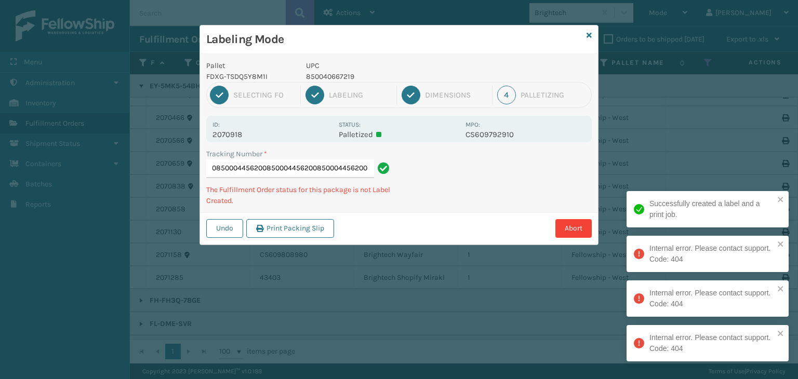
type input "884249051300850004456200850004456200850004456200850004456200"
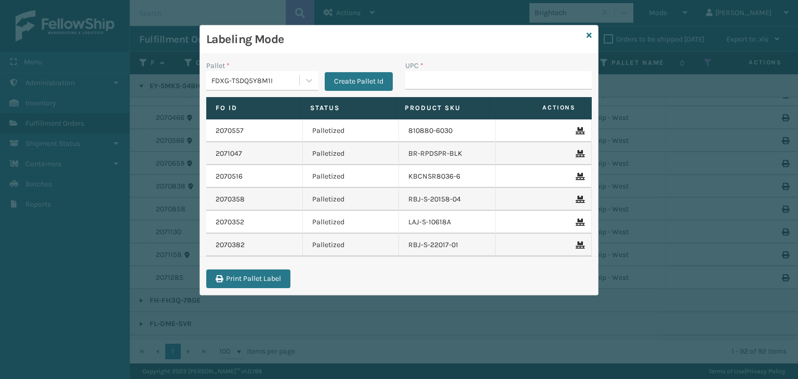
click at [583, 25] on div "Labeling Mode Pallet * FDXG-TSDQ5Y8M1I Create Pallet Id UPC * Fo Id Status Prod…" at bounding box center [399, 160] width 399 height 271
click at [593, 35] on div "Labeling Mode" at bounding box center [399, 39] width 398 height 29
click at [588, 33] on icon at bounding box center [589, 35] width 5 height 7
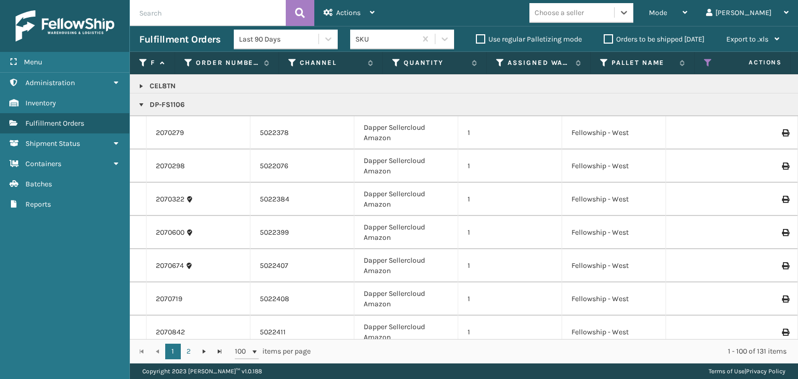
scroll to position [364, 0]
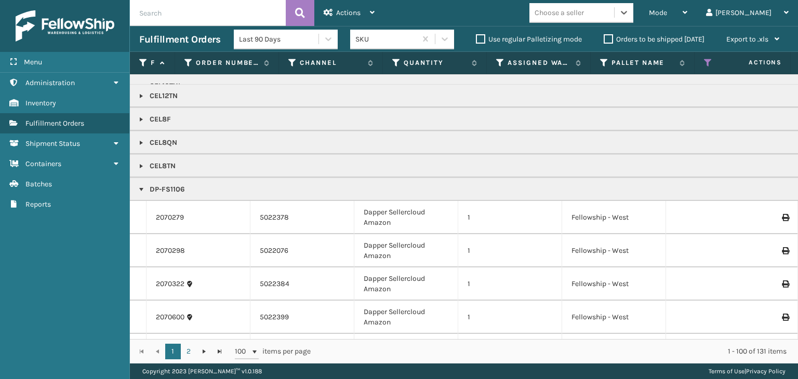
click at [614, 17] on div "Choose a seller" at bounding box center [572, 12] width 85 height 17
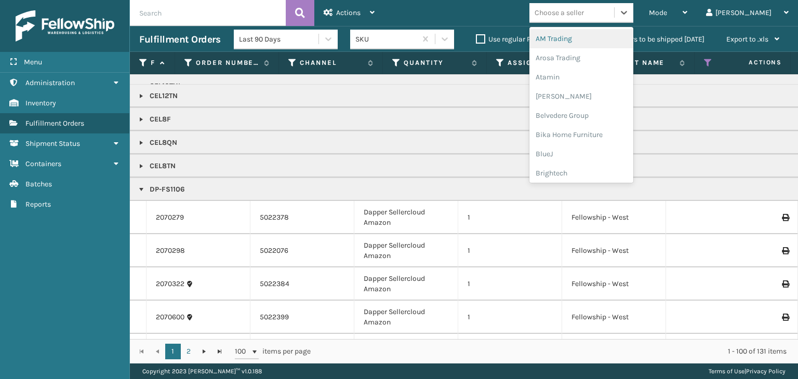
type input "P"
click at [606, 131] on div "Petcove" at bounding box center [582, 134] width 104 height 19
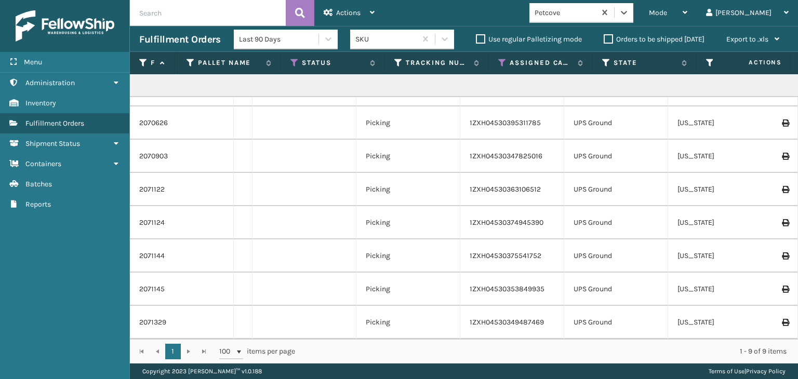
scroll to position [0, 0]
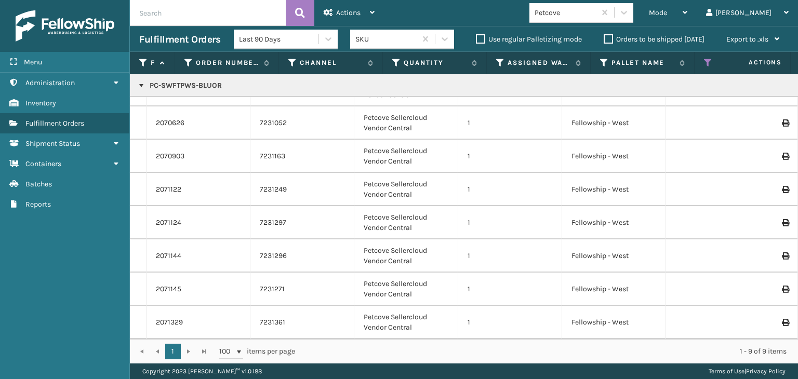
click at [190, 88] on p "PC-SWFTPWS-BLUOR" at bounding box center [800, 86] width 1323 height 10
drag, startPoint x: 715, startPoint y: 14, endPoint x: 712, endPoint y: 35, distance: 22.0
click at [687, 15] on div "Mode" at bounding box center [668, 13] width 38 height 26
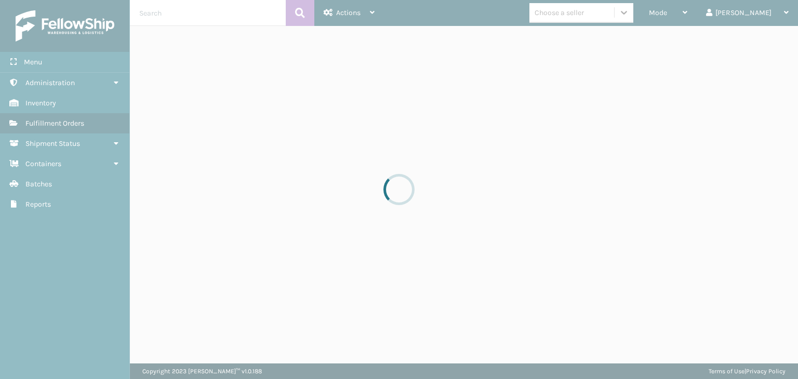
click at [697, 16] on div at bounding box center [399, 189] width 798 height 379
click at [696, 14] on div at bounding box center [399, 189] width 798 height 379
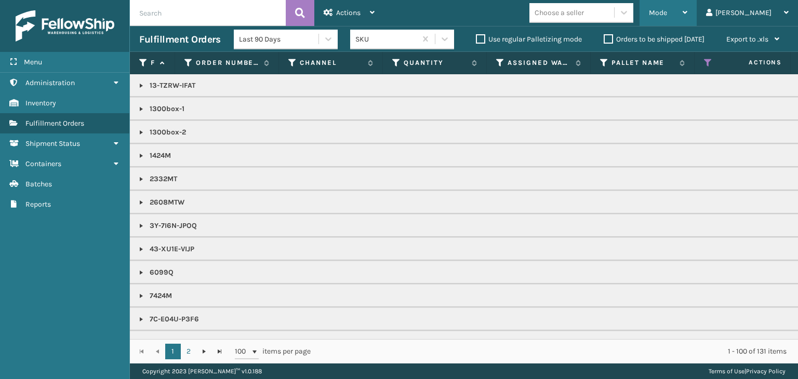
click at [667, 9] on span "Mode" at bounding box center [658, 12] width 18 height 9
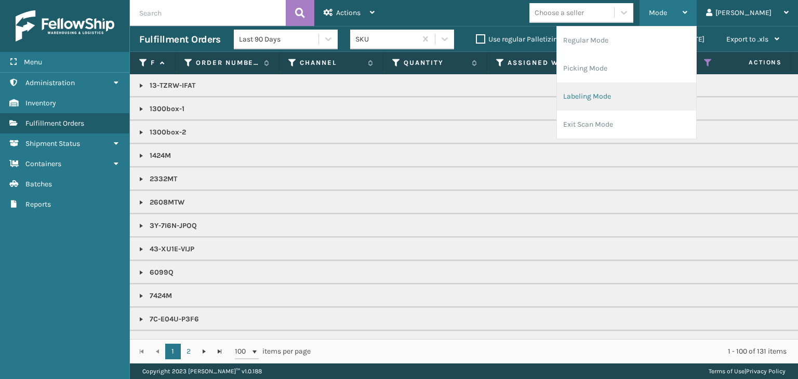
click at [639, 97] on li "Labeling Mode" at bounding box center [626, 97] width 139 height 28
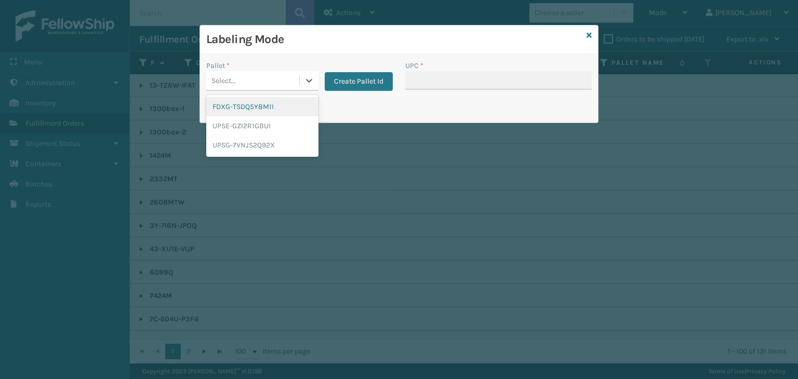
click at [262, 83] on div "Select..." at bounding box center [252, 80] width 93 height 17
click at [249, 113] on div "FDXG-TSDQ5Y8M1I" at bounding box center [262, 106] width 112 height 19
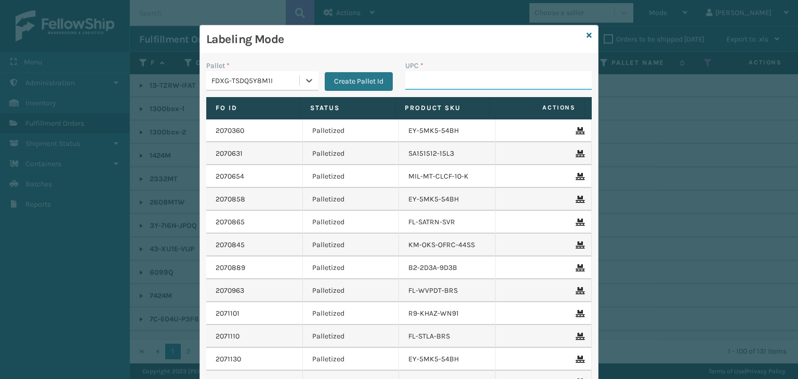
click at [446, 83] on input "UPC *" at bounding box center [498, 80] width 187 height 19
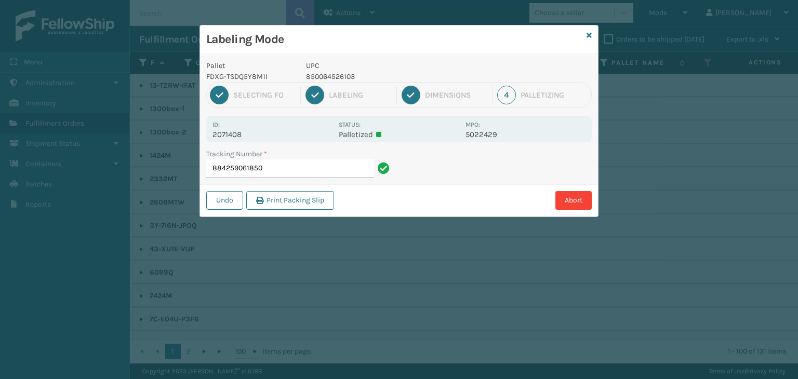
click at [340, 71] on p "850064526103" at bounding box center [382, 76] width 153 height 11
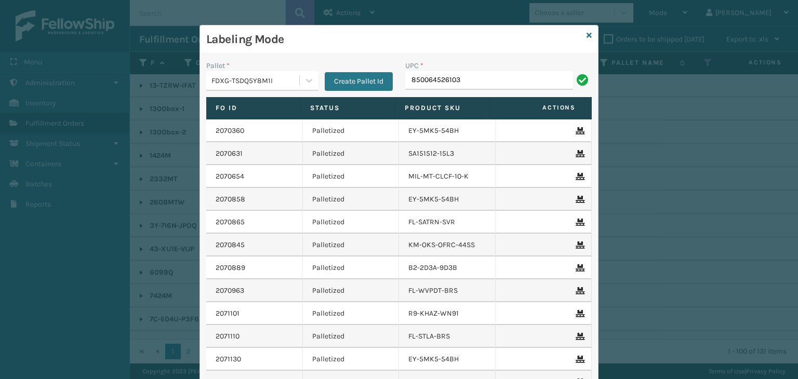
type input "850064526103"
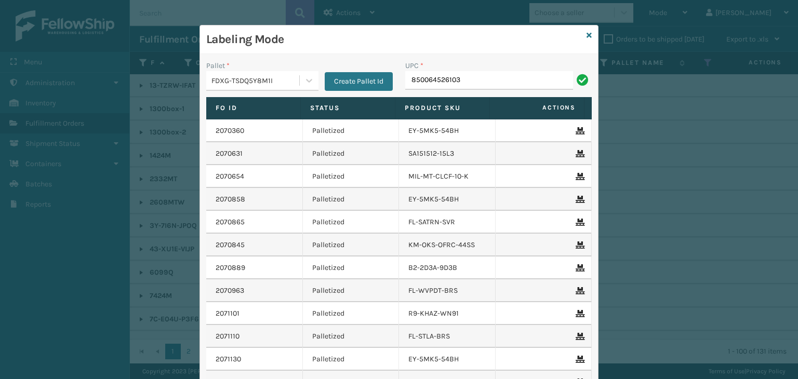
type input "850064526103"
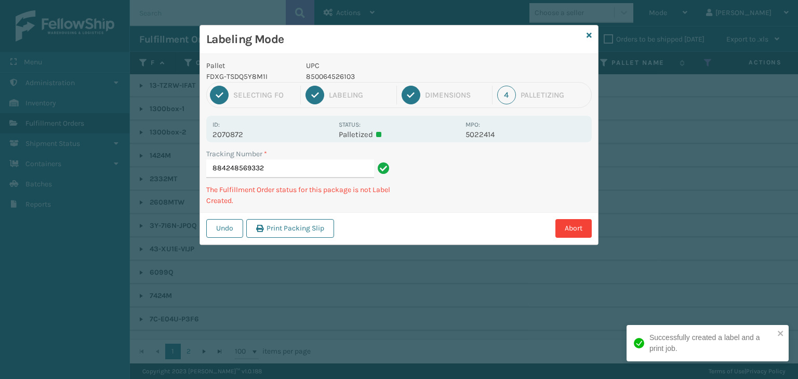
type input "884248569332850064526103"
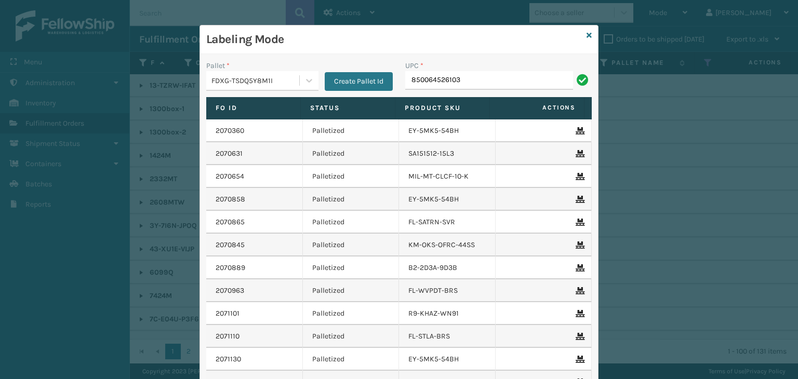
type input "850064526103"
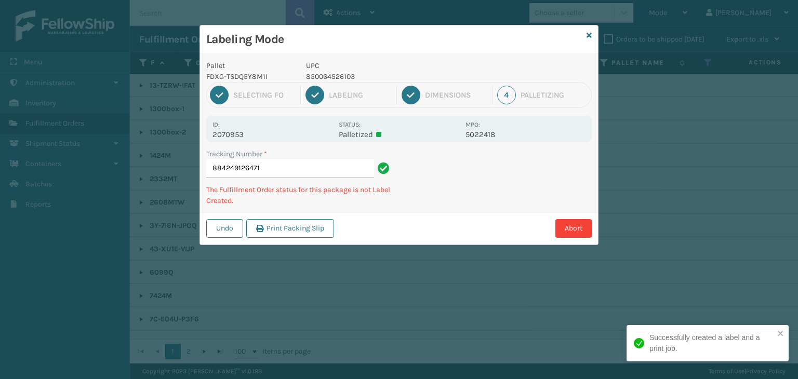
type input "884249126471850064526103"
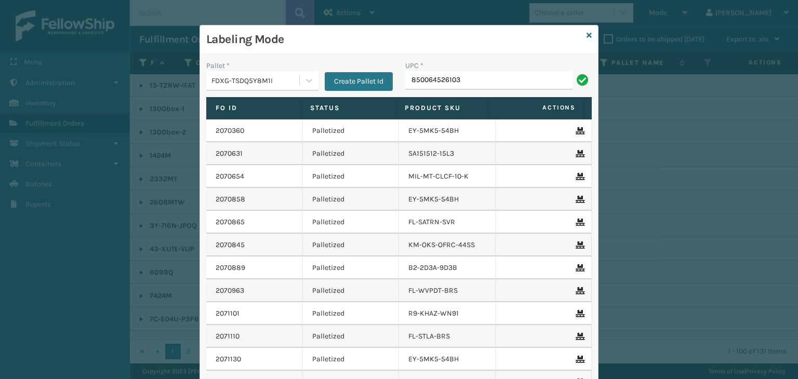
type input "850064526103"
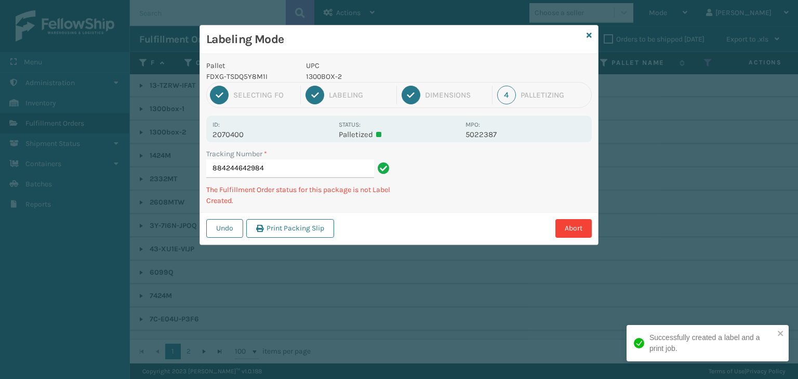
click at [316, 78] on p "1300BOX-2" at bounding box center [382, 76] width 153 height 11
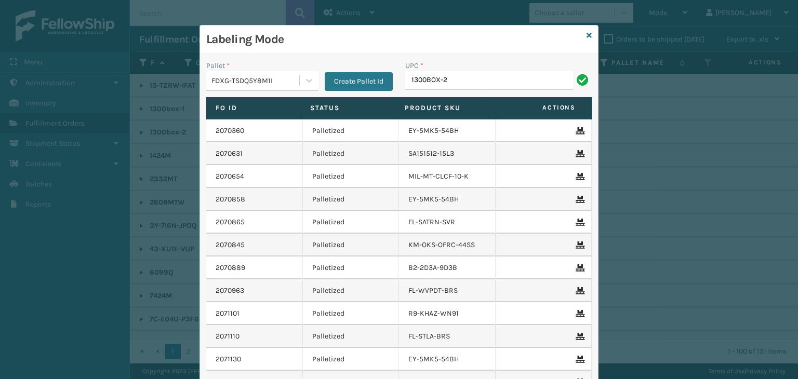
type input "1300BOX-2"
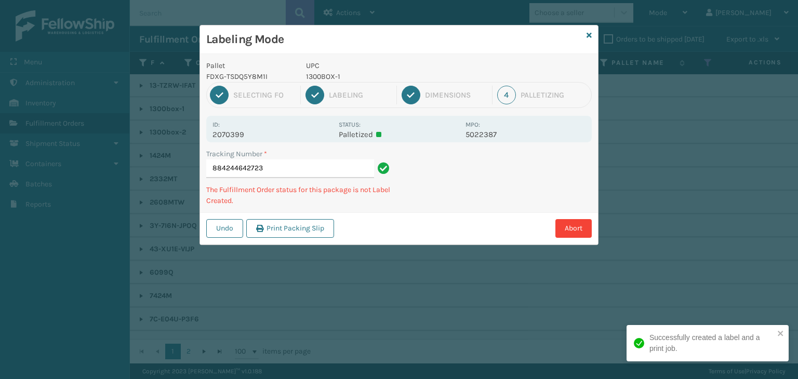
click at [326, 77] on p "1300BOX-1" at bounding box center [382, 76] width 153 height 11
click at [324, 77] on p "1300BOX-1" at bounding box center [382, 76] width 153 height 11
click at [243, 90] on div "Selecting FO" at bounding box center [264, 94] width 62 height 9
click at [323, 74] on p "1300BOX-1" at bounding box center [382, 76] width 153 height 11
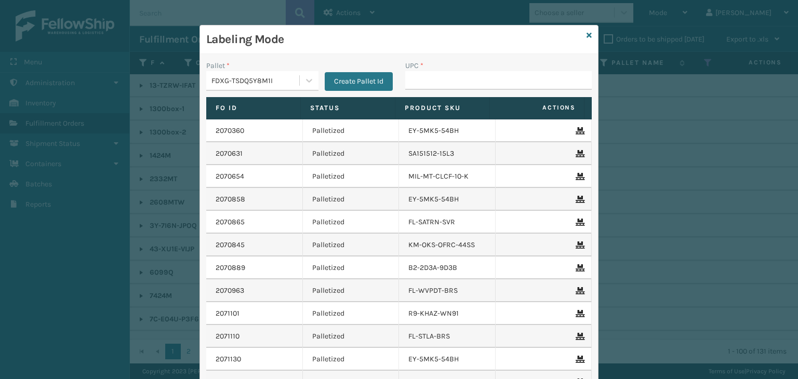
click at [325, 74] on button "Create Pallet Id" at bounding box center [359, 81] width 68 height 19
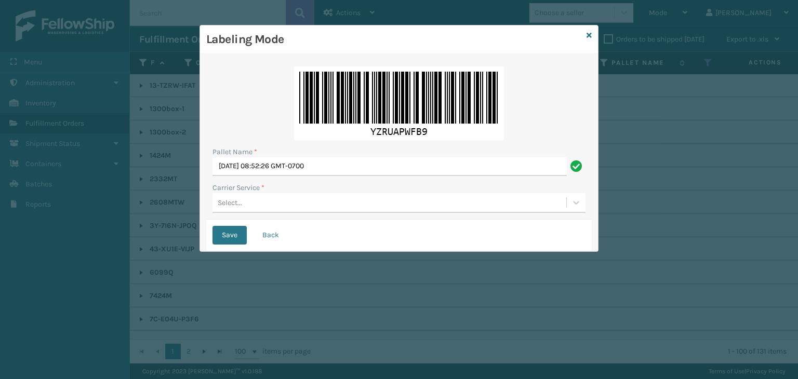
click at [323, 74] on img at bounding box center [399, 104] width 210 height 74
drag, startPoint x: 277, startPoint y: 236, endPoint x: 374, endPoint y: 181, distance: 111.0
click at [277, 236] on button "Back" at bounding box center [270, 235] width 35 height 19
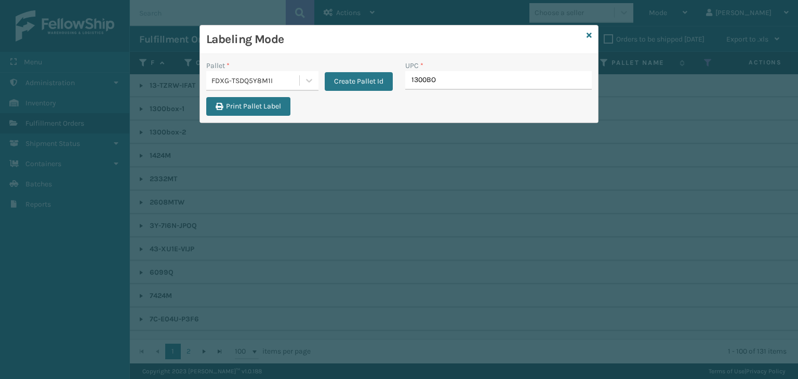
type input "1300BOX"
click at [590, 35] on icon at bounding box center [589, 35] width 5 height 7
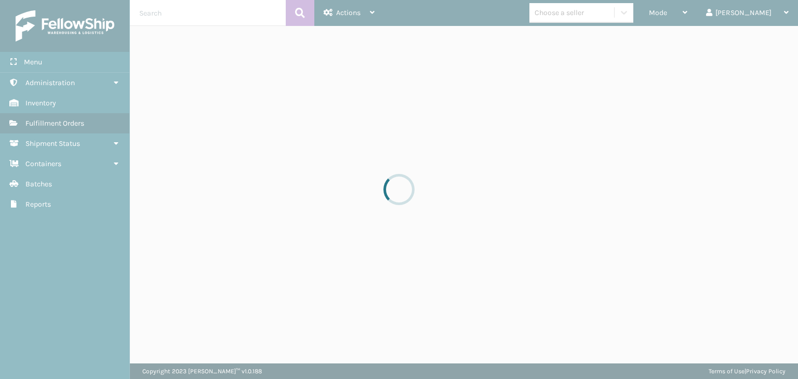
click at [596, 2] on div at bounding box center [399, 189] width 798 height 379
click at [604, 12] on div at bounding box center [399, 189] width 798 height 379
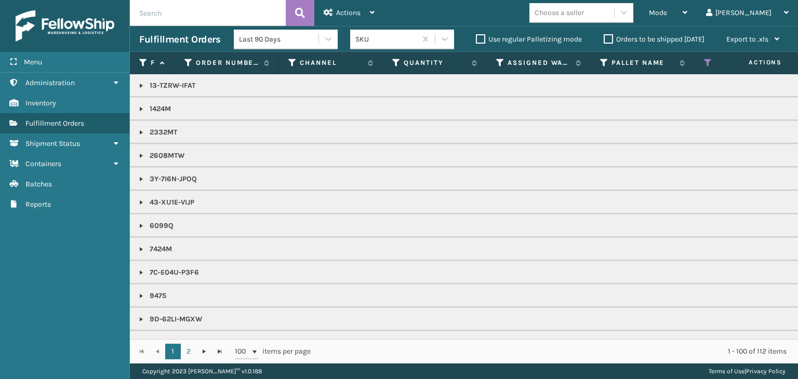
click at [584, 12] on div "Choose a seller" at bounding box center [559, 12] width 49 height 11
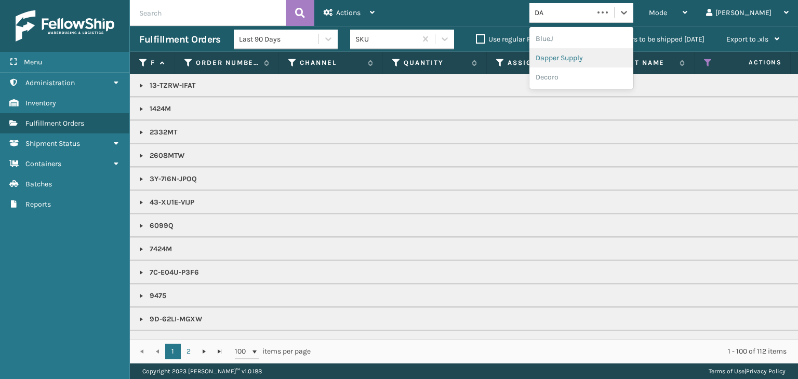
type input "DA"
click at [599, 54] on th "Pallet Name" at bounding box center [643, 63] width 104 height 22
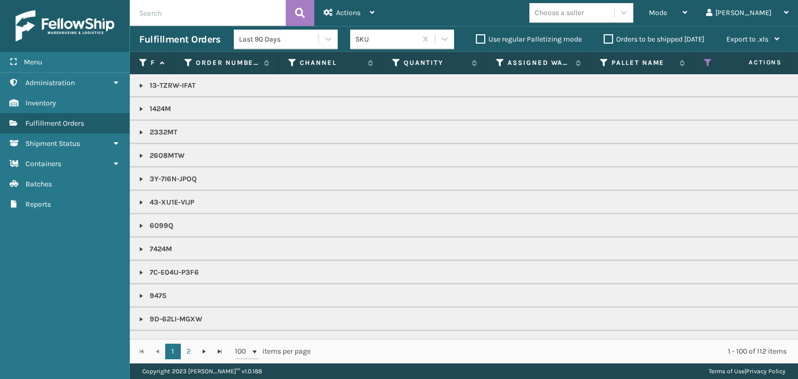
click at [584, 15] on div "Choose a seller" at bounding box center [559, 12] width 49 height 11
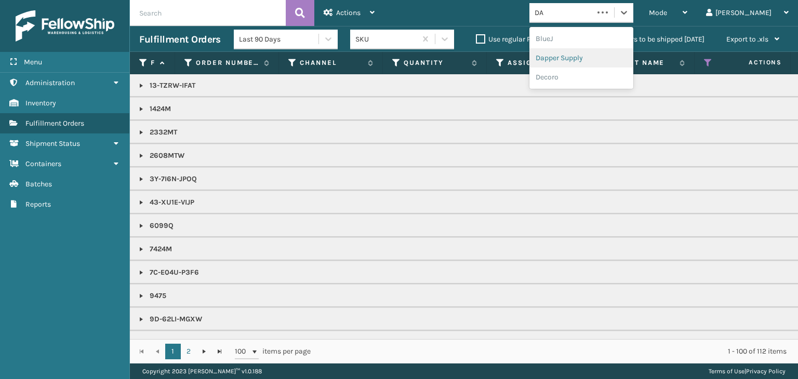
type input "DA"
click at [585, 58] on th "Assigned Warehouse" at bounding box center [539, 63] width 104 height 22
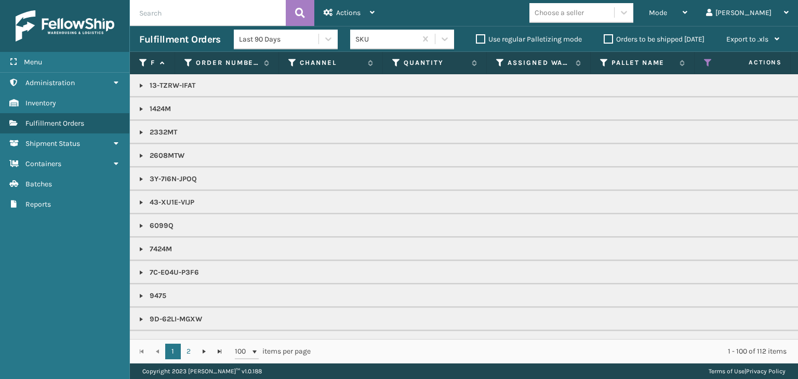
click at [567, 19] on div "Choose a seller" at bounding box center [572, 12] width 85 height 17
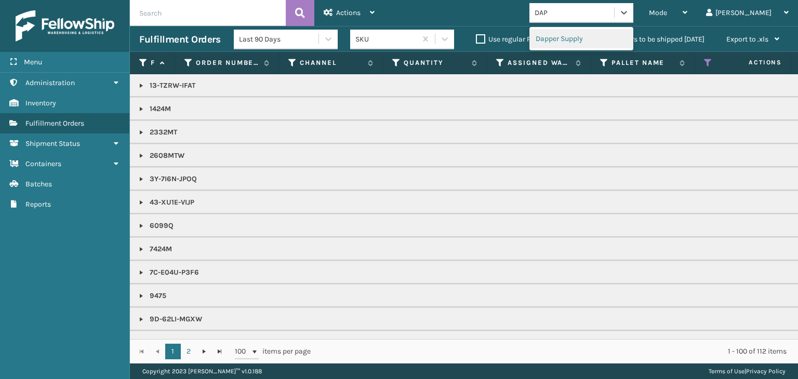
type input "DAPP"
click at [592, 34] on div "Dapper Supply" at bounding box center [582, 38] width 104 height 19
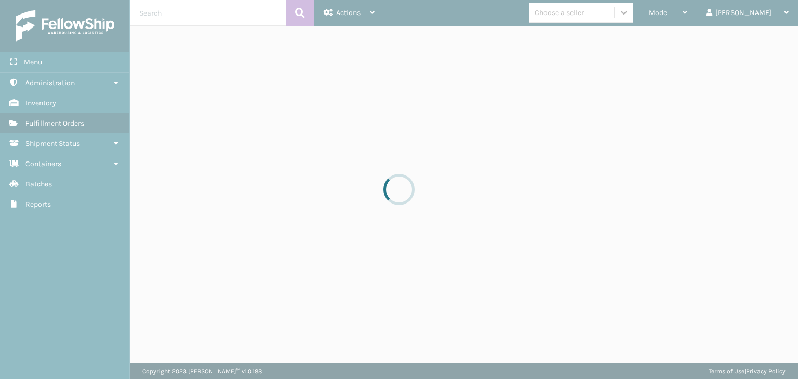
click at [696, 17] on div at bounding box center [399, 189] width 798 height 379
click at [699, 17] on div at bounding box center [399, 189] width 798 height 379
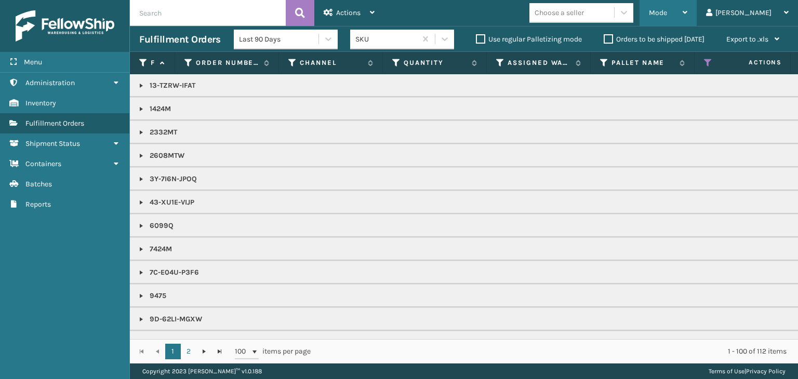
click at [667, 14] on span "Mode" at bounding box center [658, 12] width 18 height 9
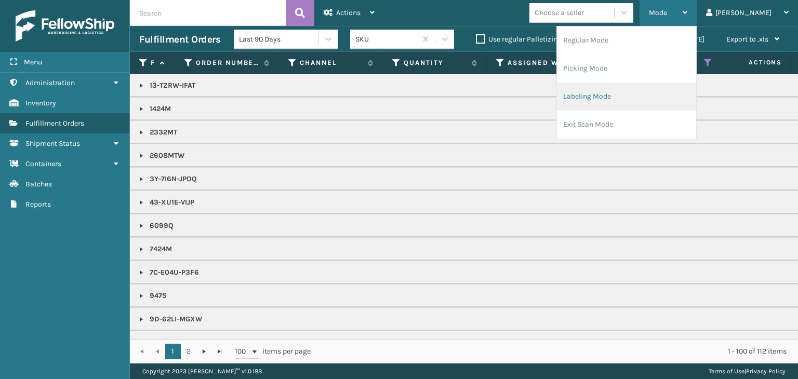
click at [627, 98] on li "Labeling Mode" at bounding box center [626, 97] width 139 height 28
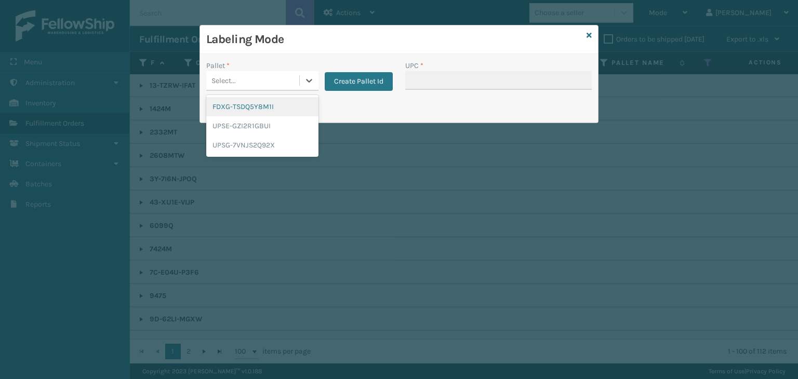
click at [301, 83] on div at bounding box center [309, 80] width 19 height 19
click at [275, 108] on div "FDXG-TSDQ5Y8M1I" at bounding box center [262, 106] width 112 height 19
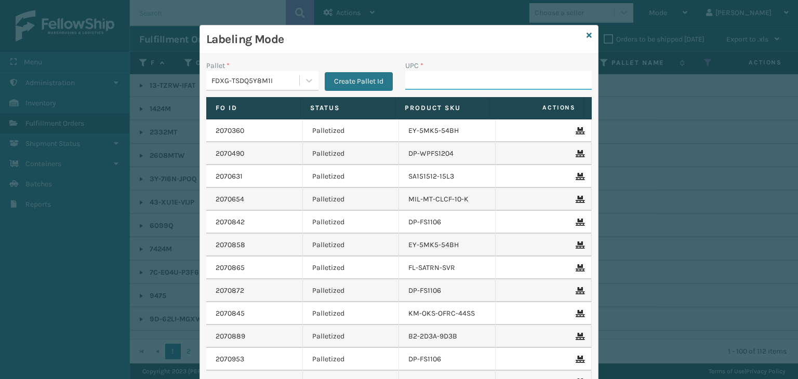
click at [430, 76] on input "UPC *" at bounding box center [498, 80] width 187 height 19
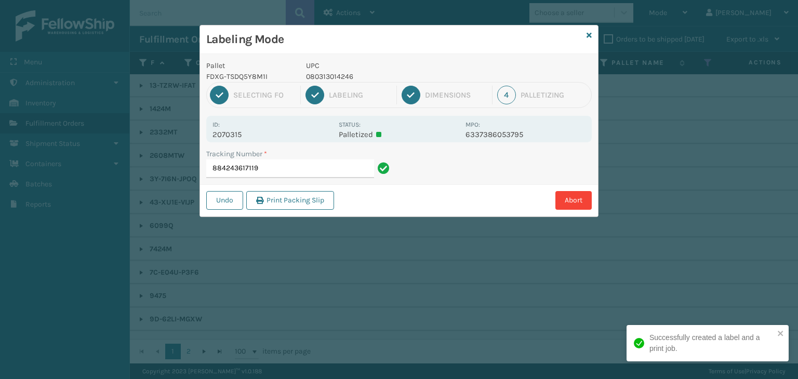
click at [342, 76] on p "080313014246" at bounding box center [382, 76] width 153 height 11
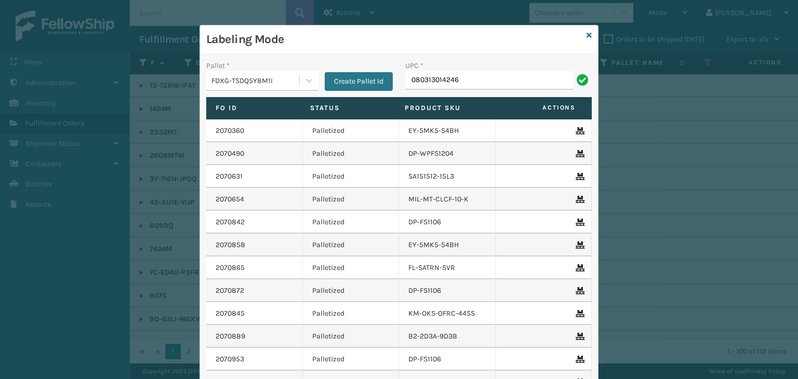
type input "080313014246"
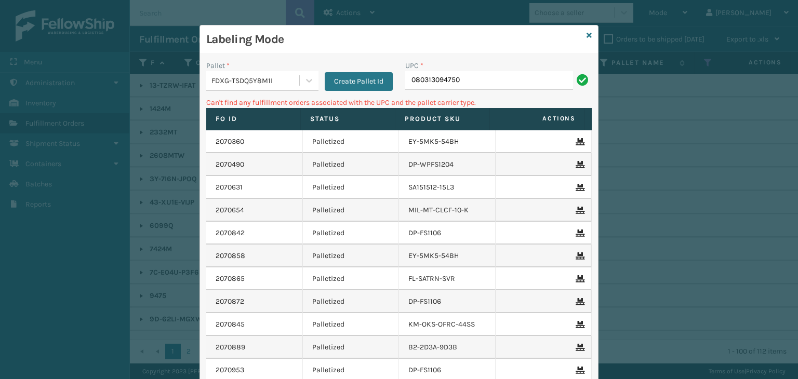
click at [412, 76] on input "080313094750" at bounding box center [489, 80] width 168 height 19
type input "0080313094750"
click at [414, 78] on input "0080313094750" at bounding box center [489, 80] width 168 height 19
type input "80313094750"
click at [587, 35] on icon at bounding box center [589, 35] width 5 height 7
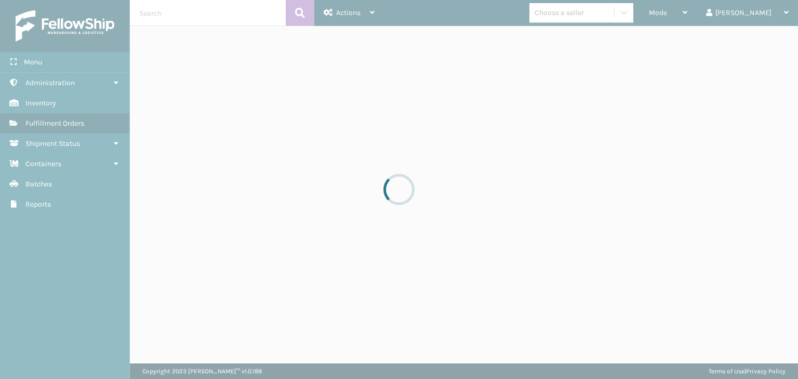
click at [584, 17] on div at bounding box center [399, 189] width 798 height 379
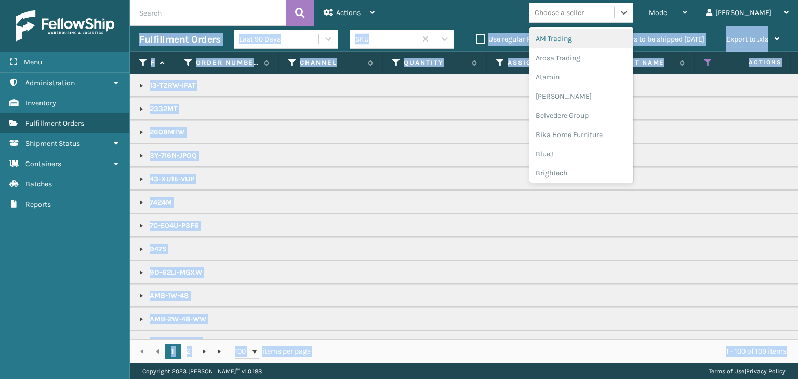
click at [584, 17] on div "Choose a seller" at bounding box center [559, 12] width 49 height 11
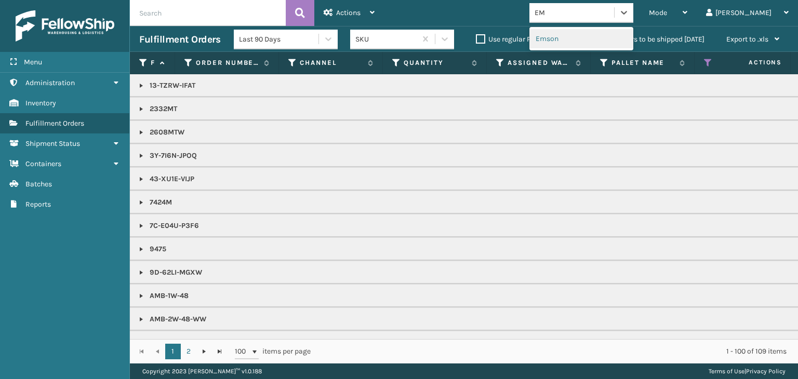
type input "EMS"
click at [593, 37] on div "Emson" at bounding box center [582, 38] width 104 height 19
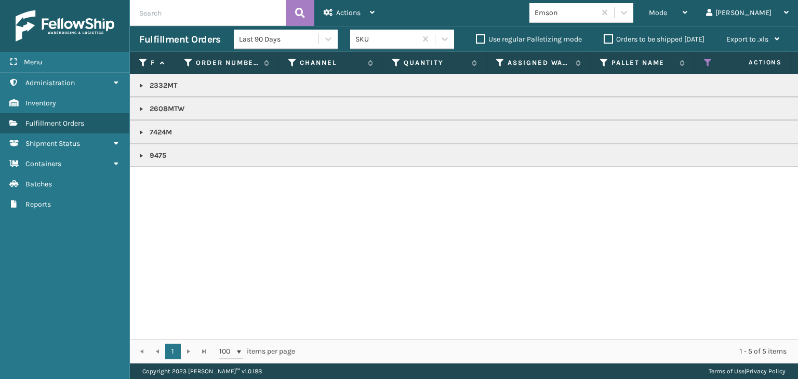
click at [141, 155] on link at bounding box center [141, 156] width 8 height 8
click at [164, 175] on link "2070510" at bounding box center [169, 179] width 27 height 10
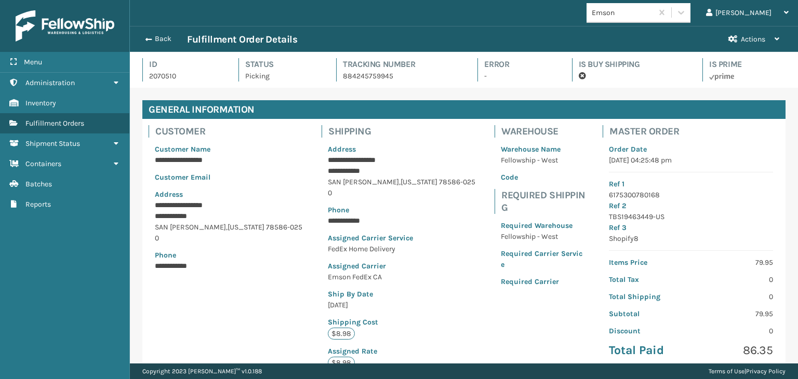
scroll to position [245, 0]
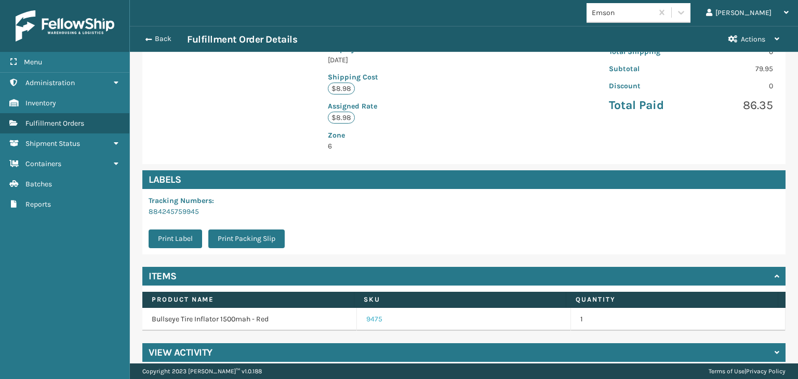
click at [366, 314] on link "9475" at bounding box center [374, 319] width 16 height 10
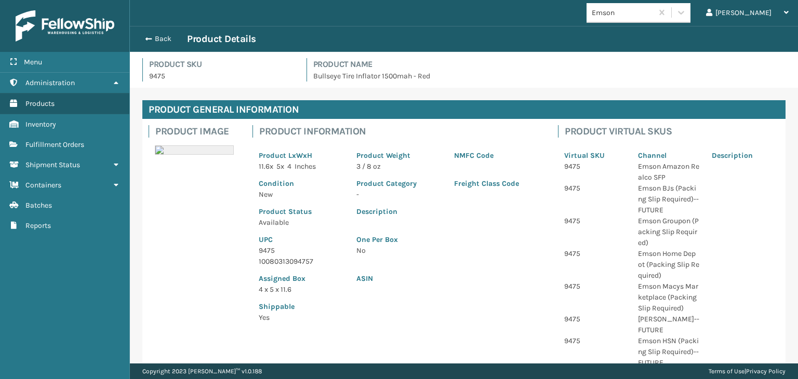
click at [271, 248] on p "9475" at bounding box center [301, 250] width 85 height 11
click at [164, 34] on div "Back Product Details" at bounding box center [464, 39] width 650 height 12
click at [163, 35] on button "Back" at bounding box center [163, 38] width 48 height 9
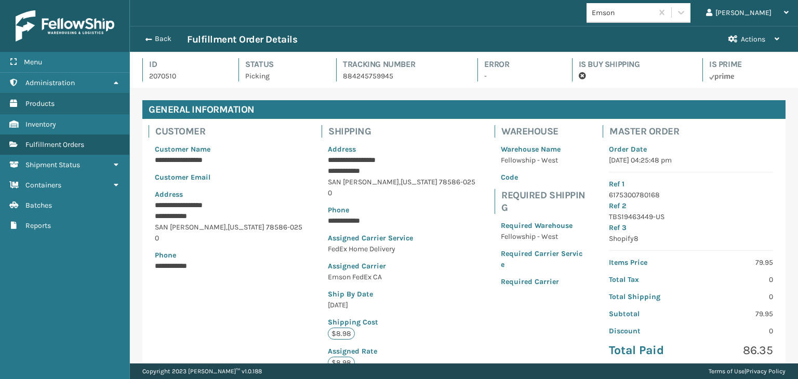
scroll to position [25, 668]
click at [172, 43] on button "Back" at bounding box center [163, 38] width 48 height 9
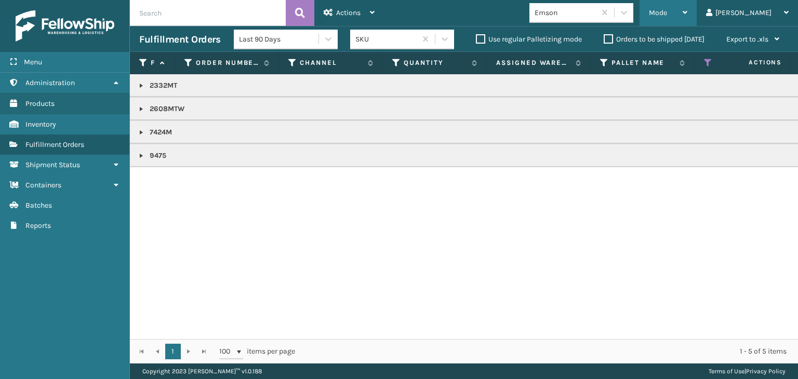
click at [687, 7] on div "Mode" at bounding box center [668, 13] width 38 height 26
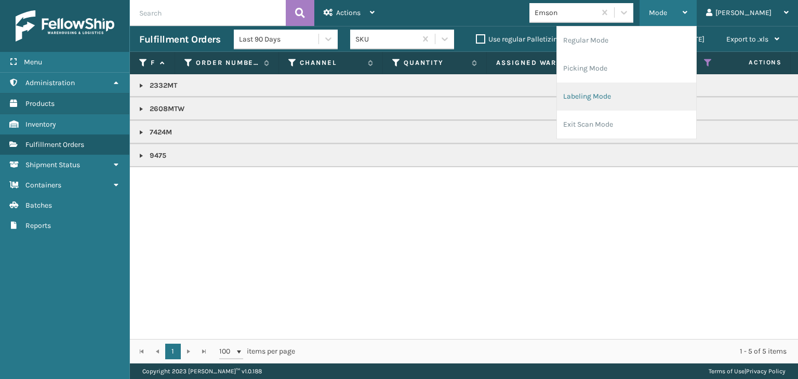
click at [648, 98] on li "Labeling Mode" at bounding box center [626, 97] width 139 height 28
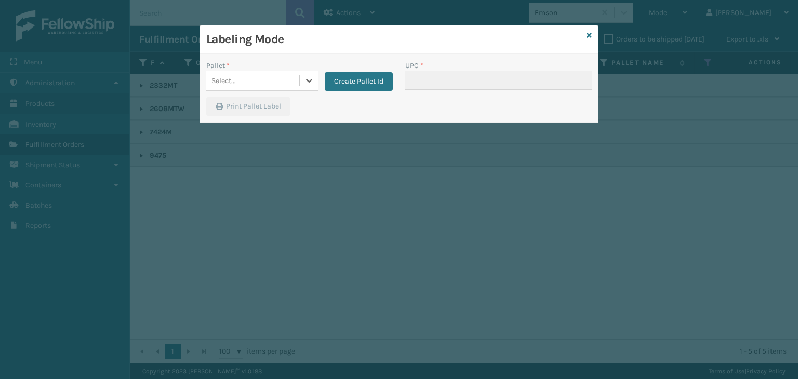
click at [246, 79] on div "Labeling Mode Pallet * 0 results available. Select is focused ,type to refine l…" at bounding box center [399, 189] width 798 height 379
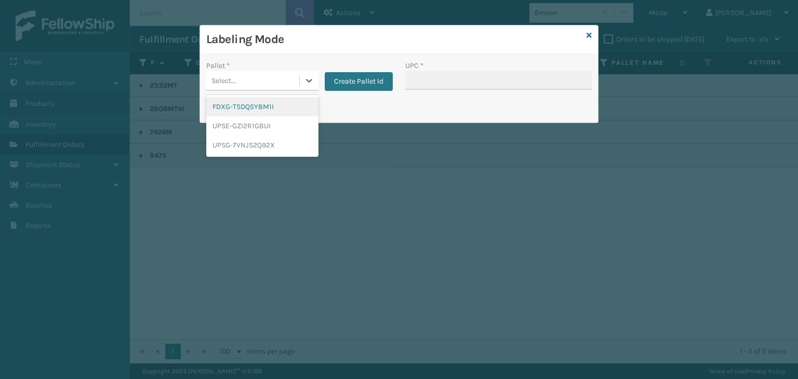
click at [246, 79] on div "Select..." at bounding box center [252, 80] width 93 height 17
click at [240, 108] on div "FDXG-TSDQ5Y8M1I" at bounding box center [262, 106] width 112 height 19
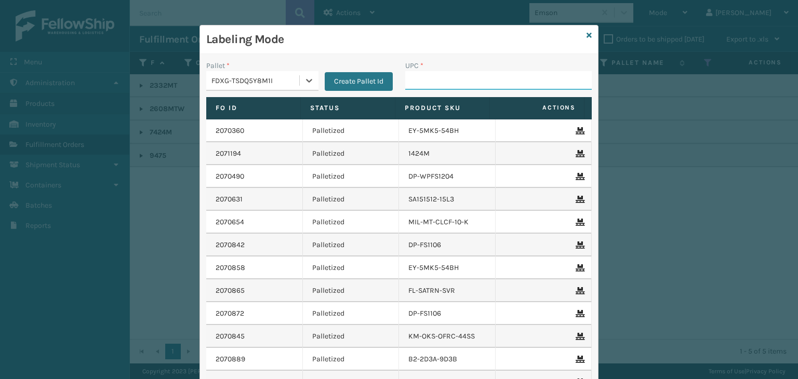
click at [483, 78] on input "UPC *" at bounding box center [498, 80] width 187 height 19
paste input "9475"
type input "9475"
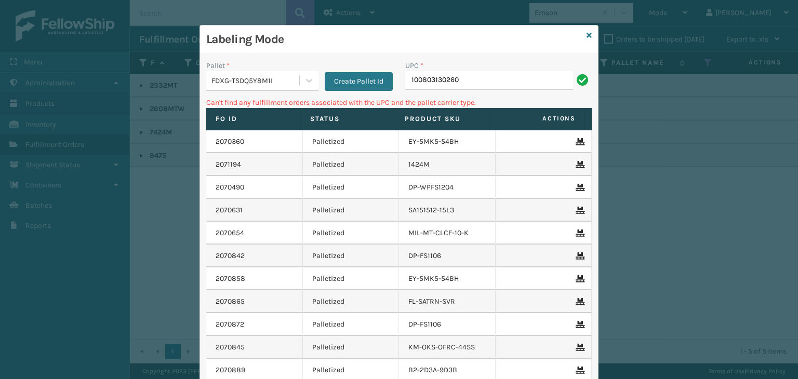
drag, startPoint x: 472, startPoint y: 83, endPoint x: 85, endPoint y: 94, distance: 387.8
click at [87, 107] on div "Labeling Mode Pallet * FDXG-TSDQ5Y8M1I Create Pallet Id UPC * 100803130260 Can'…" at bounding box center [399, 189] width 798 height 379
type input "2608MTW"
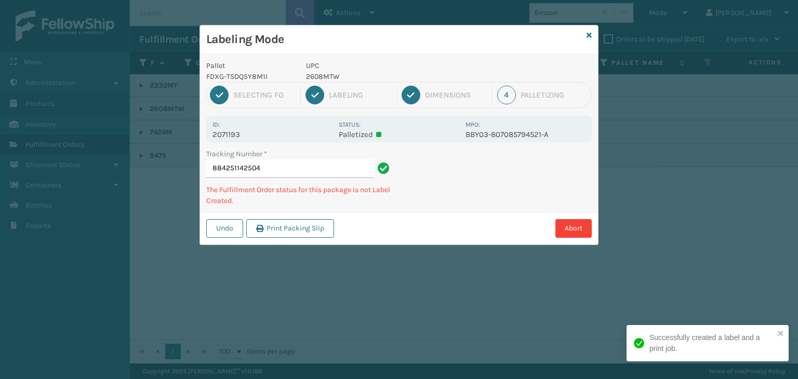
click at [315, 75] on p "2608MTW" at bounding box center [382, 76] width 153 height 11
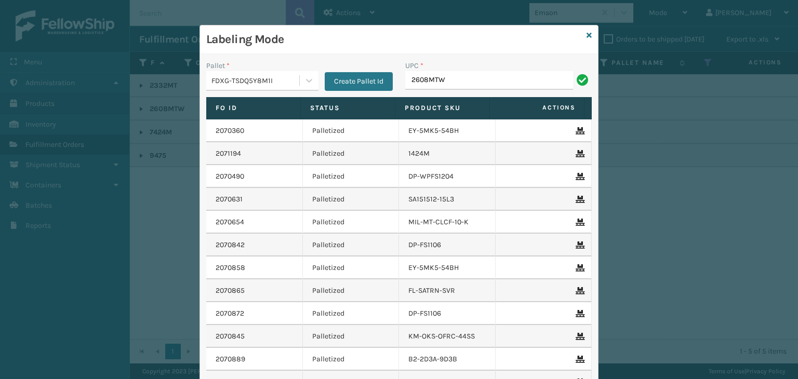
type input "2608MTW"
click at [587, 36] on icon at bounding box center [589, 35] width 5 height 7
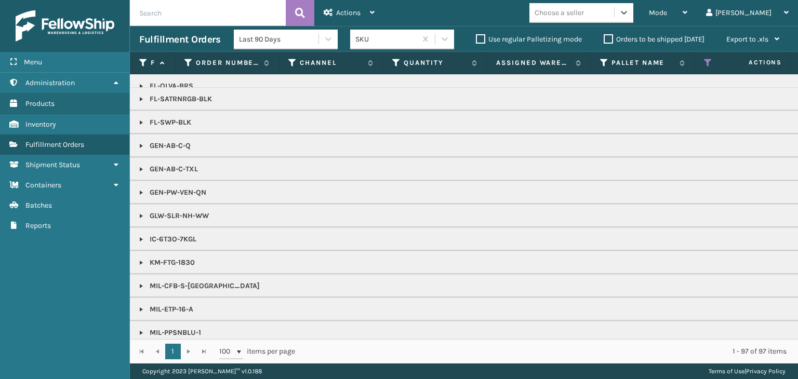
scroll to position [727, 0]
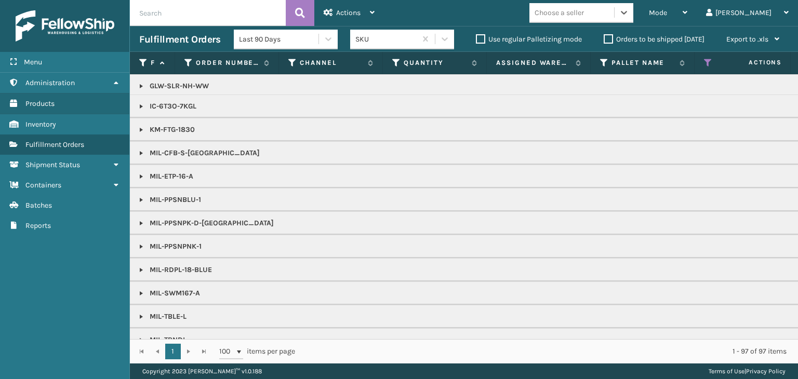
click at [584, 17] on div "Choose a seller" at bounding box center [559, 12] width 49 height 11
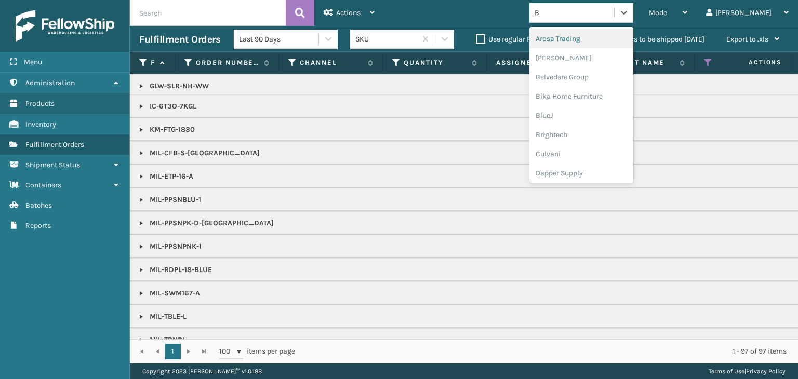
type input "BR"
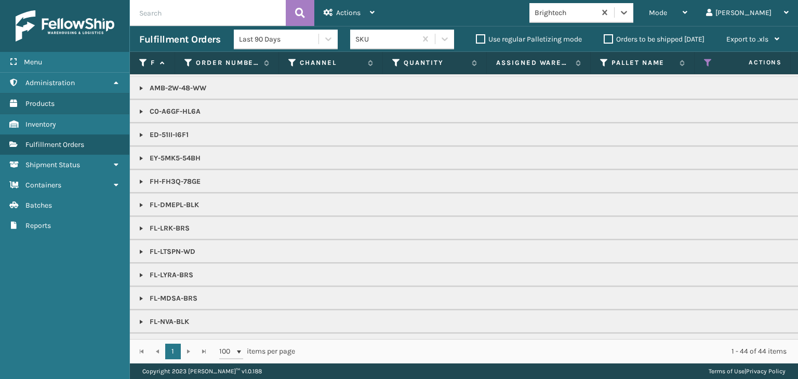
scroll to position [156, 0]
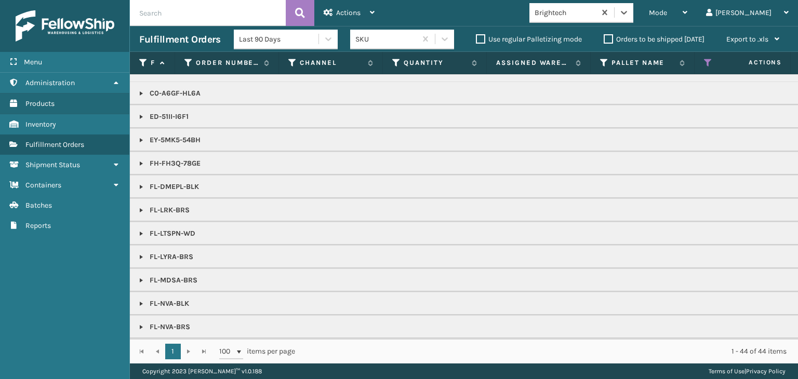
drag, startPoint x: 143, startPoint y: 229, endPoint x: 153, endPoint y: 217, distance: 15.9
click at [143, 230] on link at bounding box center [141, 234] width 8 height 8
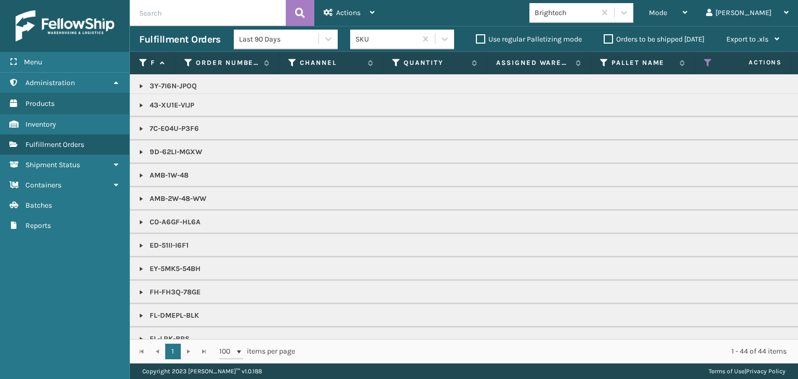
scroll to position [0, 0]
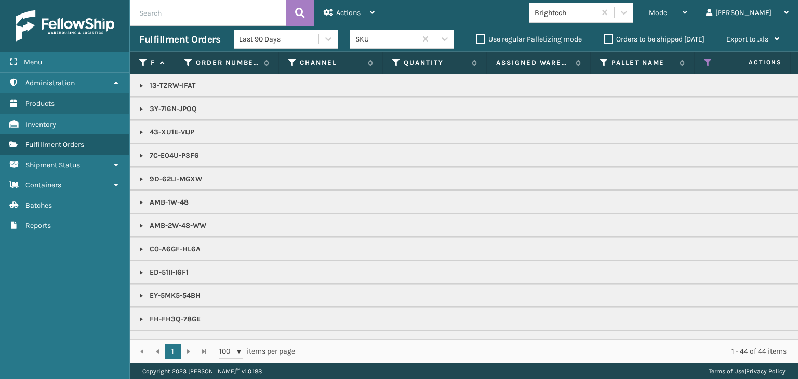
click at [139, 177] on link at bounding box center [141, 179] width 8 height 8
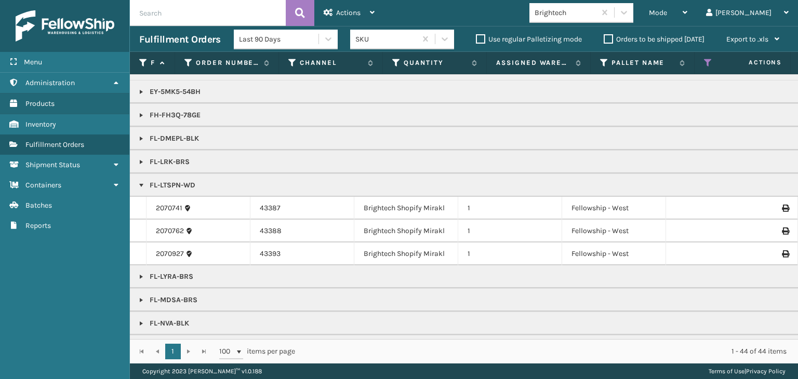
scroll to position [312, 0]
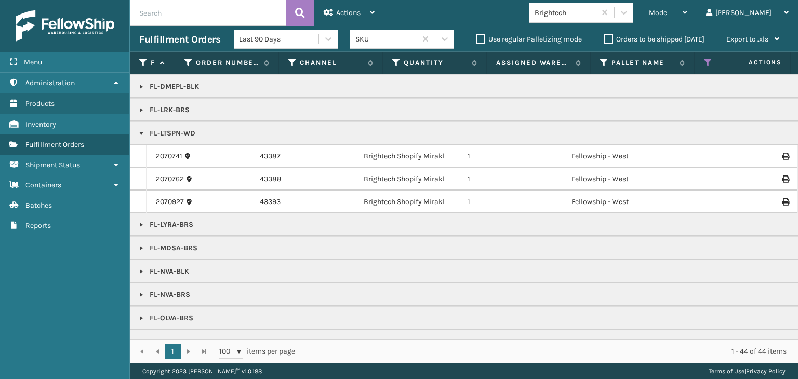
click at [143, 270] on link at bounding box center [141, 272] width 8 height 8
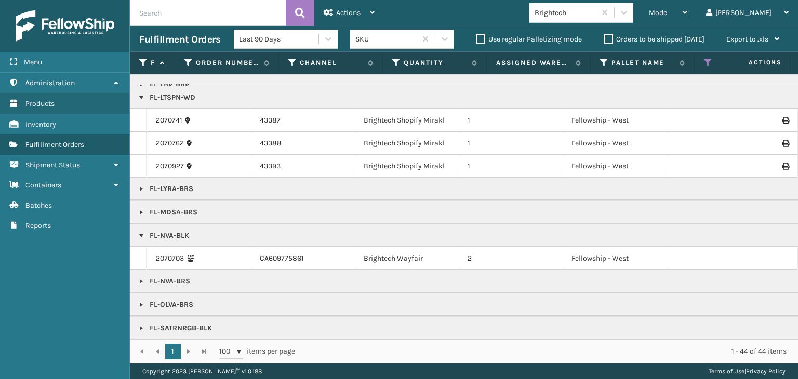
scroll to position [364, 0]
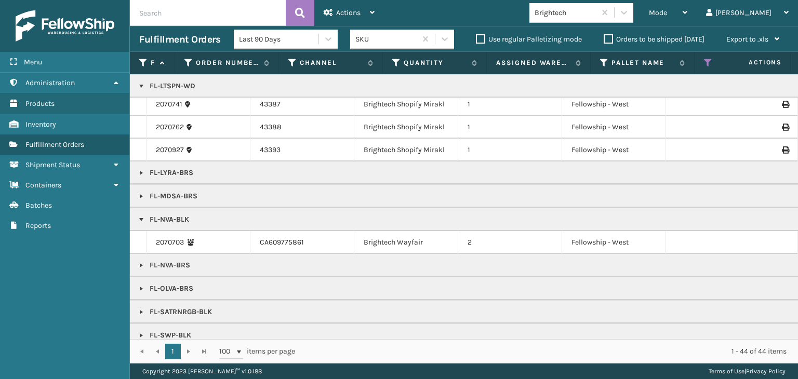
click at [141, 269] on td "FL-NVA-BRS" at bounding box center [801, 265] width 1342 height 23
click at [142, 264] on link at bounding box center [141, 265] width 8 height 8
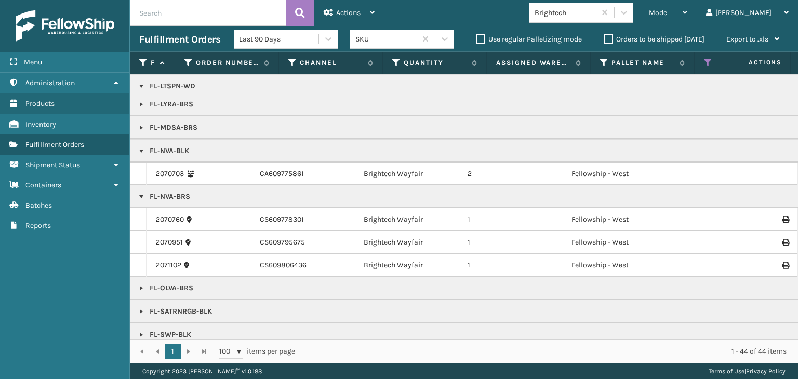
scroll to position [416, 0]
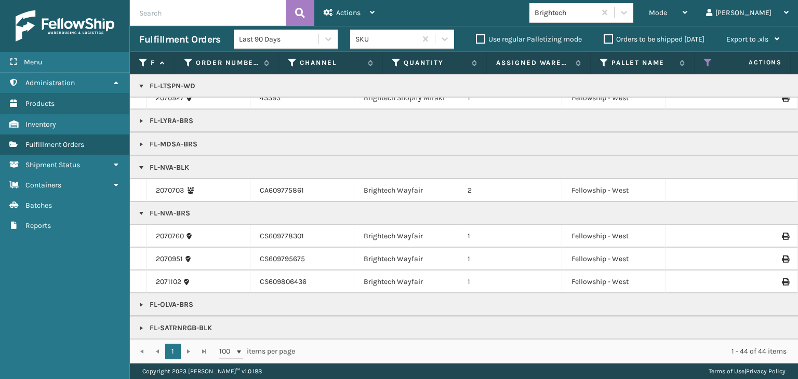
click at [143, 121] on link at bounding box center [141, 121] width 8 height 8
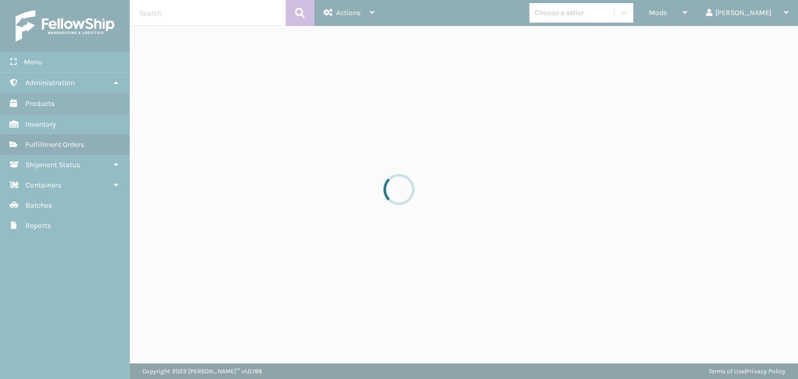
click at [616, 12] on div at bounding box center [399, 189] width 798 height 379
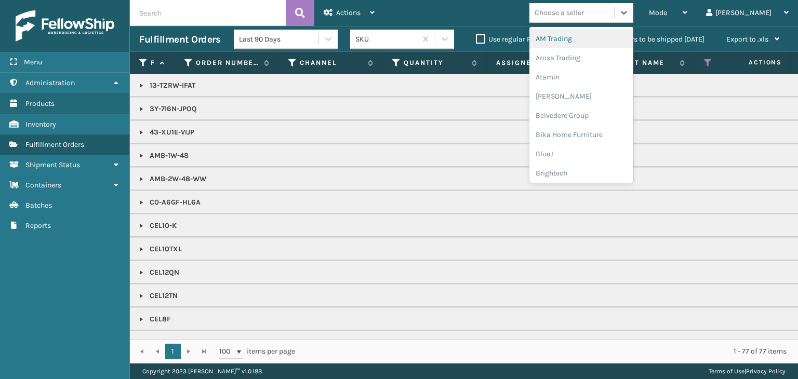
click at [584, 12] on div "Choose a seller" at bounding box center [559, 12] width 49 height 11
type input "BR"
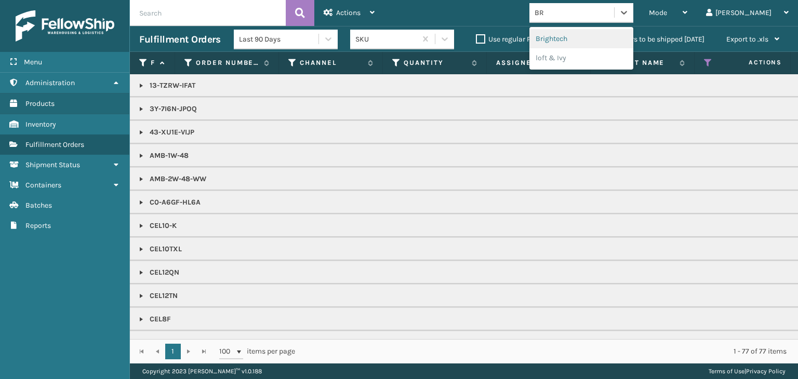
click at [591, 32] on div "Brightech" at bounding box center [582, 38] width 104 height 19
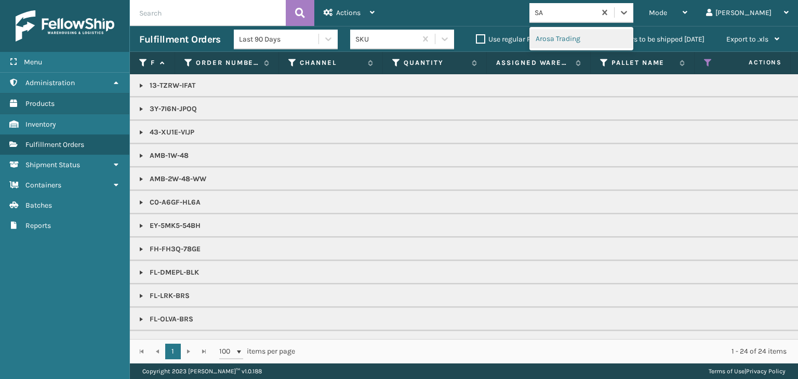
type input "SA"
click at [168, 19] on input "text" at bounding box center [208, 13] width 156 height 26
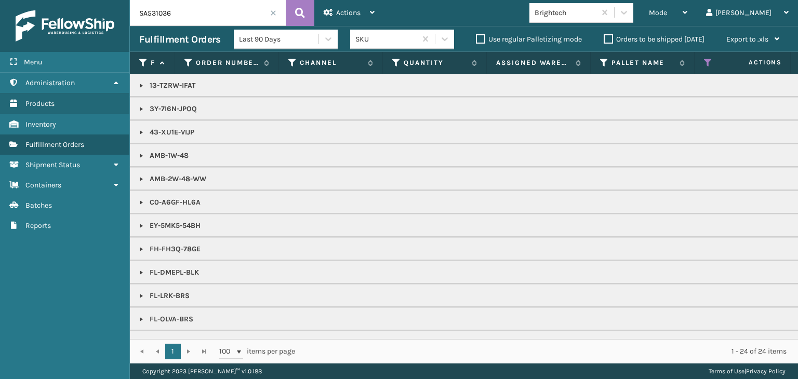
type input "SA531036"
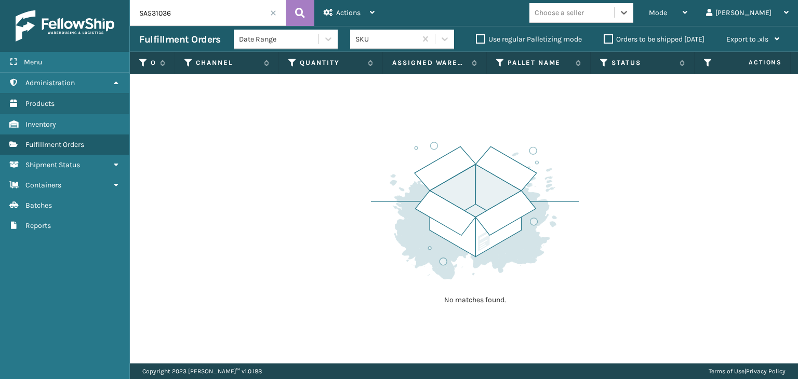
click at [189, 23] on input "SA531036" at bounding box center [208, 13] width 156 height 26
click at [687, 15] on div "Mode" at bounding box center [668, 13] width 38 height 26
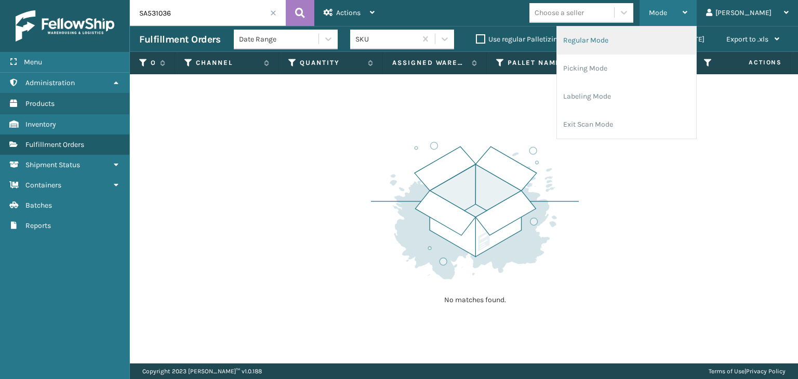
click at [684, 42] on li "Regular Mode" at bounding box center [626, 41] width 139 height 28
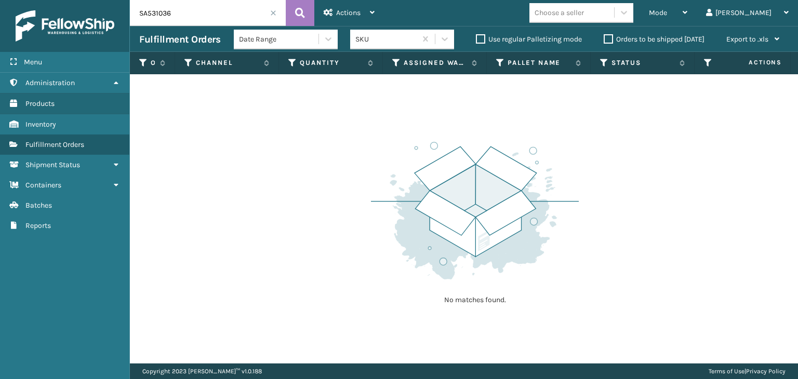
click at [271, 11] on span at bounding box center [273, 13] width 6 height 6
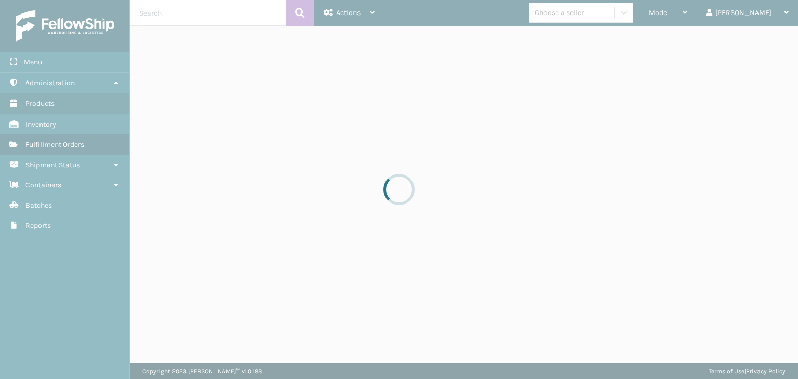
click at [696, 11] on div at bounding box center [399, 189] width 798 height 379
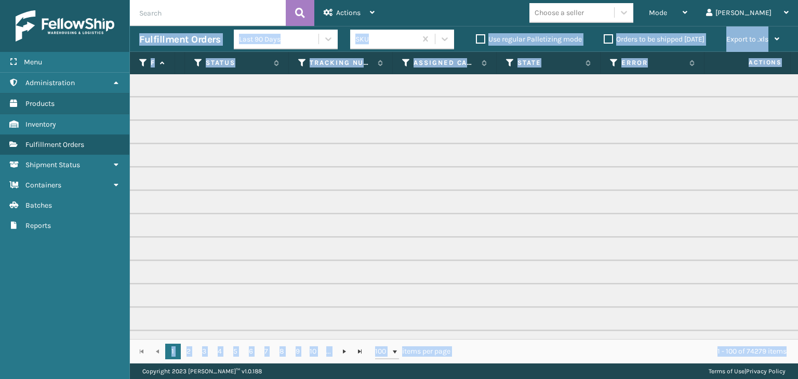
scroll to position [0, 518]
click at [189, 63] on icon at bounding box center [191, 62] width 8 height 9
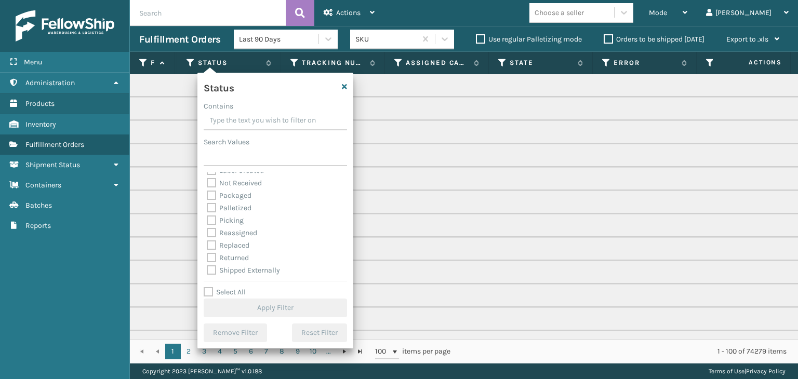
scroll to position [58, 0]
click at [227, 219] on label "Picking" at bounding box center [225, 220] width 37 height 9
click at [207, 219] on input "Picking" at bounding box center [207, 217] width 1 height 7
checkbox input "true"
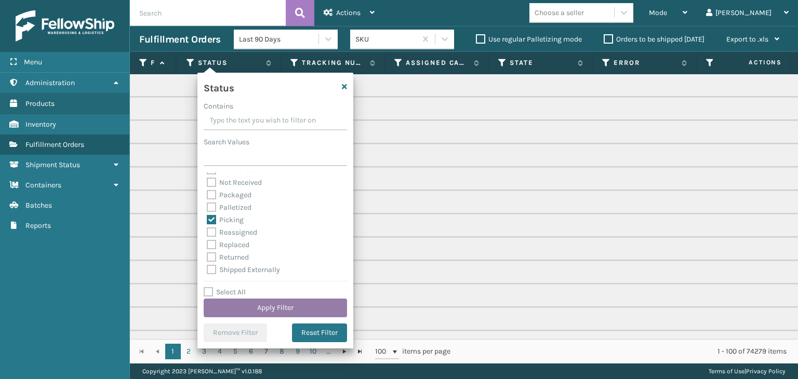
click at [274, 306] on button "Apply Filter" at bounding box center [275, 308] width 143 height 19
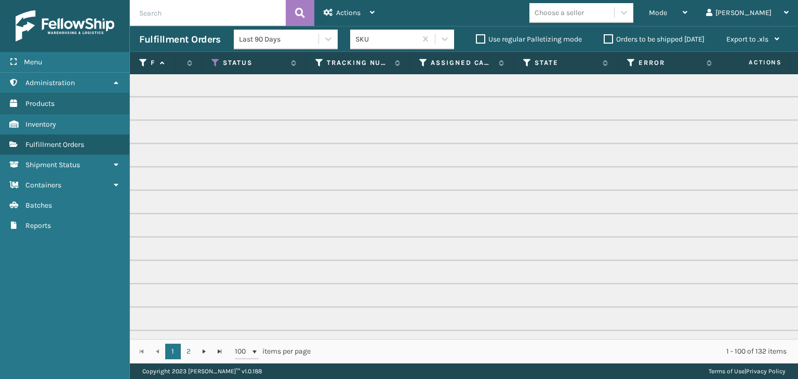
scroll to position [0, 501]
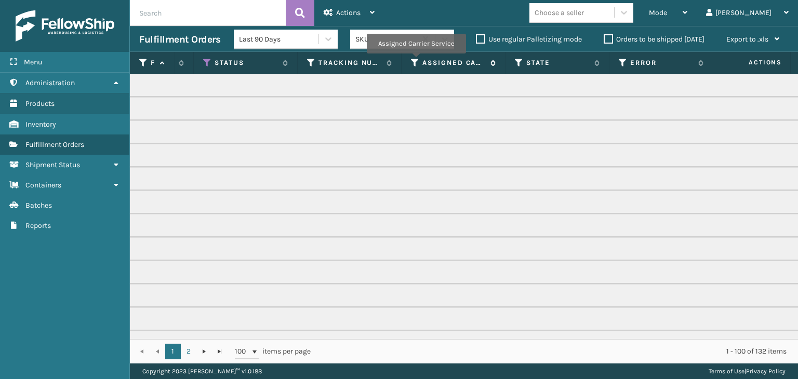
click at [416, 61] on icon at bounding box center [415, 62] width 8 height 9
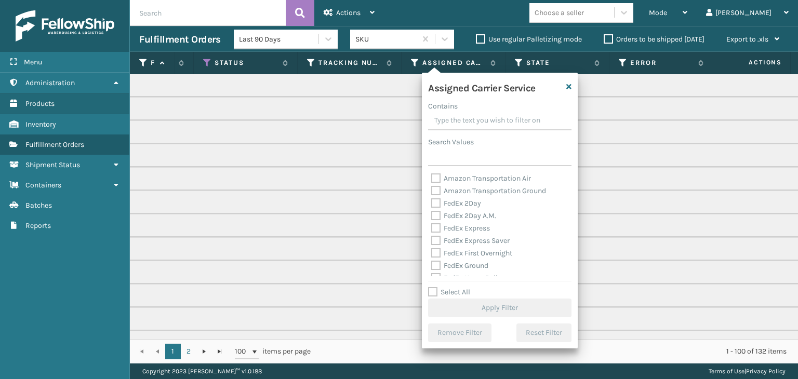
click at [447, 293] on label "Select All" at bounding box center [449, 292] width 42 height 9
click at [447, 287] on input "Select All" at bounding box center [506, 286] width 156 height 1
checkbox input "true"
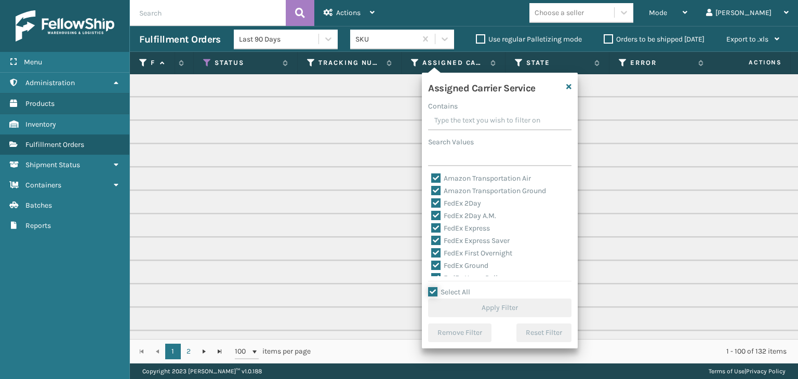
checkbox input "true"
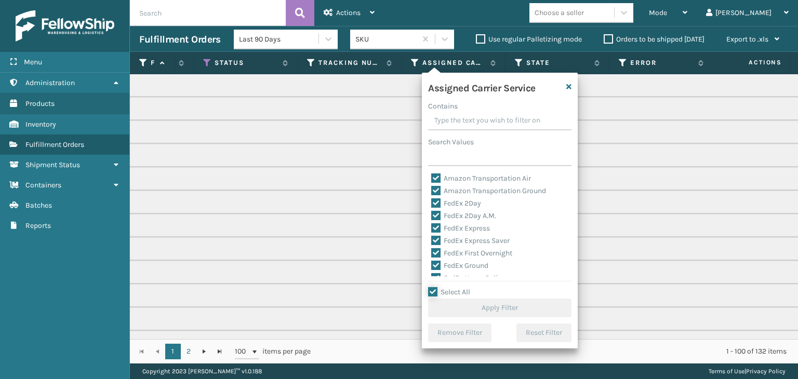
checkbox input "true"
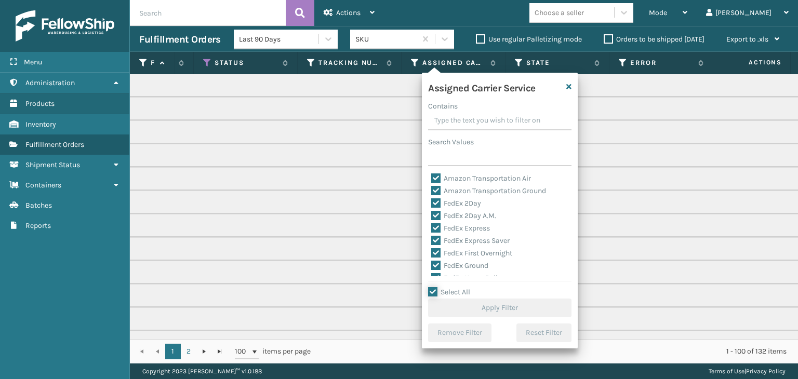
checkbox input "true"
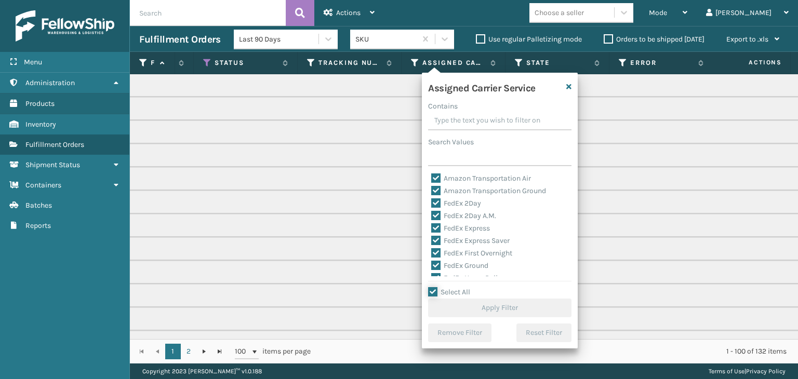
checkbox input "true"
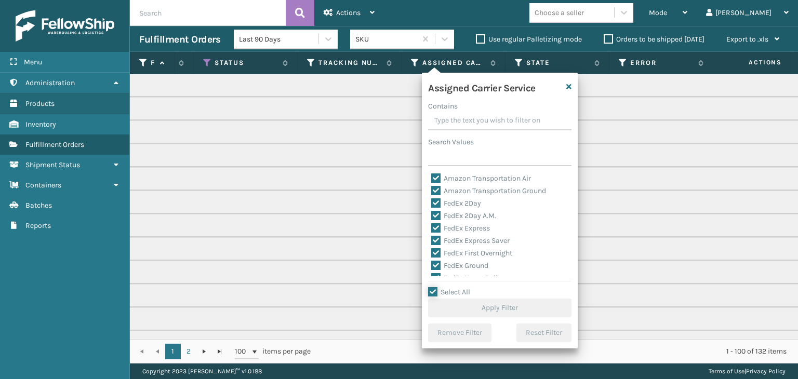
checkbox input "true"
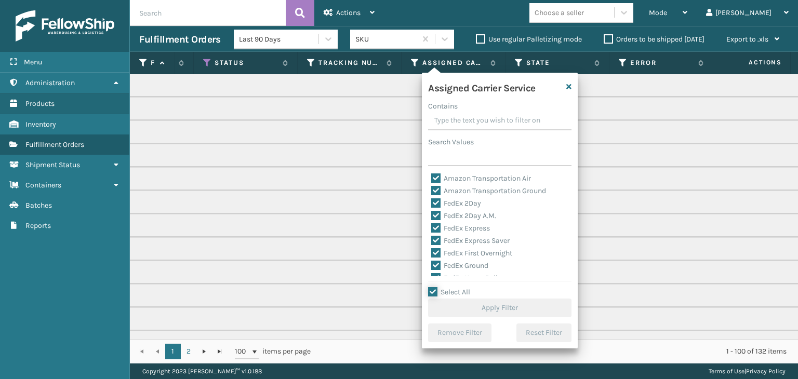
checkbox input "true"
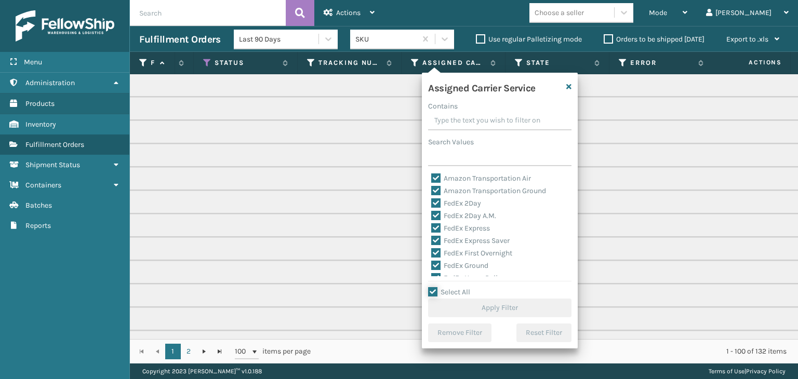
checkbox input "true"
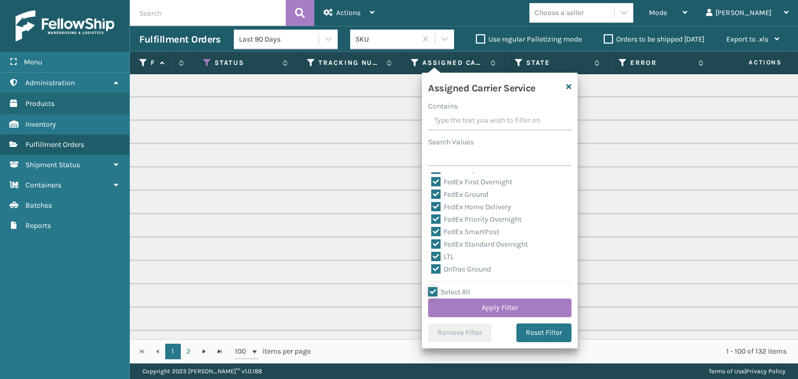
scroll to position [104, 0]
click at [436, 228] on label "LTL" at bounding box center [442, 224] width 23 height 9
click at [432, 225] on input "LTL" at bounding box center [431, 221] width 1 height 7
checkbox input "false"
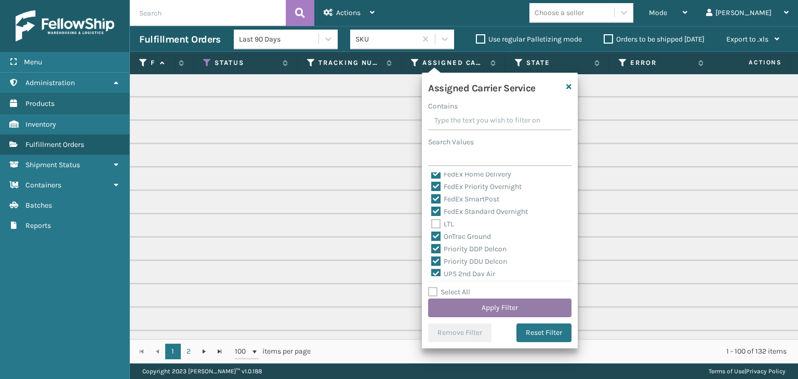
click at [481, 305] on button "Apply Filter" at bounding box center [499, 308] width 143 height 19
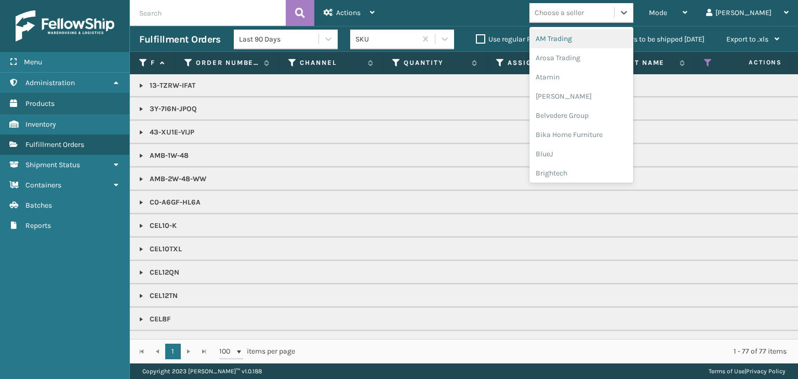
click at [584, 16] on div "Choose a seller" at bounding box center [559, 12] width 49 height 11
type input "BR"
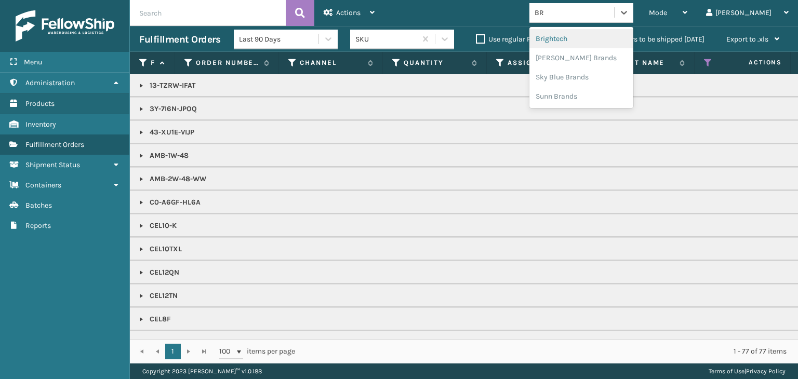
click at [602, 34] on div "Brightech" at bounding box center [582, 38] width 104 height 19
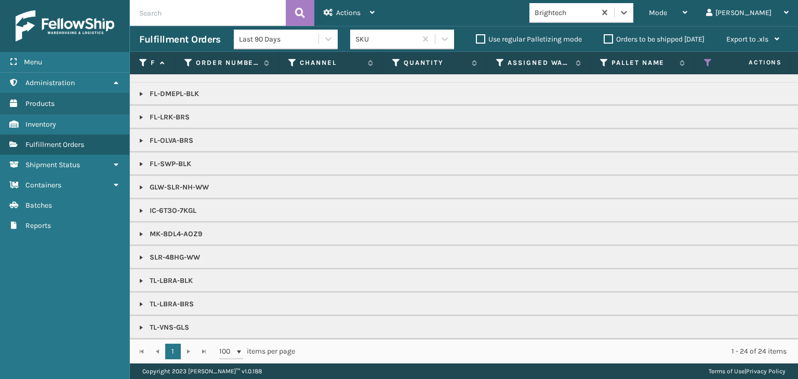
scroll to position [184, 0]
click at [137, 201] on td "IC-6T3O-7KGL" at bounding box center [801, 210] width 1342 height 23
click at [139, 207] on link at bounding box center [141, 211] width 8 height 8
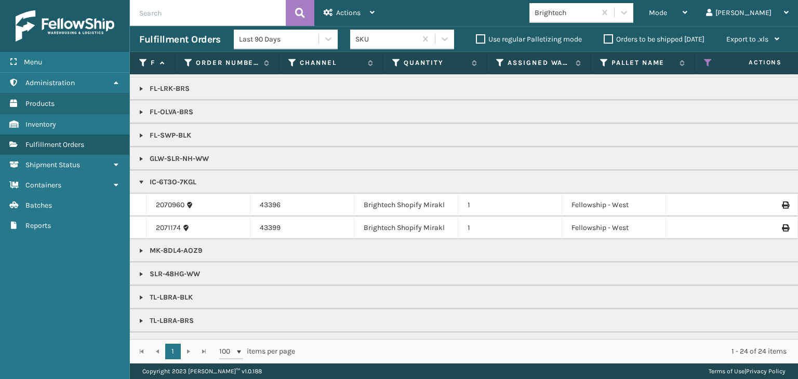
scroll to position [230, 0]
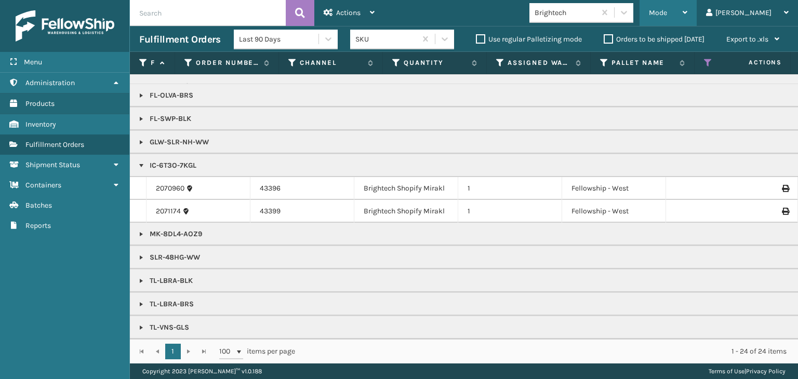
drag, startPoint x: 686, startPoint y: 9, endPoint x: 679, endPoint y: 11, distance: 7.6
click at [684, 10] on div "Mode Regular Mode Picking Mode Labeling Mode Exit Scan Mode" at bounding box center [668, 13] width 57 height 26
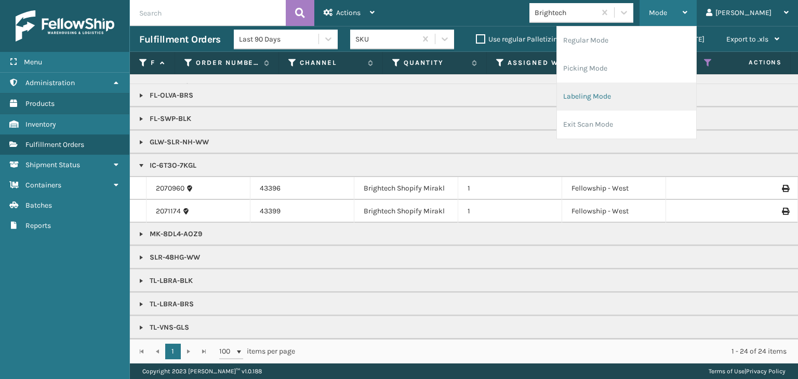
click at [681, 90] on li "Labeling Mode" at bounding box center [626, 97] width 139 height 28
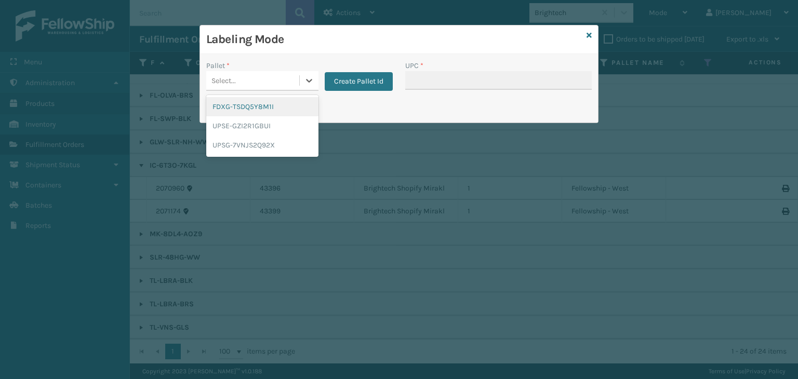
click at [250, 76] on div "Select..." at bounding box center [252, 80] width 93 height 17
click at [258, 102] on div "FDXG-TSDQ5Y8M1I" at bounding box center [262, 106] width 112 height 19
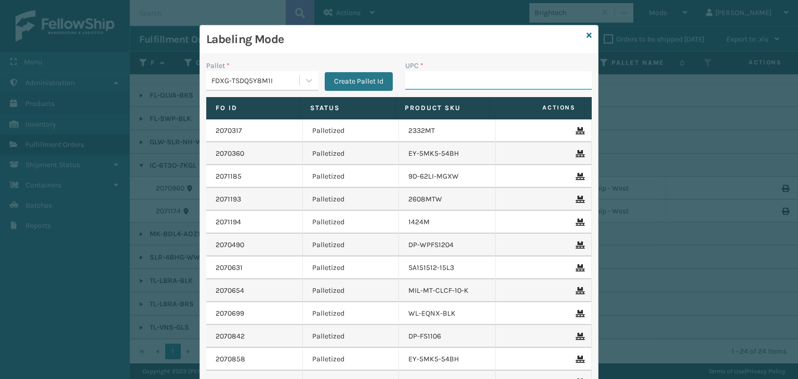
click at [441, 85] on input "UPC *" at bounding box center [498, 80] width 187 height 19
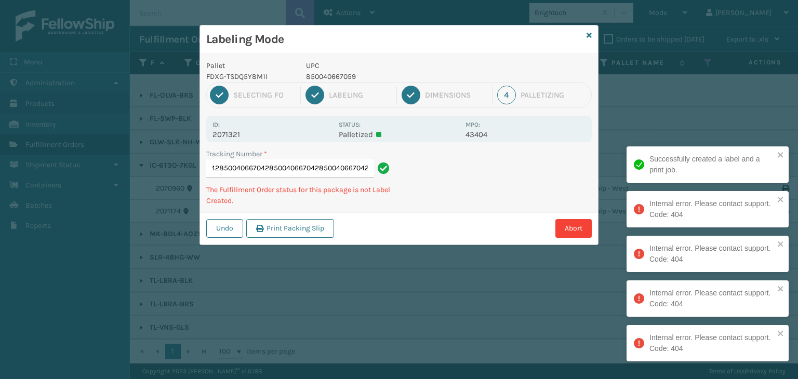
scroll to position [0, 0]
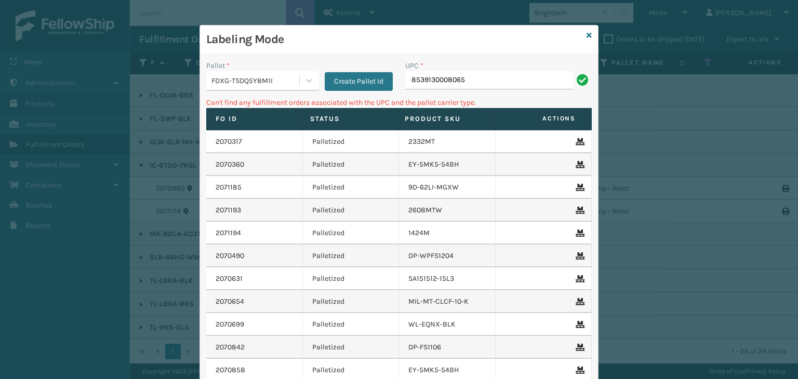
drag, startPoint x: 486, startPoint y: 78, endPoint x: 231, endPoint y: 119, distance: 257.8
click at [233, 119] on div "Pallet * FDXG-TSDQ5Y8M1I Create Pallet Id UPC * 8539130008065 Can't find any fu…" at bounding box center [399, 256] width 398 height 404
click at [441, 74] on input "8539130008065" at bounding box center [489, 80] width 168 height 19
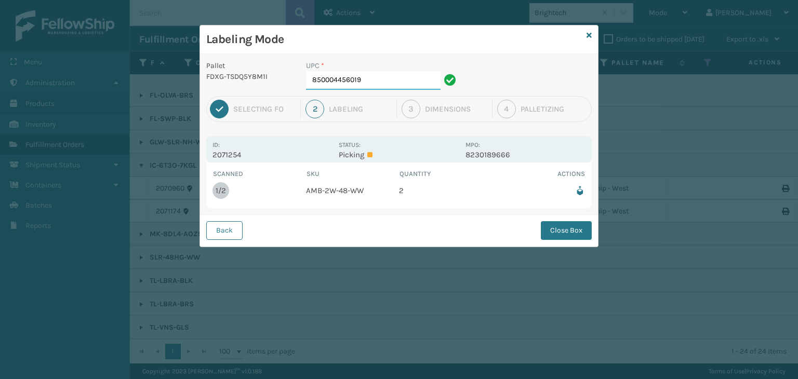
click at [379, 88] on input "850004456019" at bounding box center [373, 80] width 135 height 19
click at [573, 237] on button "Close Box" at bounding box center [566, 230] width 51 height 19
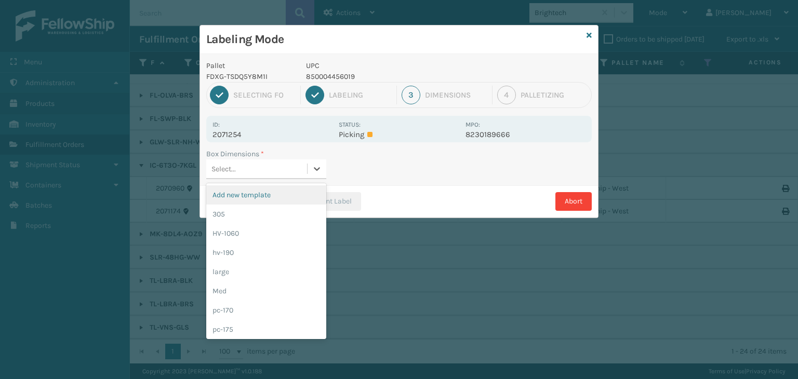
drag, startPoint x: 294, startPoint y: 161, endPoint x: 229, endPoint y: 312, distance: 164.4
click at [294, 162] on div "Select..." at bounding box center [256, 169] width 101 height 17
click at [239, 298] on div "Med" at bounding box center [266, 291] width 120 height 19
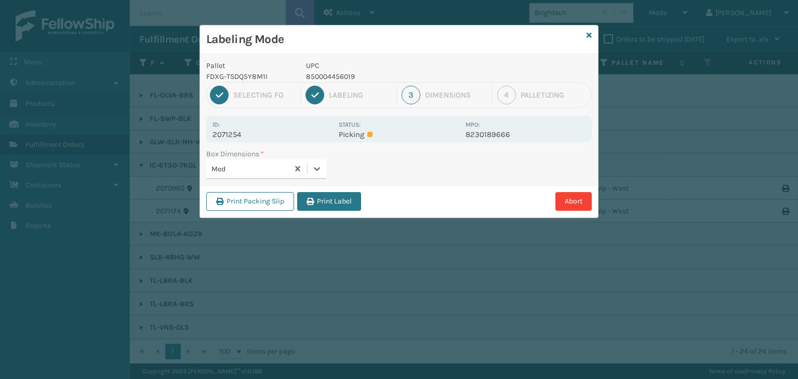
click at [336, 187] on div "Print Packing Slip Print Label Abort" at bounding box center [399, 202] width 398 height 32
click at [337, 195] on button "Print Label" at bounding box center [329, 201] width 64 height 19
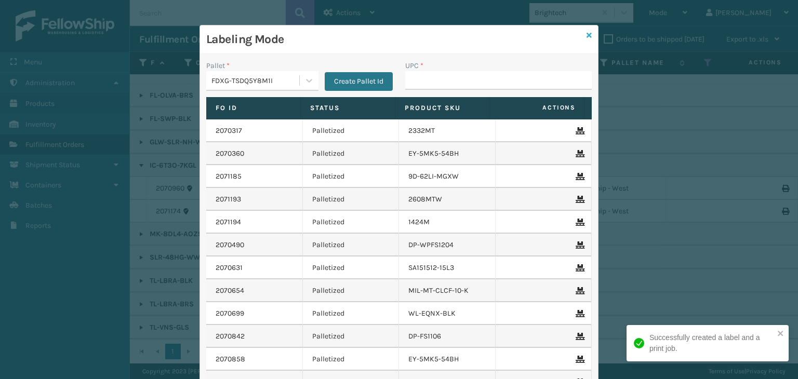
click at [587, 32] on icon at bounding box center [589, 35] width 5 height 7
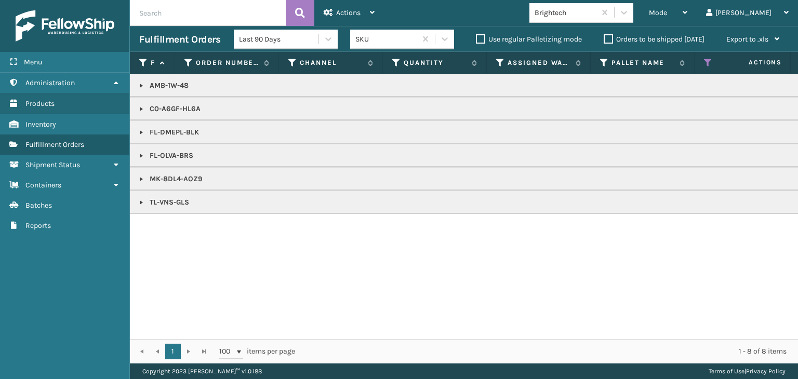
click at [137, 82] on link at bounding box center [141, 86] width 8 height 8
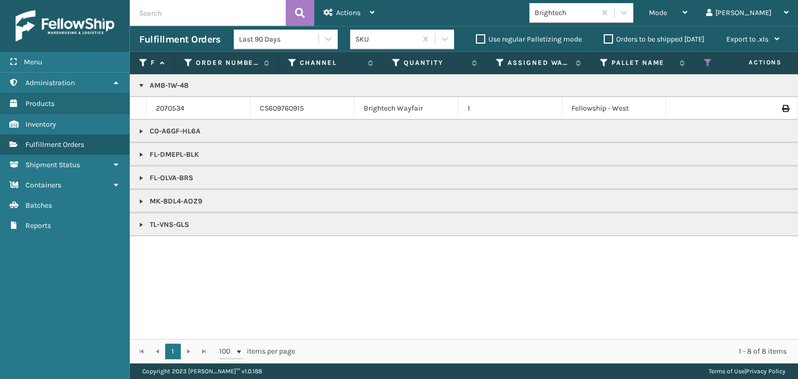
click at [703, 63] on th "Status" at bounding box center [747, 63] width 104 height 22
click at [705, 63] on icon at bounding box center [708, 62] width 8 height 9
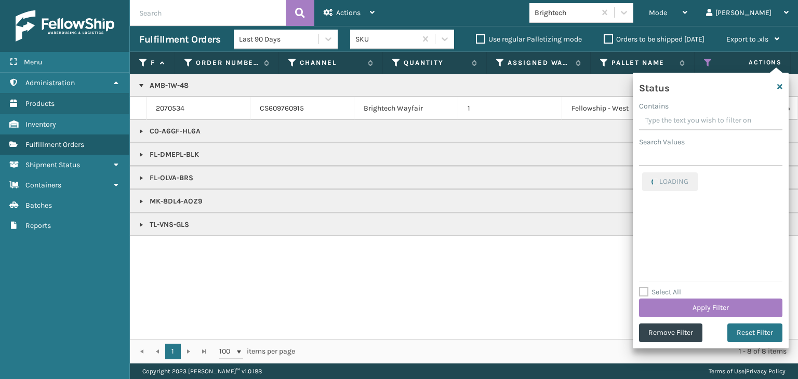
drag, startPoint x: 676, startPoint y: 296, endPoint x: 678, endPoint y: 300, distance: 5.3
click at [677, 297] on div "Select All Apply Filter" at bounding box center [710, 301] width 143 height 31
click at [682, 306] on button "Apply Filter" at bounding box center [710, 308] width 143 height 19
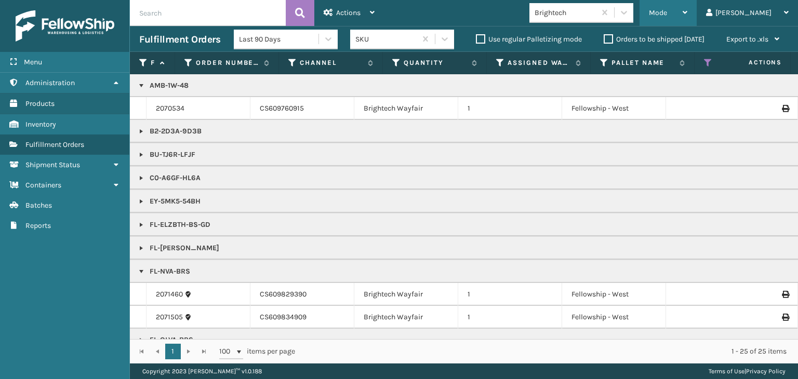
click at [667, 9] on span "Mode" at bounding box center [658, 12] width 18 height 9
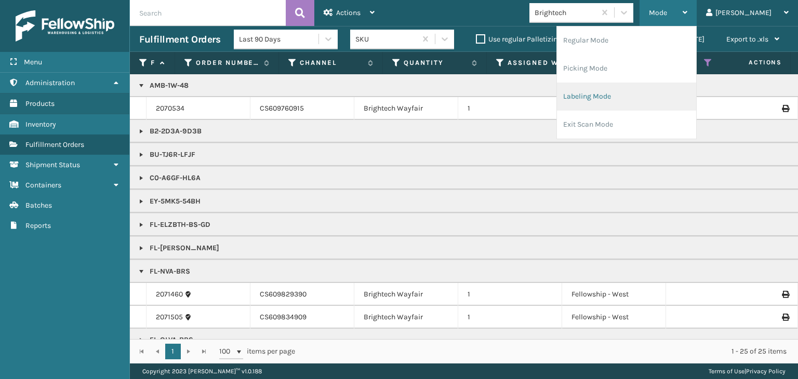
click at [641, 89] on li "Labeling Mode" at bounding box center [626, 97] width 139 height 28
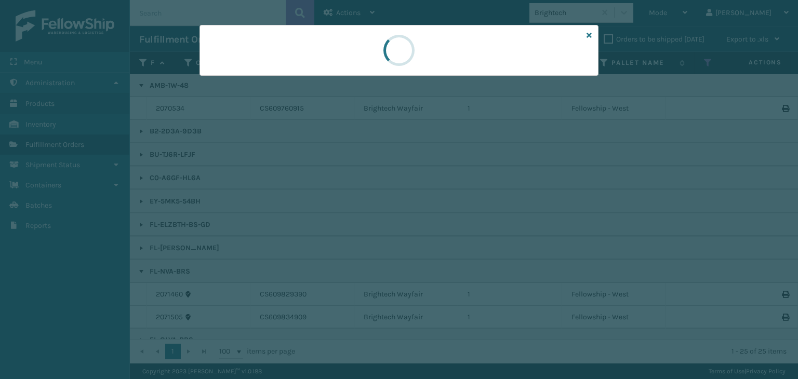
click at [252, 81] on div at bounding box center [399, 189] width 798 height 379
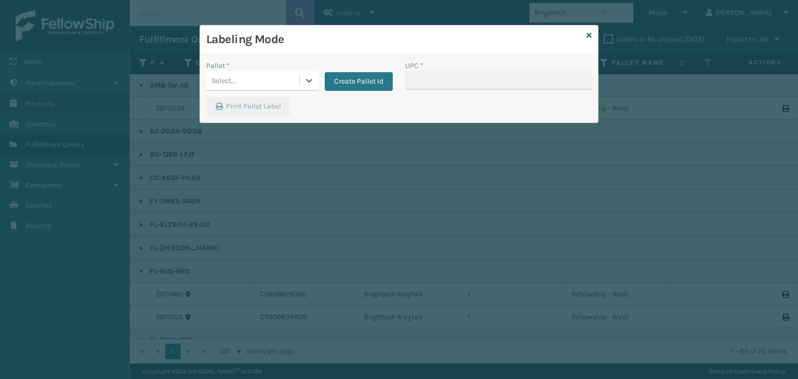
click at [252, 81] on div "Select..." at bounding box center [252, 80] width 93 height 17
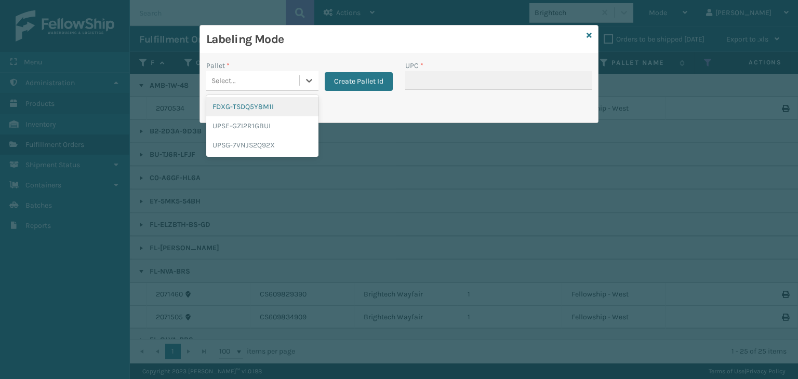
click at [243, 107] on div "FDXG-TSDQ5Y8M1I" at bounding box center [262, 106] width 112 height 19
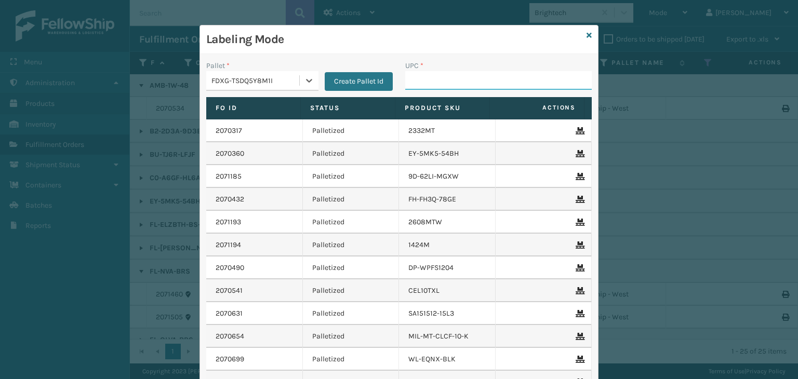
drag, startPoint x: 456, startPoint y: 74, endPoint x: 450, endPoint y: 79, distance: 7.7
click at [456, 74] on input "UPC *" at bounding box center [498, 80] width 187 height 19
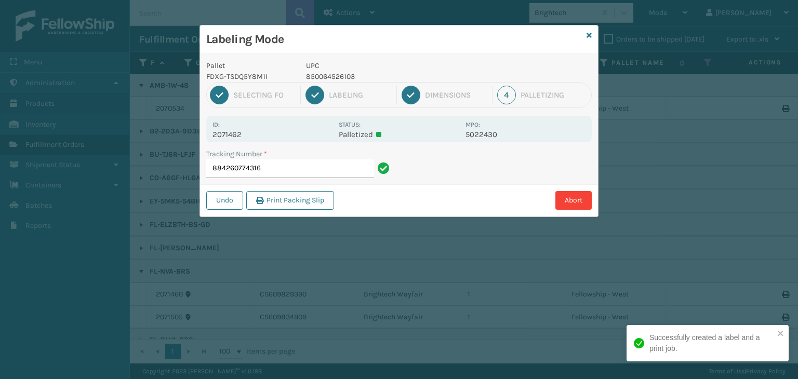
click at [343, 76] on p "850064526103" at bounding box center [382, 76] width 153 height 11
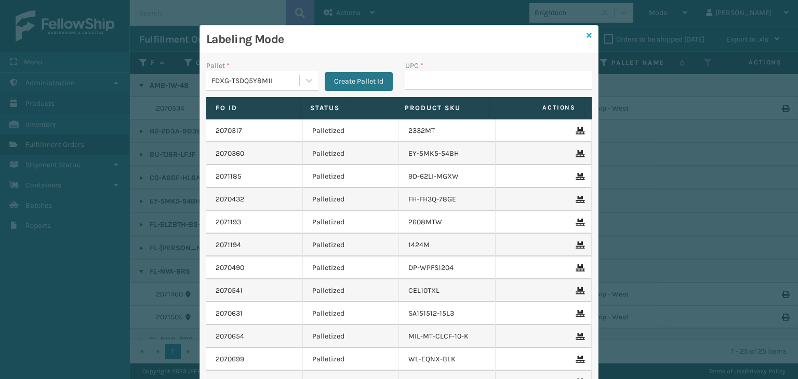
click at [587, 36] on icon at bounding box center [589, 35] width 5 height 7
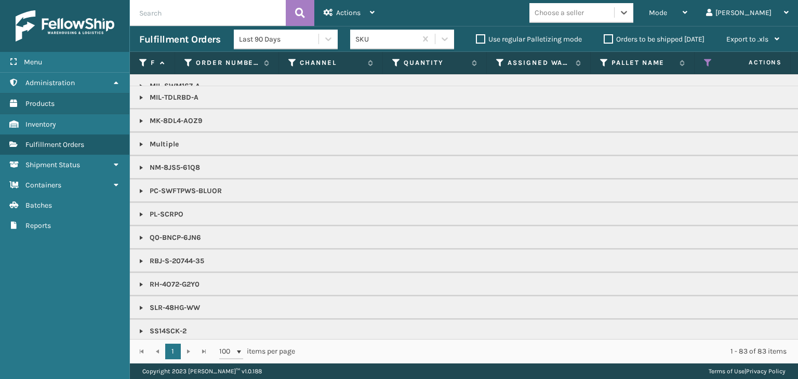
scroll to position [904, 0]
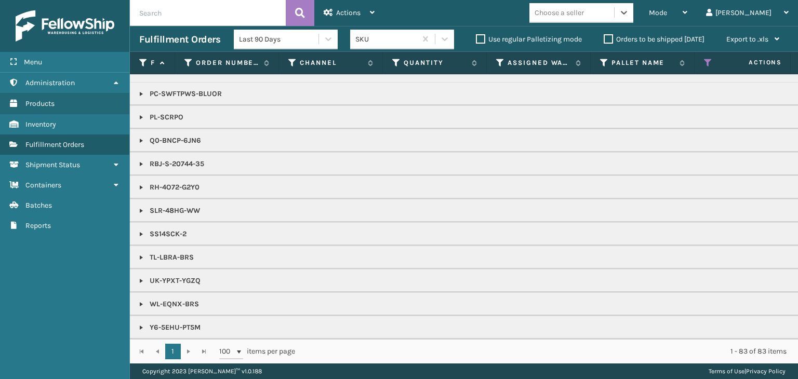
click at [573, 14] on div "Choose a seller" at bounding box center [572, 12] width 85 height 17
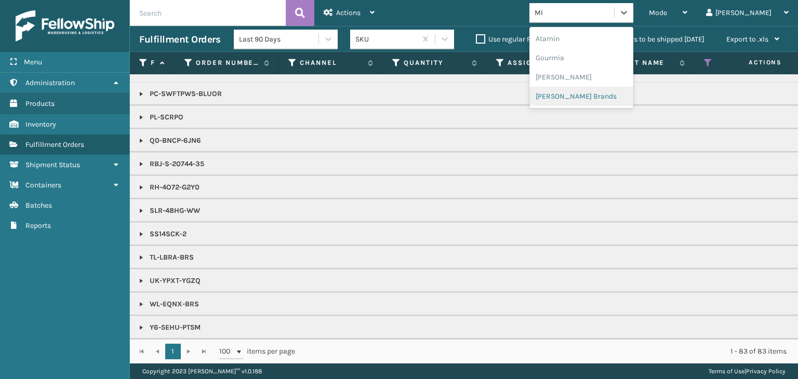
drag, startPoint x: 596, startPoint y: 102, endPoint x: 601, endPoint y: 100, distance: 5.9
click at [601, 100] on div "Milliard Brands" at bounding box center [582, 96] width 104 height 19
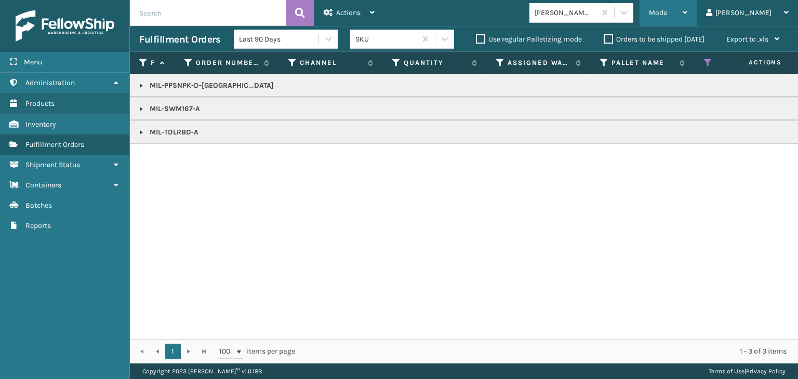
drag, startPoint x: 709, startPoint y: 17, endPoint x: 676, endPoint y: 50, distance: 47.0
click at [687, 18] on div "Mode" at bounding box center [668, 13] width 38 height 26
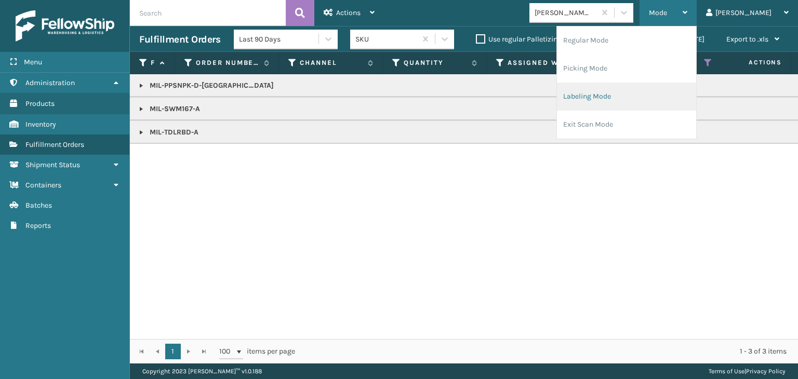
click at [640, 109] on li "Labeling Mode" at bounding box center [626, 97] width 139 height 28
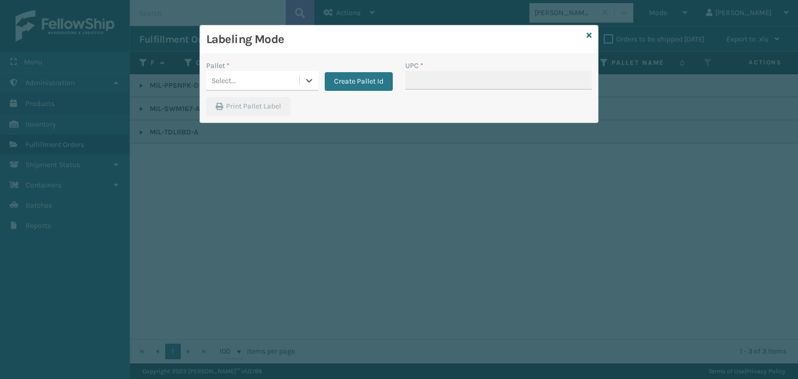
drag, startPoint x: 286, startPoint y: 80, endPoint x: 275, endPoint y: 84, distance: 11.2
drag, startPoint x: 275, startPoint y: 84, endPoint x: 281, endPoint y: 76, distance: 9.4
click at [281, 76] on div "Select..." at bounding box center [252, 80] width 93 height 17
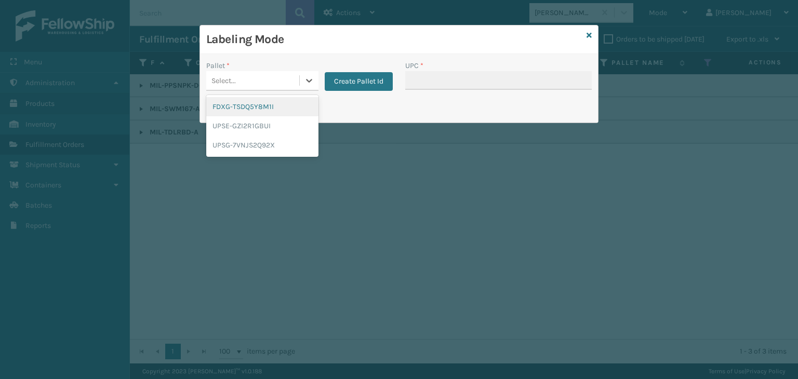
click at [300, 99] on div "FDXG-TSDQ5Y8M1I" at bounding box center [262, 106] width 112 height 19
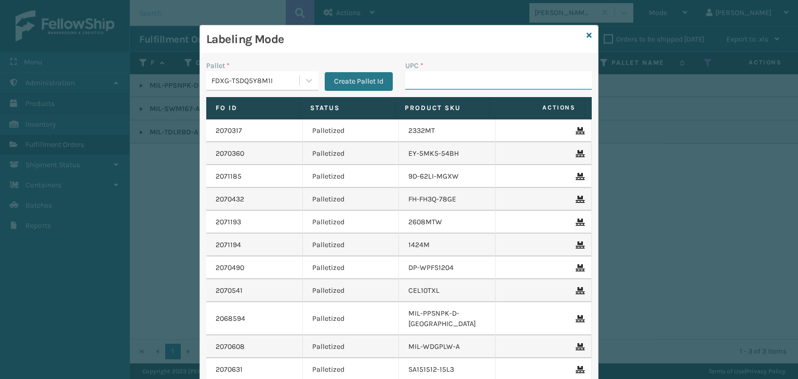
click at [418, 80] on input "UPC *" at bounding box center [498, 80] width 187 height 19
drag, startPoint x: 246, startPoint y: 69, endPoint x: 266, endPoint y: 104, distance: 40.5
click at [247, 69] on div "Pallet *" at bounding box center [262, 65] width 112 height 11
click at [263, 82] on div "FDXG-TSDQ5Y8M1I" at bounding box center [255, 80] width 89 height 11
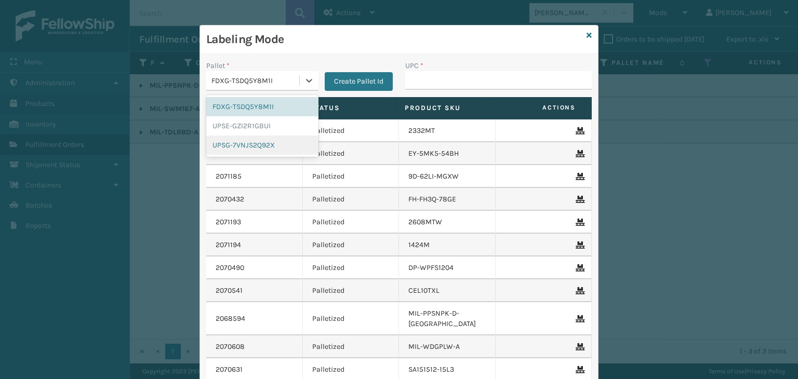
click at [258, 145] on div "UPSG-7VNJS2Q92X" at bounding box center [262, 145] width 112 height 19
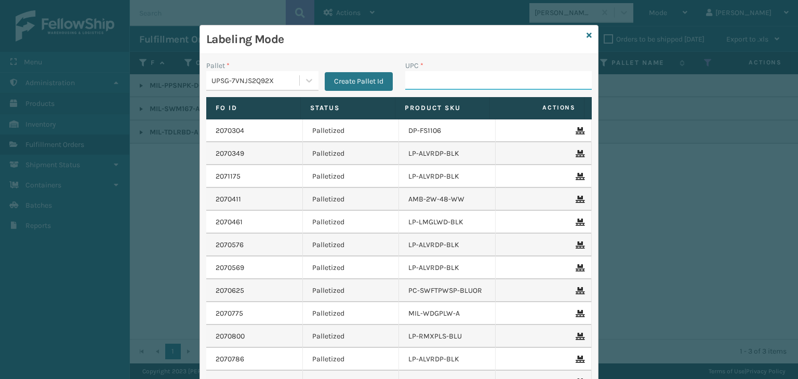
drag, startPoint x: 411, startPoint y: 80, endPoint x: 403, endPoint y: 86, distance: 10.0
click at [411, 80] on input "UPC *" at bounding box center [498, 80] width 187 height 19
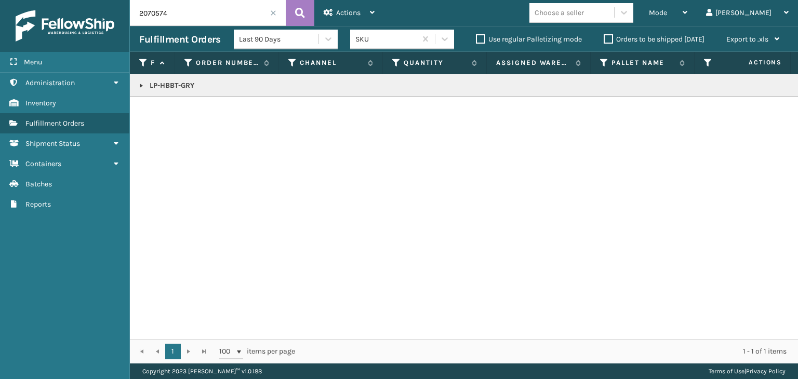
click at [274, 12] on span at bounding box center [273, 13] width 6 height 6
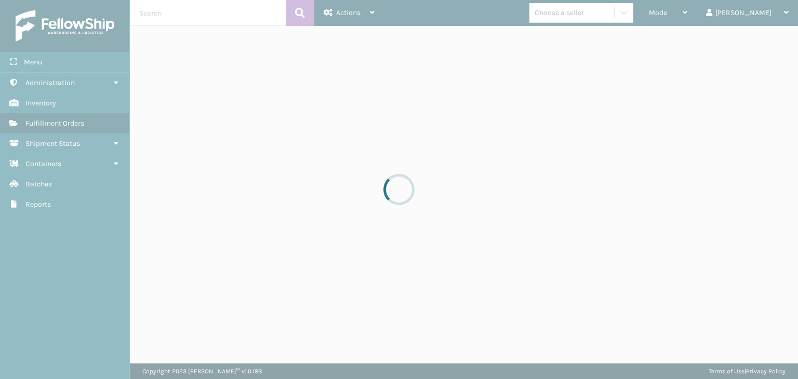
click at [703, 15] on div at bounding box center [399, 189] width 798 height 379
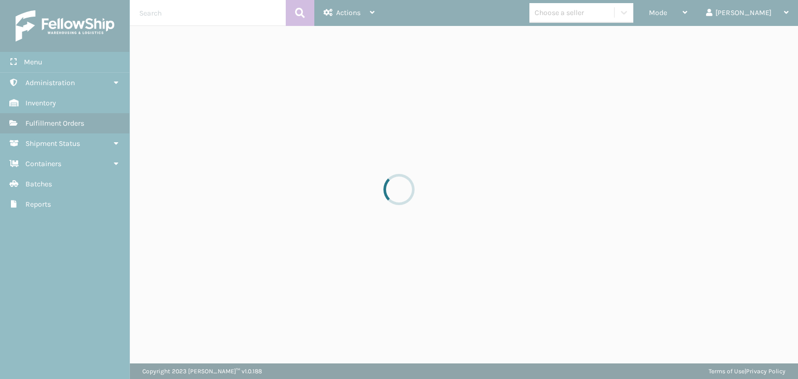
click at [703, 15] on div at bounding box center [399, 189] width 798 height 379
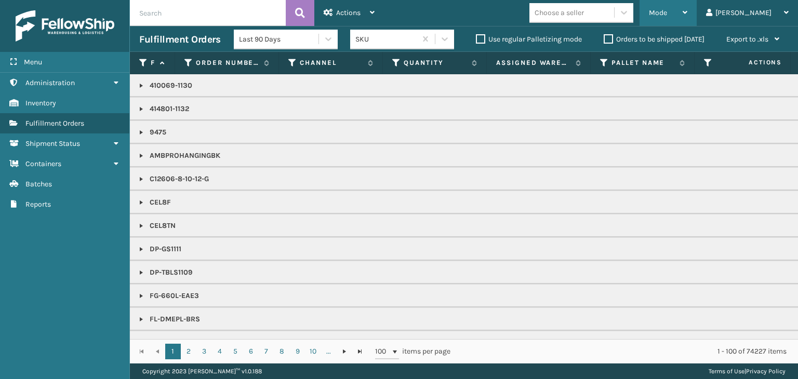
click at [667, 14] on span "Mode" at bounding box center [658, 12] width 18 height 9
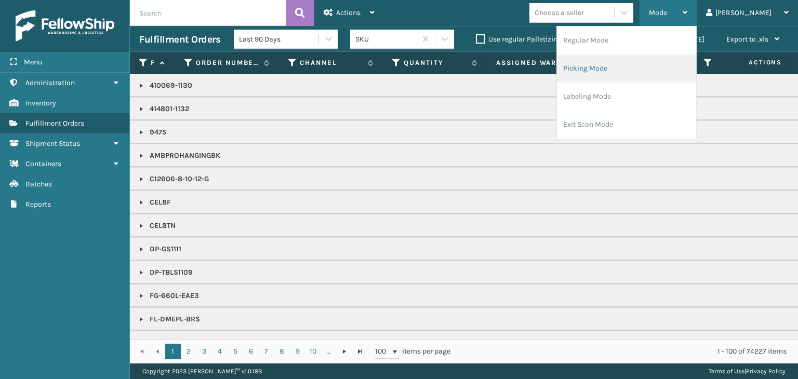
click at [655, 77] on li "Picking Mode" at bounding box center [626, 69] width 139 height 28
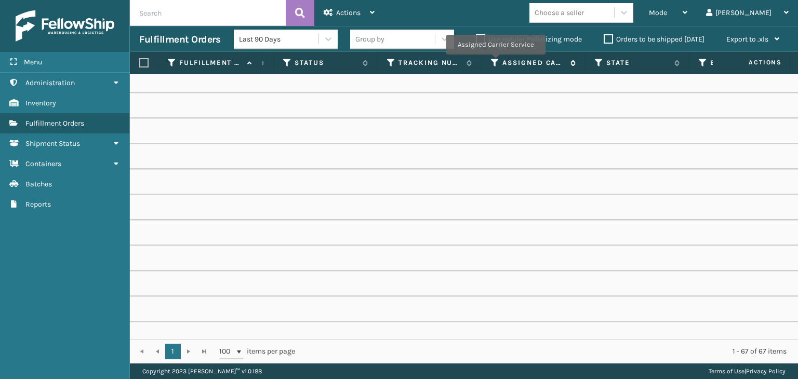
click at [495, 62] on icon at bounding box center [495, 62] width 8 height 9
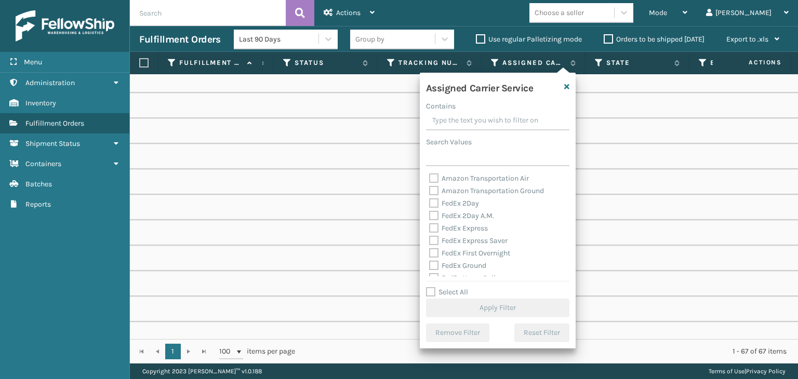
click at [453, 292] on label "Select All" at bounding box center [447, 292] width 42 height 9
click at [453, 287] on input "Select All" at bounding box center [504, 286] width 156 height 1
checkbox input "true"
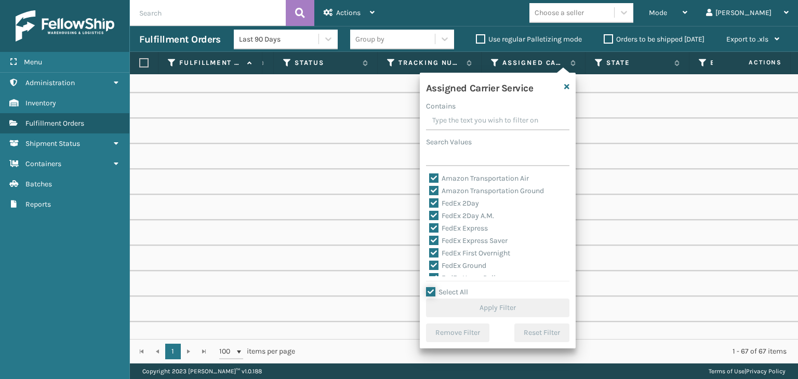
checkbox input "true"
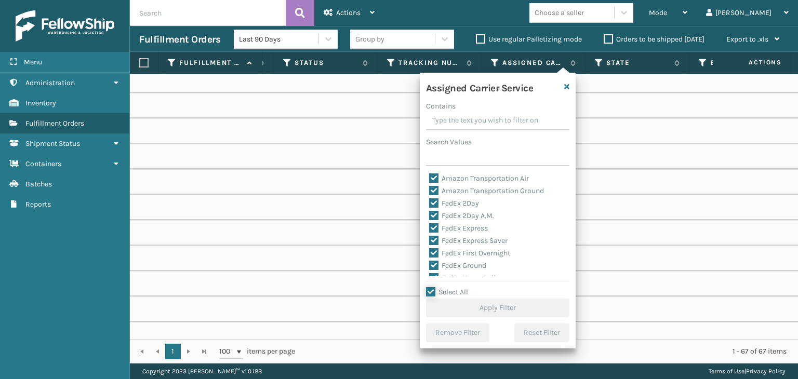
checkbox input "true"
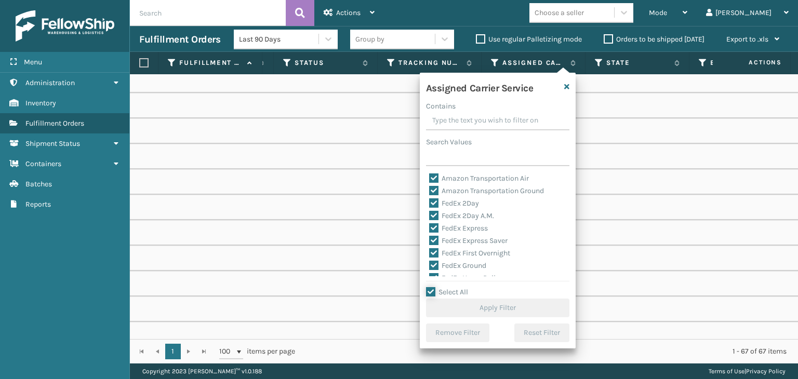
checkbox input "true"
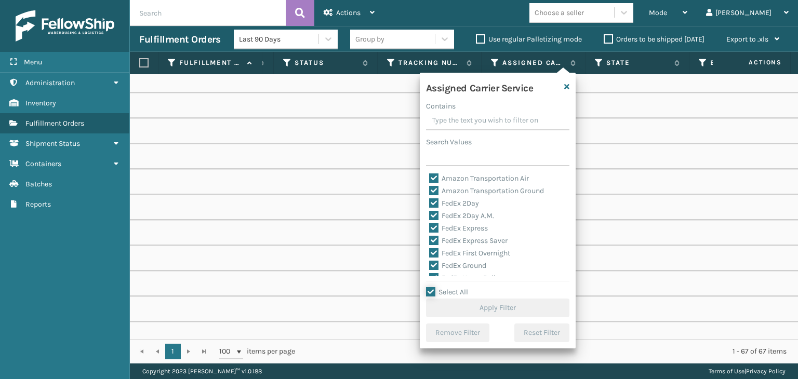
checkbox input "true"
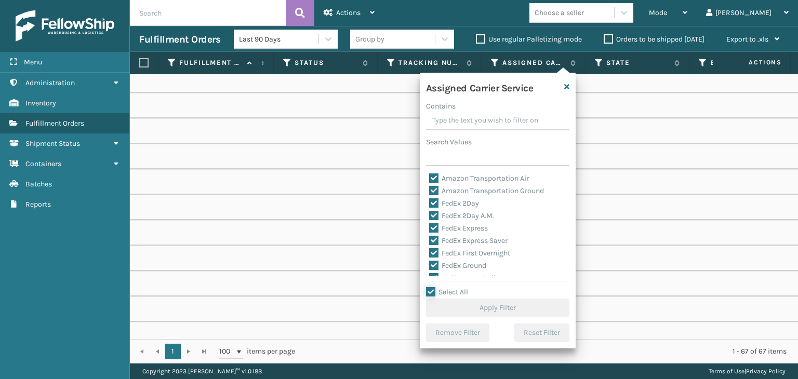
checkbox input "true"
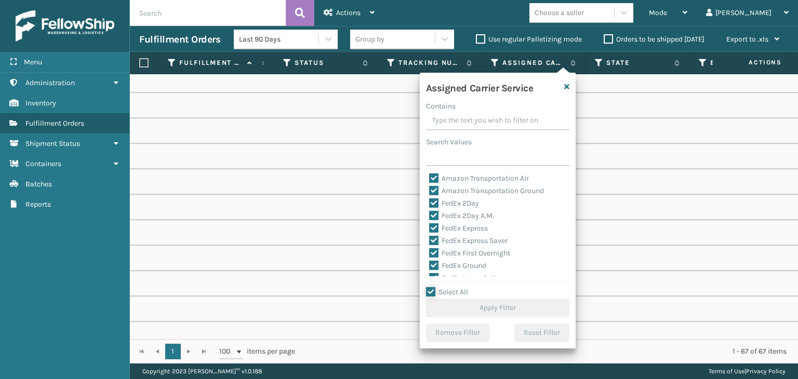
checkbox input "true"
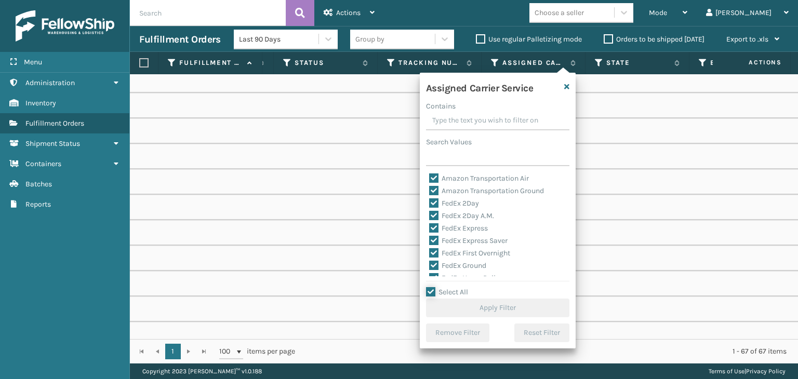
checkbox input "true"
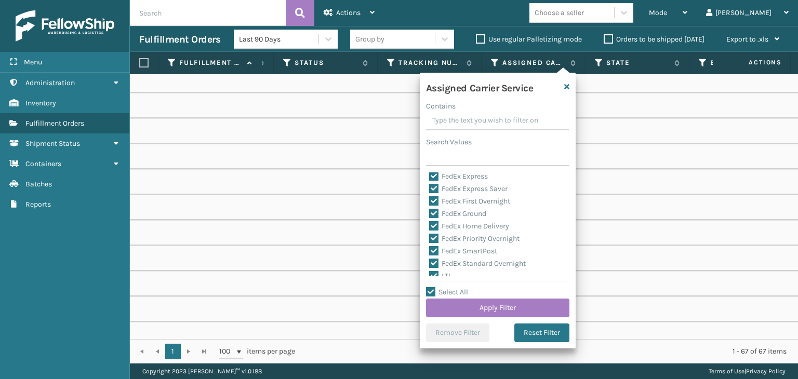
click at [447, 274] on label "LTL" at bounding box center [440, 276] width 23 height 9
click at [430, 274] on input "LTL" at bounding box center [429, 273] width 1 height 7
checkbox input "false"
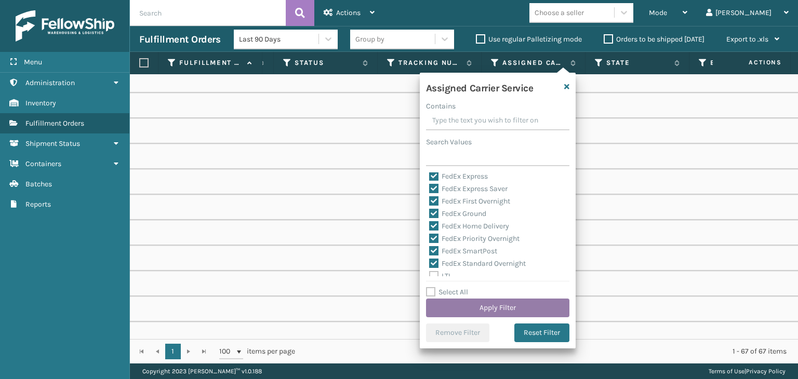
click at [480, 306] on button "Apply Filter" at bounding box center [497, 308] width 143 height 19
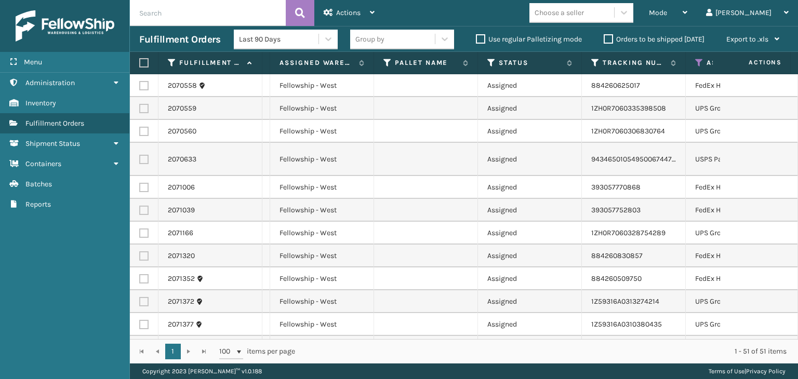
scroll to position [0, 378]
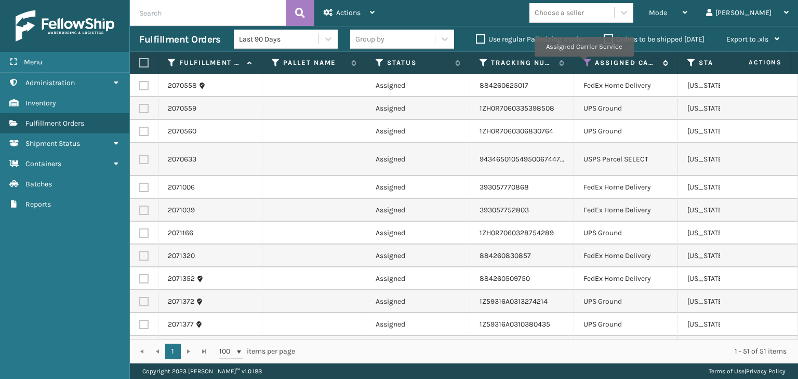
click at [584, 64] on icon at bounding box center [588, 62] width 8 height 9
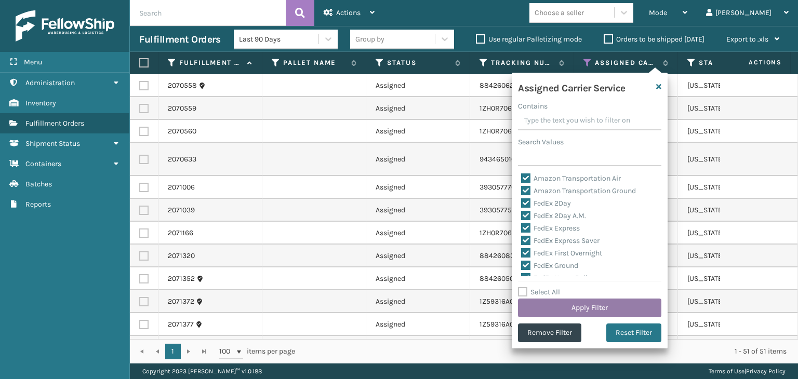
click at [595, 307] on button "Apply Filter" at bounding box center [589, 308] width 143 height 19
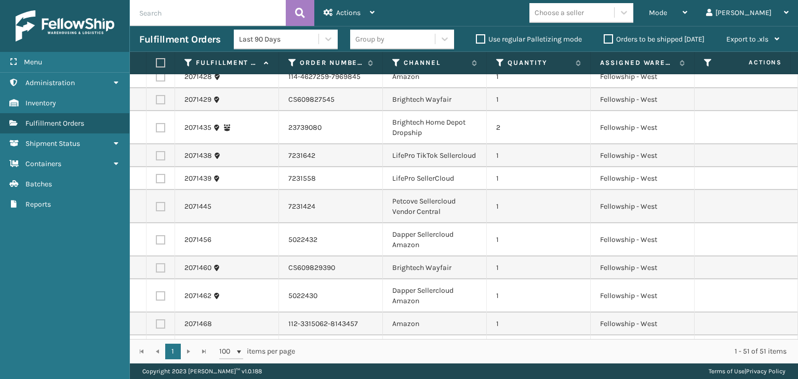
scroll to position [831, 0]
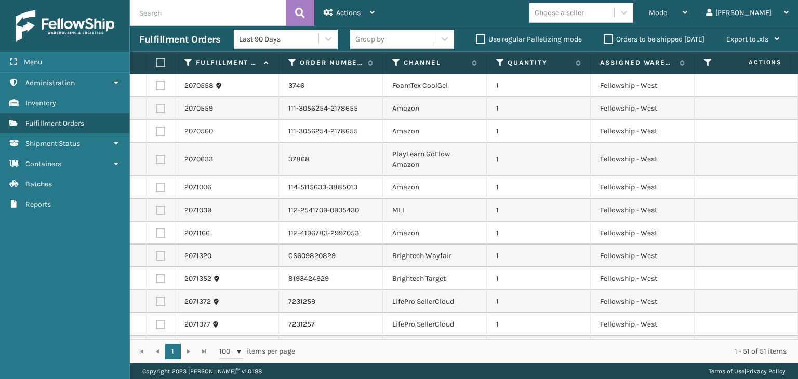
scroll to position [831, 0]
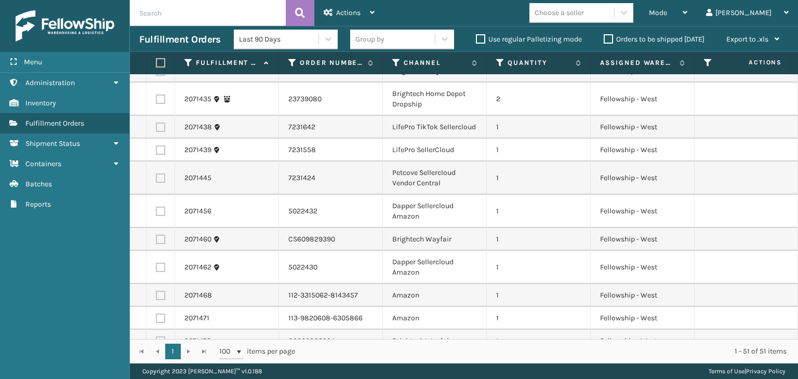
click at [199, 20] on input "text" at bounding box center [208, 13] width 156 height 26
type input "1ZXH04530250940324"
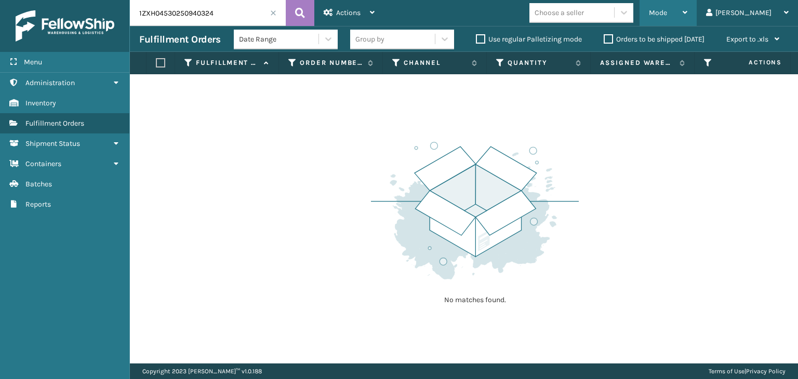
click at [687, 20] on div "Mode" at bounding box center [668, 13] width 38 height 26
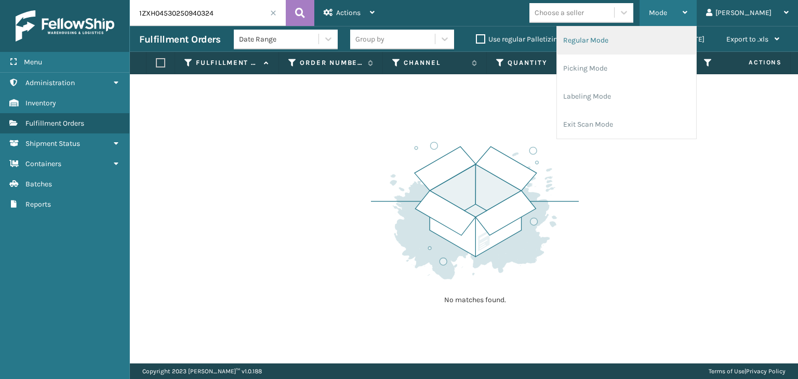
click at [661, 42] on li "Regular Mode" at bounding box center [626, 41] width 139 height 28
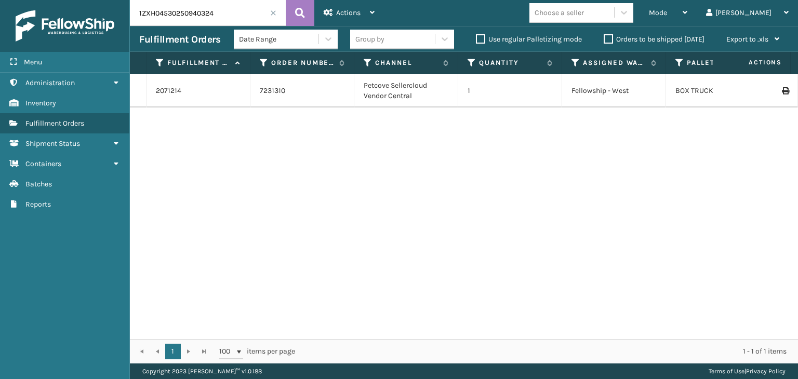
click at [380, 41] on div "Group by" at bounding box center [369, 39] width 29 height 11
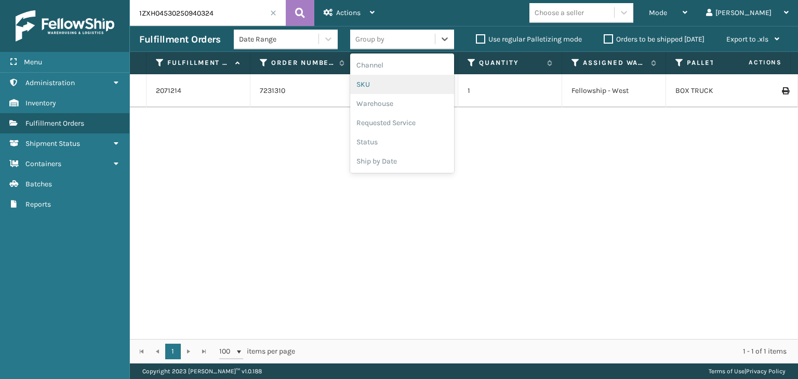
click at [380, 87] on div "SKU" at bounding box center [402, 84] width 104 height 19
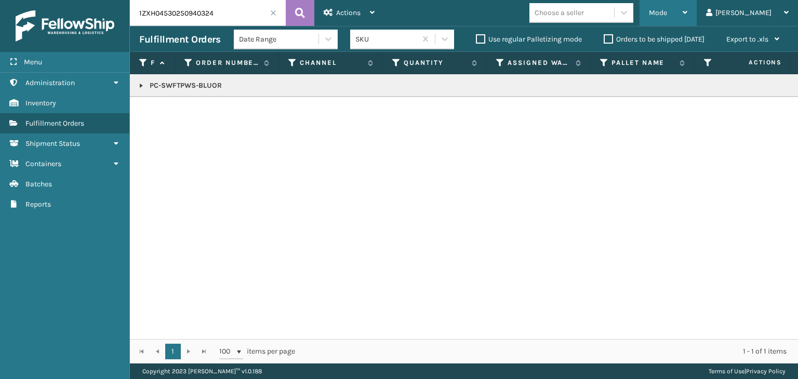
click at [687, 11] on icon at bounding box center [685, 12] width 5 height 7
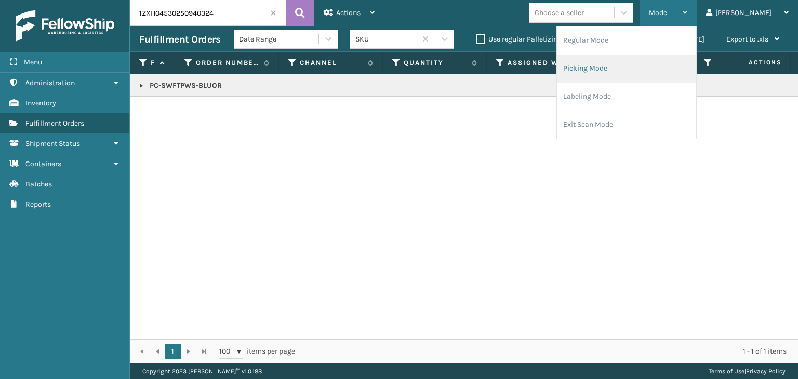
click at [659, 72] on li "Picking Mode" at bounding box center [626, 69] width 139 height 28
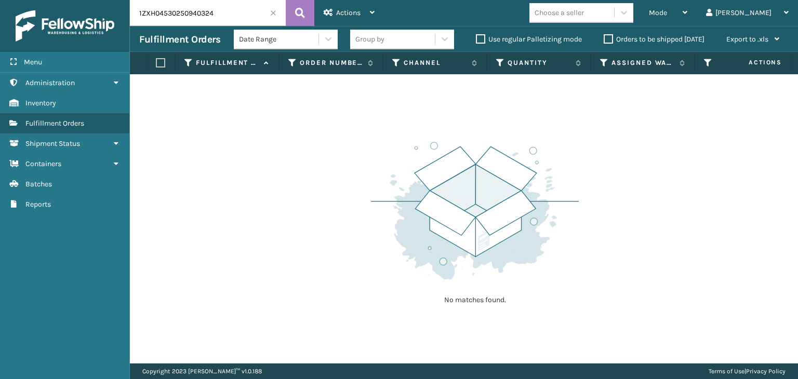
click at [276, 14] on span at bounding box center [273, 13] width 6 height 6
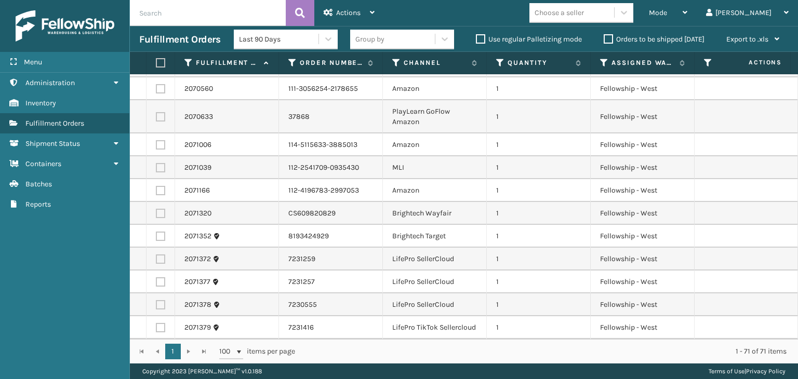
scroll to position [260, 0]
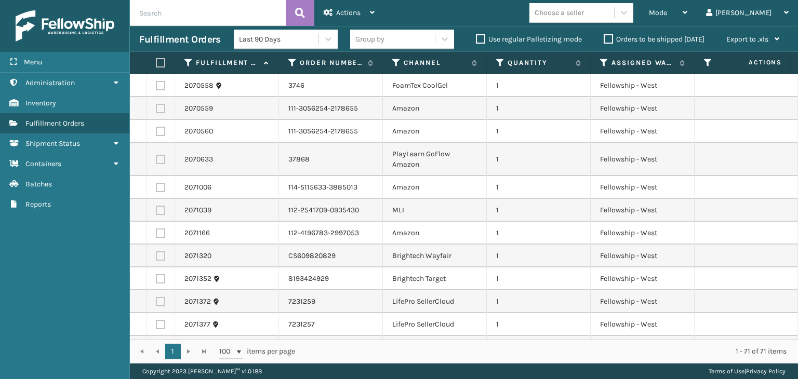
scroll to position [260, 0]
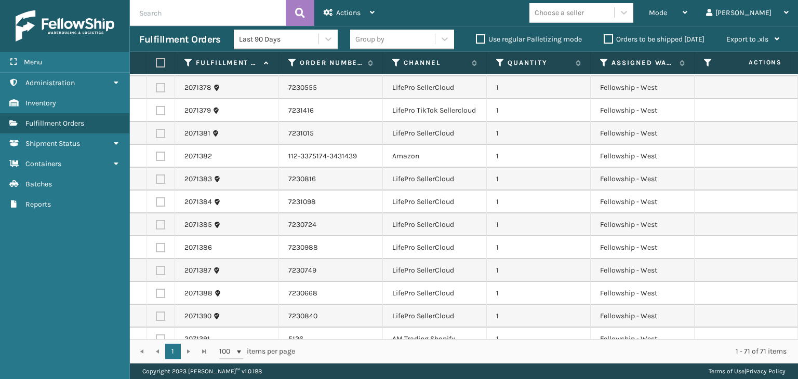
click at [204, 20] on input "text" at bounding box center [208, 13] width 156 height 26
paste input "AMB-1W-48"
type input "AMB-1W-48"
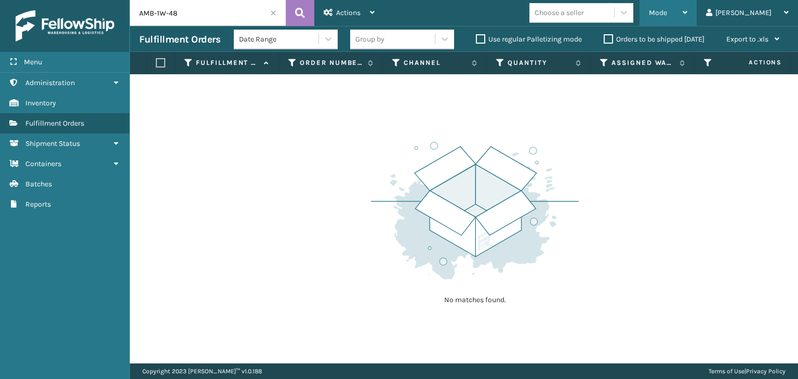
click at [667, 14] on span "Mode" at bounding box center [658, 12] width 18 height 9
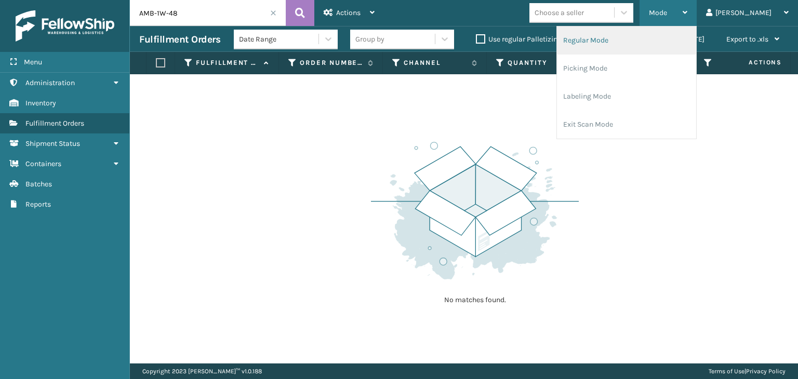
click at [678, 38] on li "Regular Mode" at bounding box center [626, 41] width 139 height 28
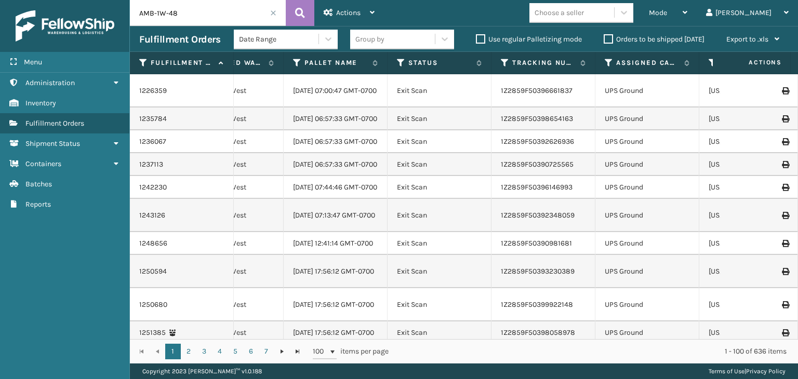
scroll to position [0, 321]
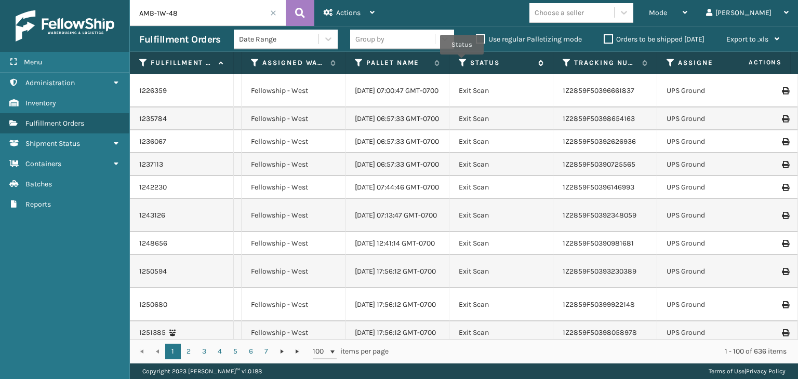
click at [462, 62] on icon at bounding box center [463, 62] width 8 height 9
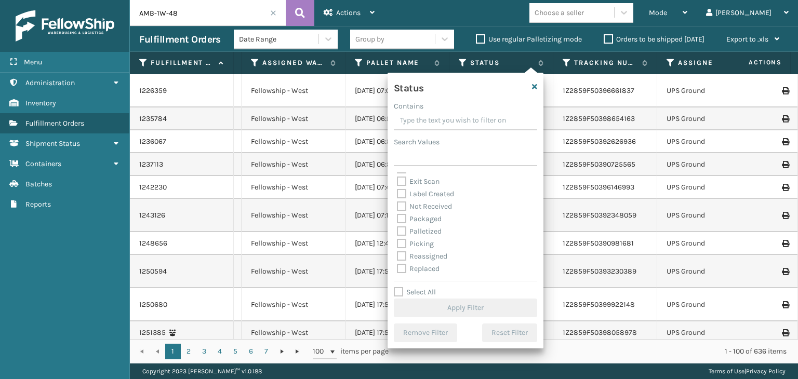
scroll to position [52, 0]
click at [422, 226] on label "Picking" at bounding box center [415, 226] width 37 height 9
click at [398, 226] on input "Picking" at bounding box center [397, 223] width 1 height 7
checkbox input "true"
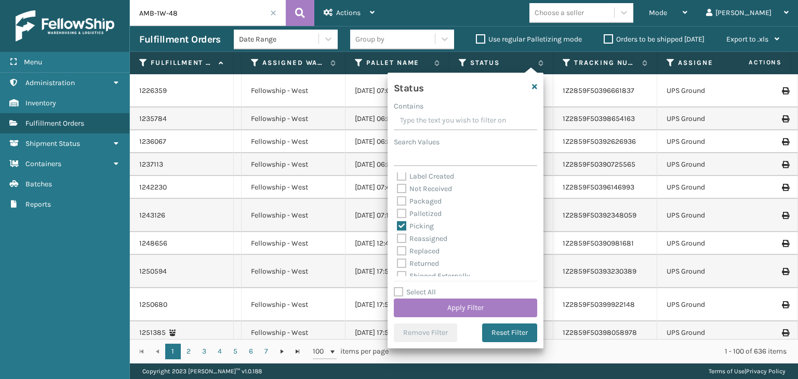
click at [430, 214] on label "Palletized" at bounding box center [419, 213] width 45 height 9
click at [398, 214] on input "Palletized" at bounding box center [397, 211] width 1 height 7
checkbox input "true"
click at [422, 229] on label "Picking" at bounding box center [415, 226] width 37 height 9
click at [398, 227] on input "Picking" at bounding box center [397, 223] width 1 height 7
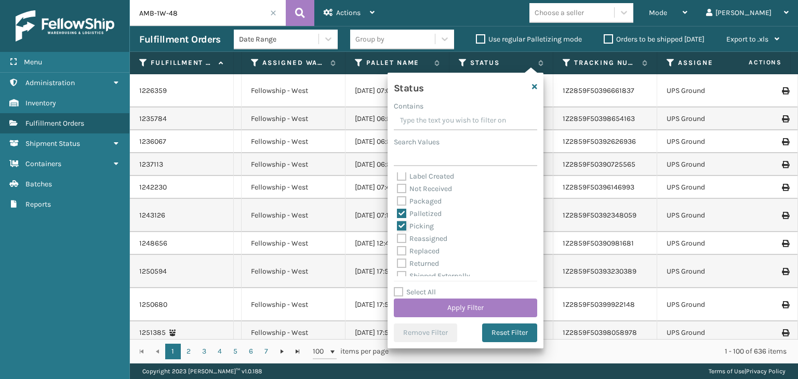
checkbox input "false"
click at [446, 299] on button "Apply Filter" at bounding box center [465, 308] width 143 height 19
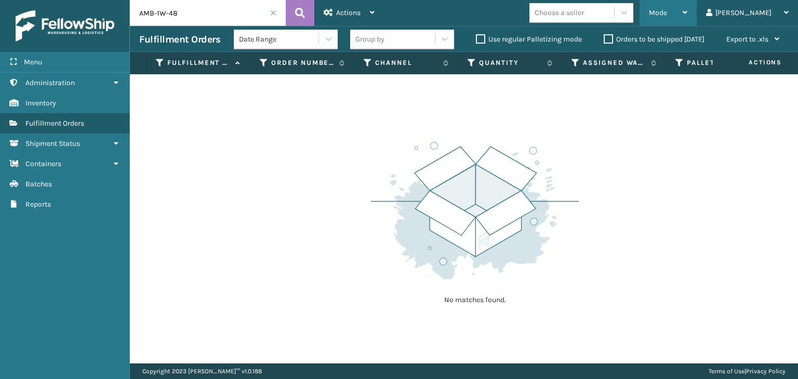
click at [687, 3] on div "Mode" at bounding box center [668, 13] width 38 height 26
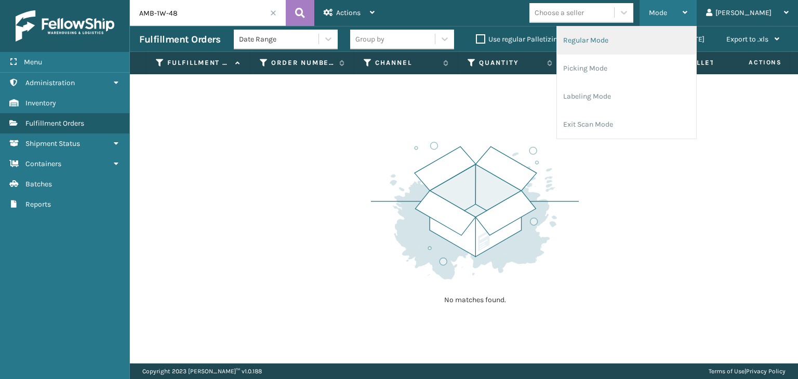
click at [661, 33] on li "Regular Mode" at bounding box center [626, 41] width 139 height 28
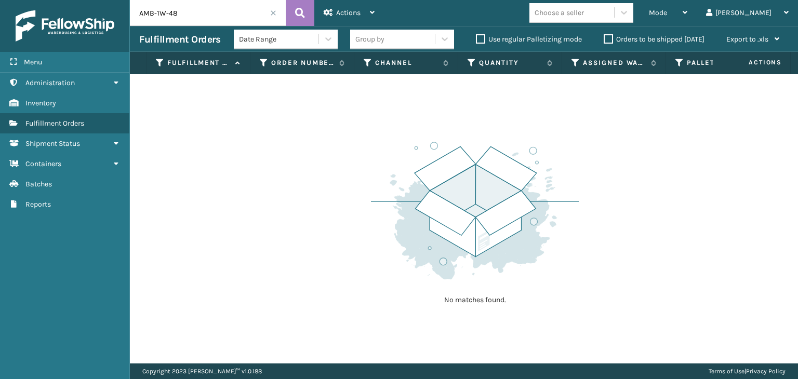
click at [245, 17] on input "AMB-1W-48" at bounding box center [208, 13] width 156 height 26
click at [316, 38] on div "Date Range" at bounding box center [279, 39] width 81 height 11
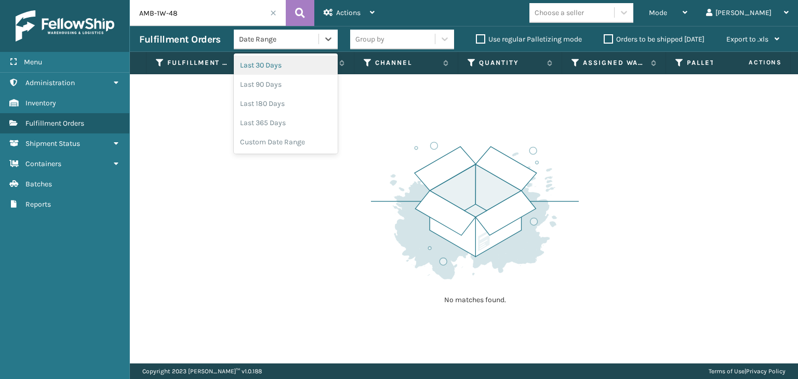
click at [275, 10] on span at bounding box center [273, 13] width 6 height 6
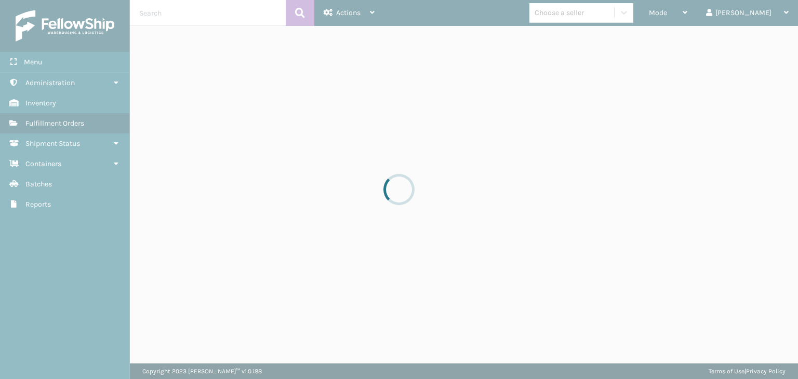
click at [239, 11] on div at bounding box center [399, 189] width 798 height 379
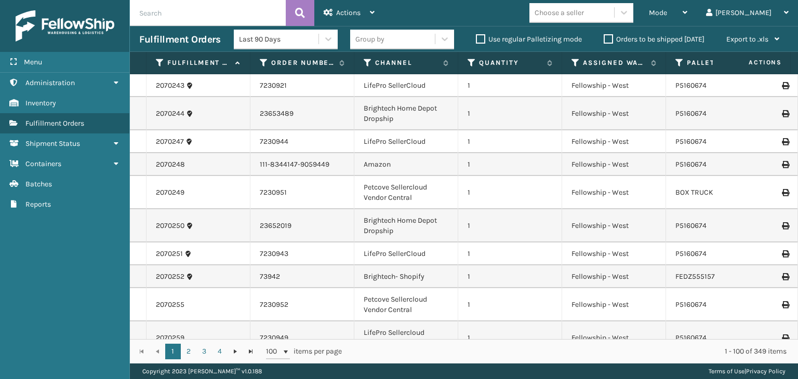
click at [239, 11] on input "text" at bounding box center [208, 13] width 156 height 26
click at [206, 1] on input "text" at bounding box center [208, 13] width 156 height 26
paste input "AMB-1W-48"
type input "AMB-1W-48"
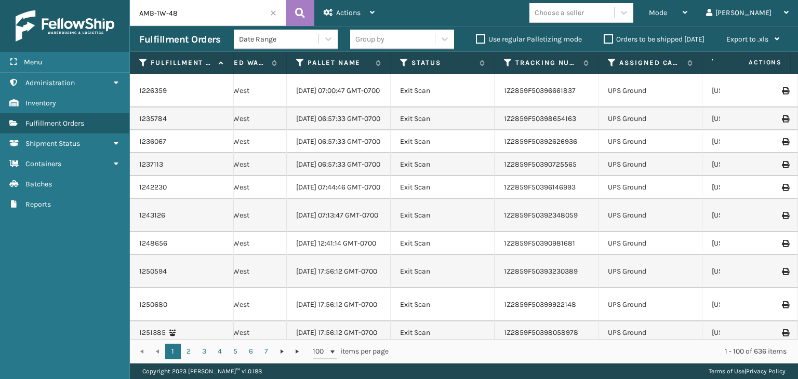
scroll to position [0, 394]
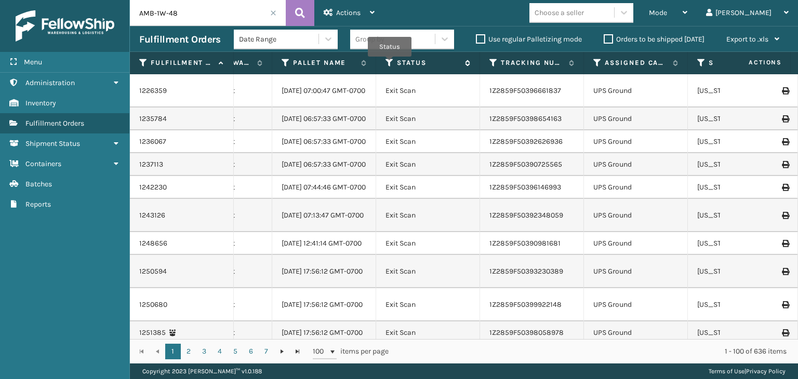
click at [390, 64] on icon at bounding box center [390, 62] width 8 height 9
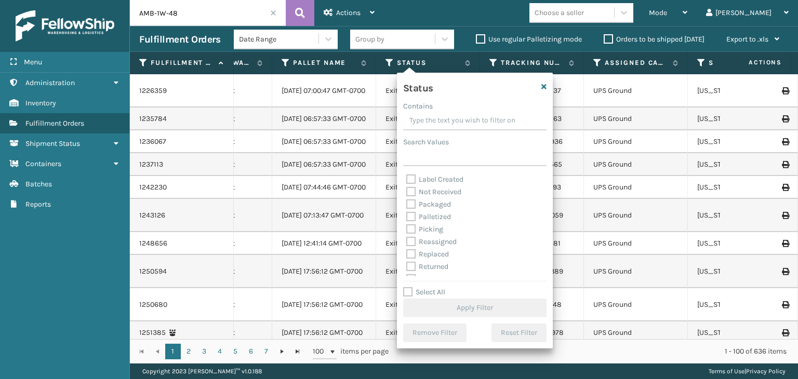
scroll to position [58, 0]
click at [424, 208] on label "Palletized" at bounding box center [428, 207] width 45 height 9
click at [407, 208] on input "Palletized" at bounding box center [406, 205] width 1 height 7
checkbox input "true"
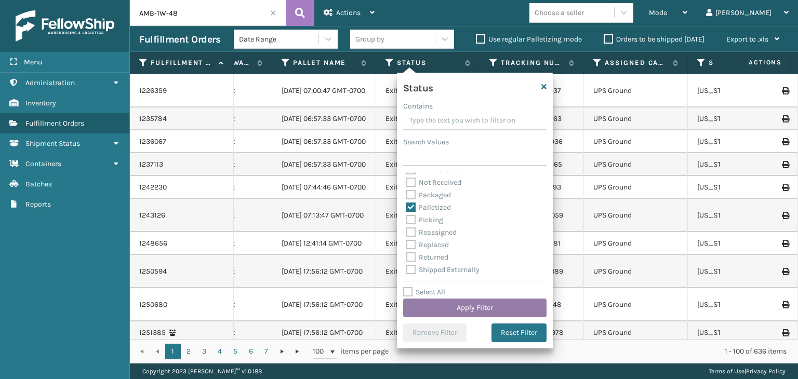
click at [472, 306] on button "Apply Filter" at bounding box center [474, 308] width 143 height 19
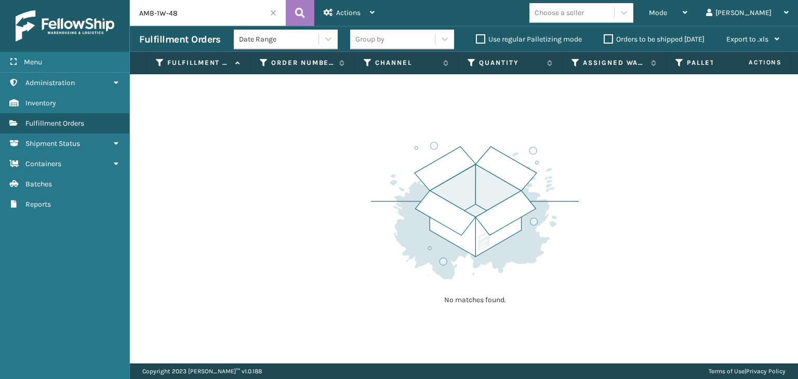
drag, startPoint x: 258, startPoint y: 11, endPoint x: 0, endPoint y: 24, distance: 258.6
click at [0, 0] on div "Menu Administration Inventory Fulfillment Orders Shipment Status Containers Bat…" at bounding box center [399, 0] width 798 height 0
paste input "2W-48-WW"
type input "AMB-2W-48-WW"
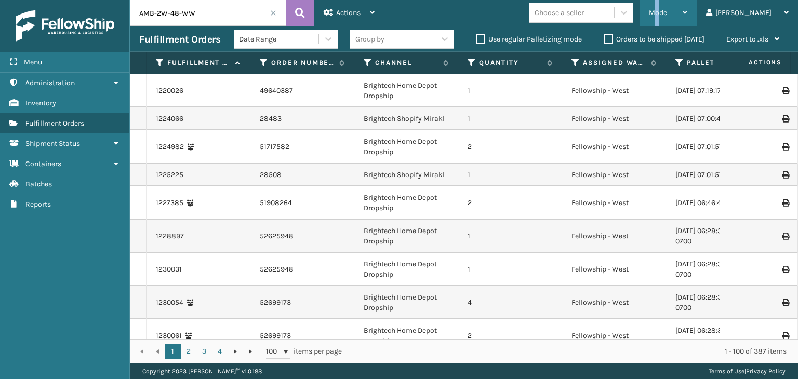
click at [667, 16] on span "Mode" at bounding box center [658, 12] width 18 height 9
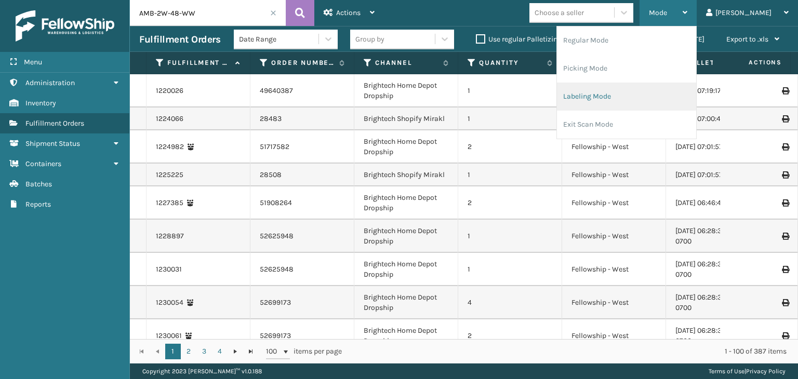
click at [673, 87] on li "Labeling Mode" at bounding box center [626, 97] width 139 height 28
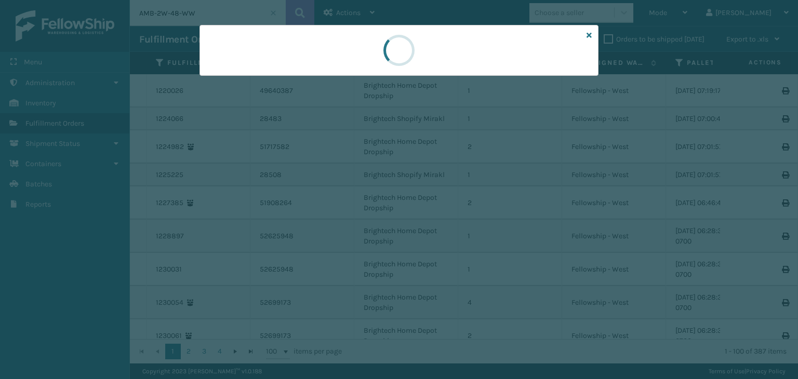
click at [231, 78] on div at bounding box center [399, 189] width 798 height 379
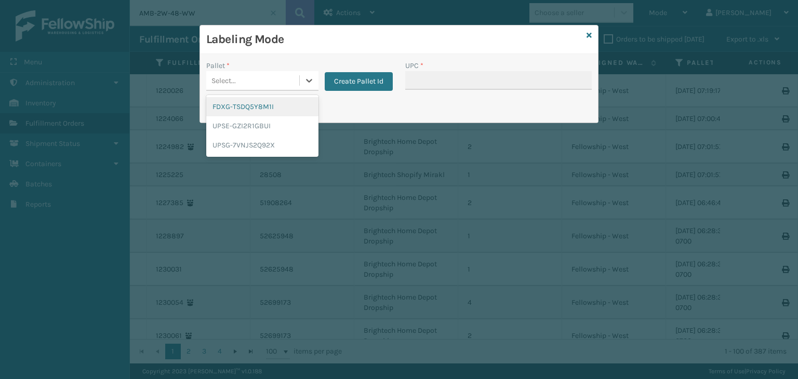
click at [231, 78] on div "Select..." at bounding box center [223, 80] width 24 height 11
click at [239, 109] on div "FDXG-TSDQ5Y8M1I" at bounding box center [262, 106] width 112 height 19
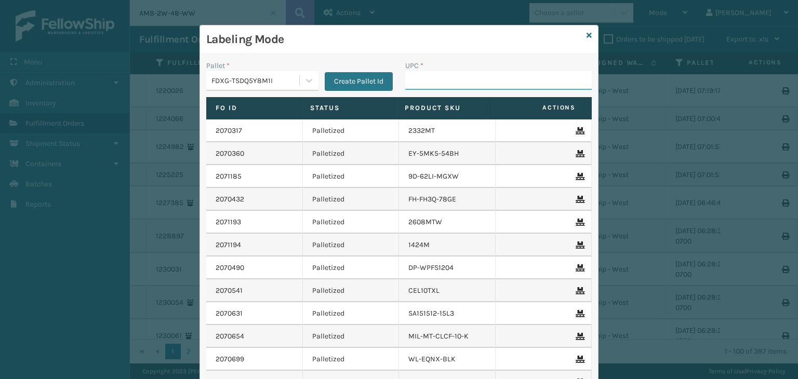
click at [439, 84] on input "UPC *" at bounding box center [498, 80] width 187 height 19
click at [587, 38] on icon at bounding box center [589, 35] width 5 height 7
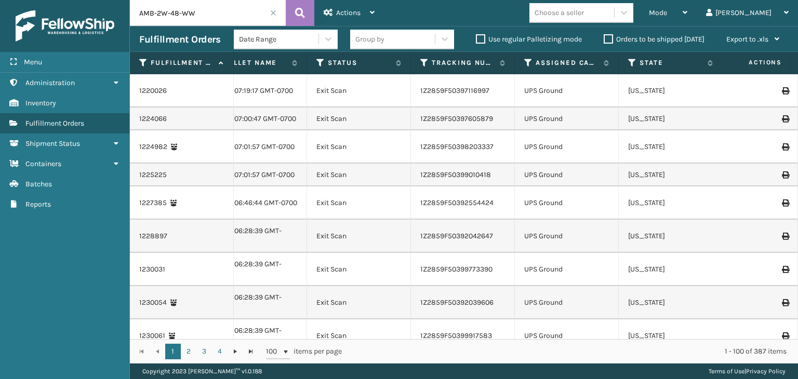
scroll to position [0, 464]
drag, startPoint x: 321, startPoint y: 68, endPoint x: 526, endPoint y: 307, distance: 315.1
click at [340, 69] on th "Status" at bounding box center [359, 63] width 104 height 22
click at [322, 59] on icon at bounding box center [320, 62] width 8 height 9
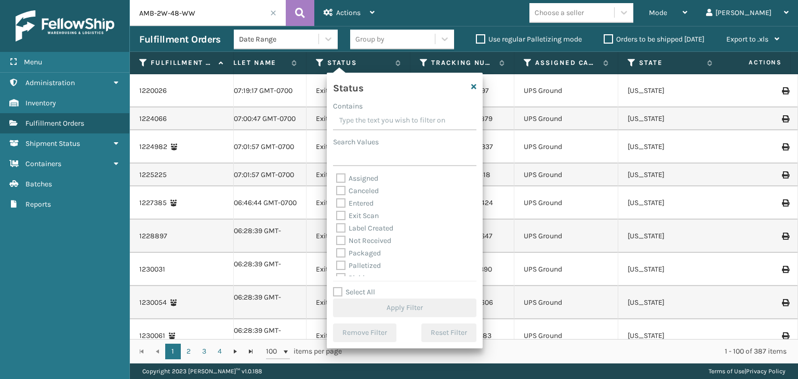
click at [368, 265] on label "Palletized" at bounding box center [358, 265] width 45 height 9
